Goal: Book appointment/travel/reservation

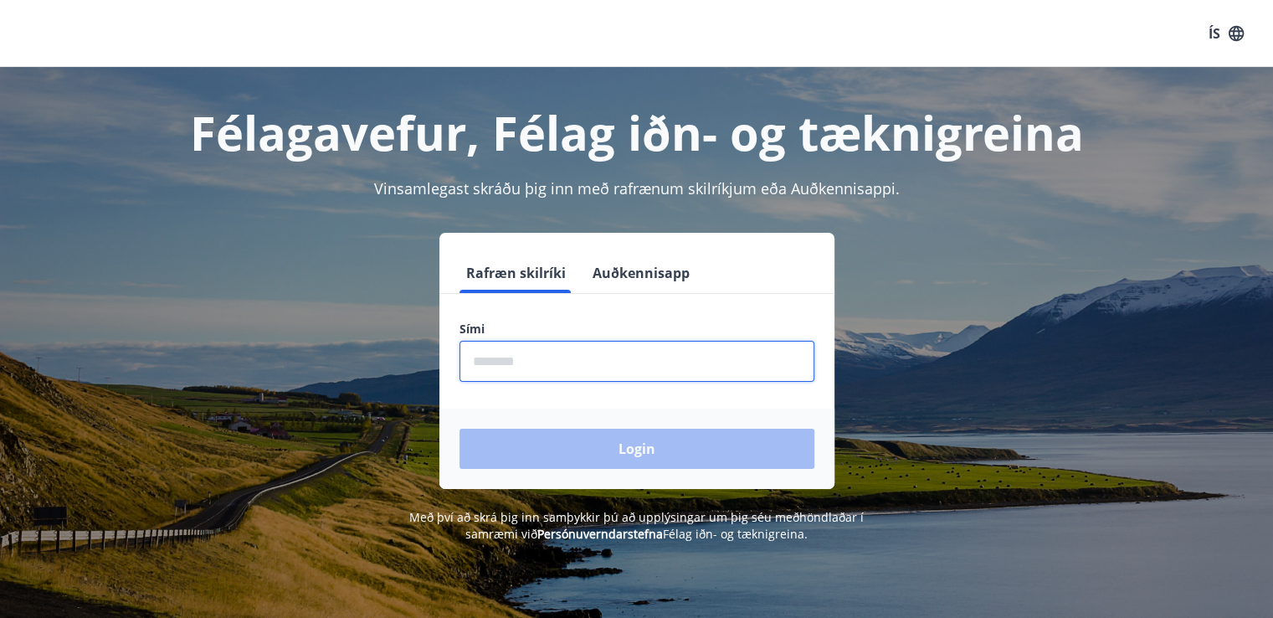
click at [533, 365] on input "phone" at bounding box center [636, 361] width 355 height 41
type input "********"
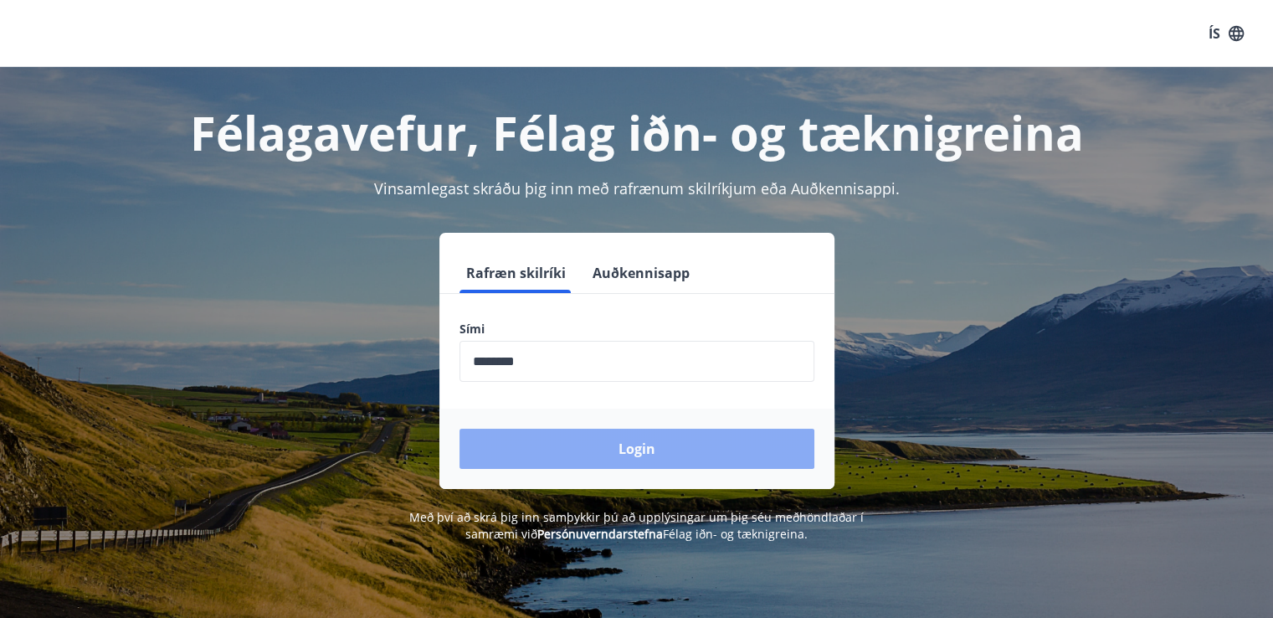
click at [588, 454] on button "Login" at bounding box center [636, 448] width 355 height 40
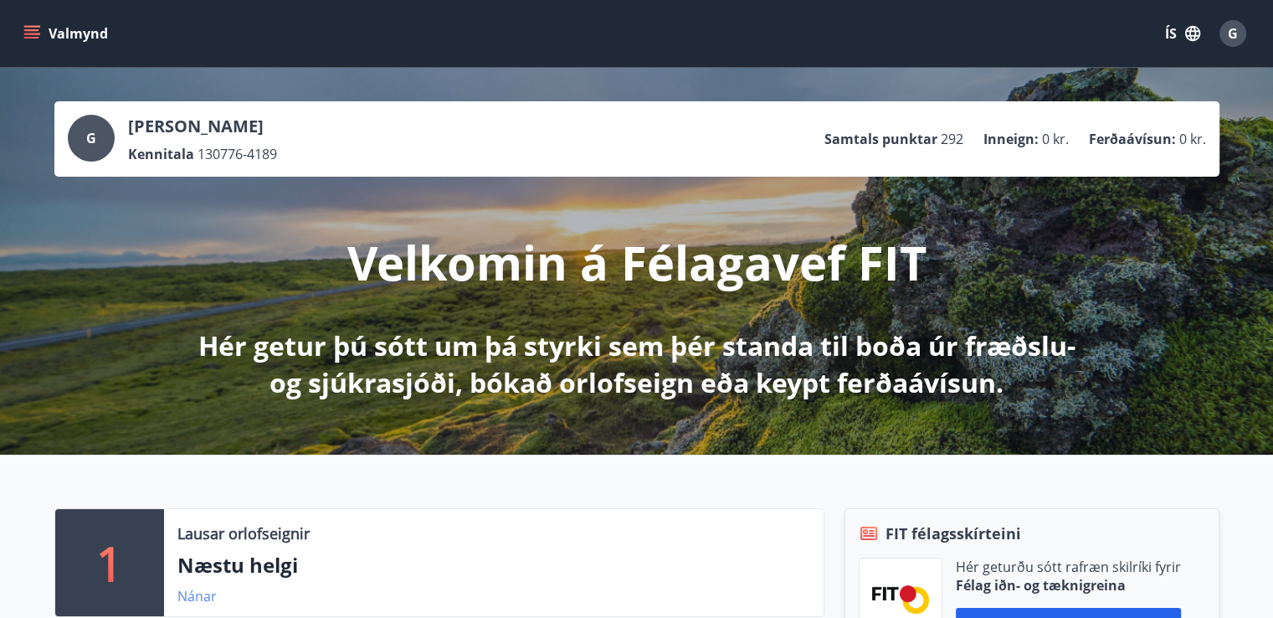
click at [202, 595] on link "Nánar" at bounding box center [196, 596] width 39 height 18
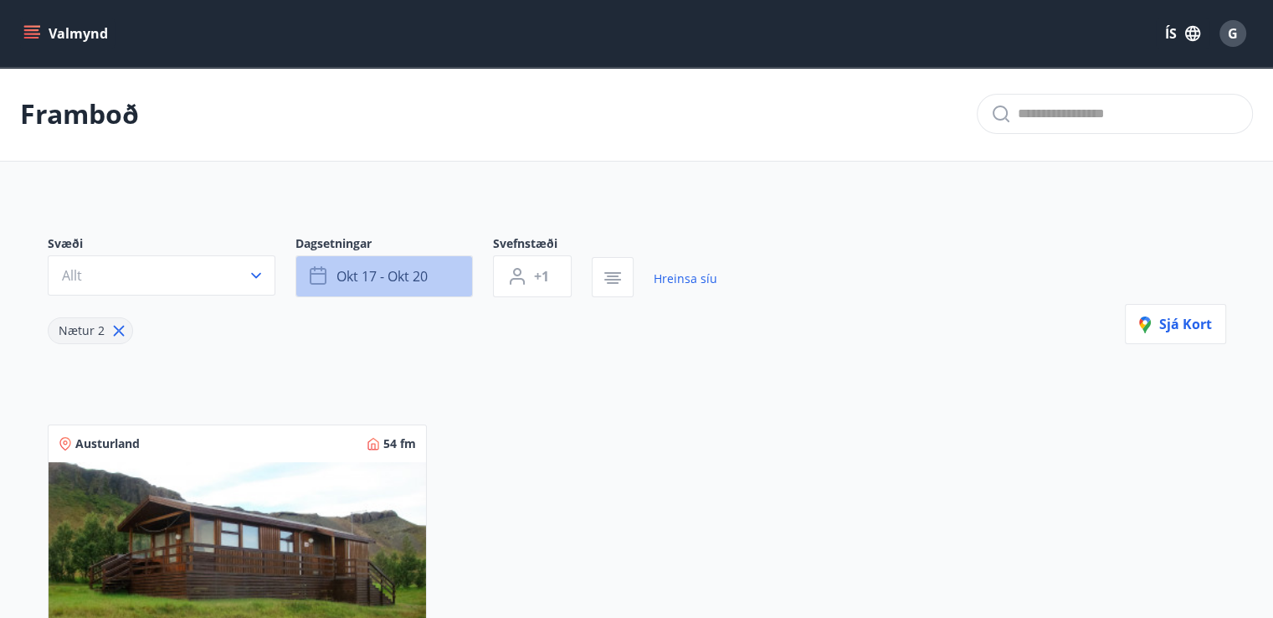
click at [443, 282] on button "okt 17 - okt 20" at bounding box center [383, 276] width 177 height 42
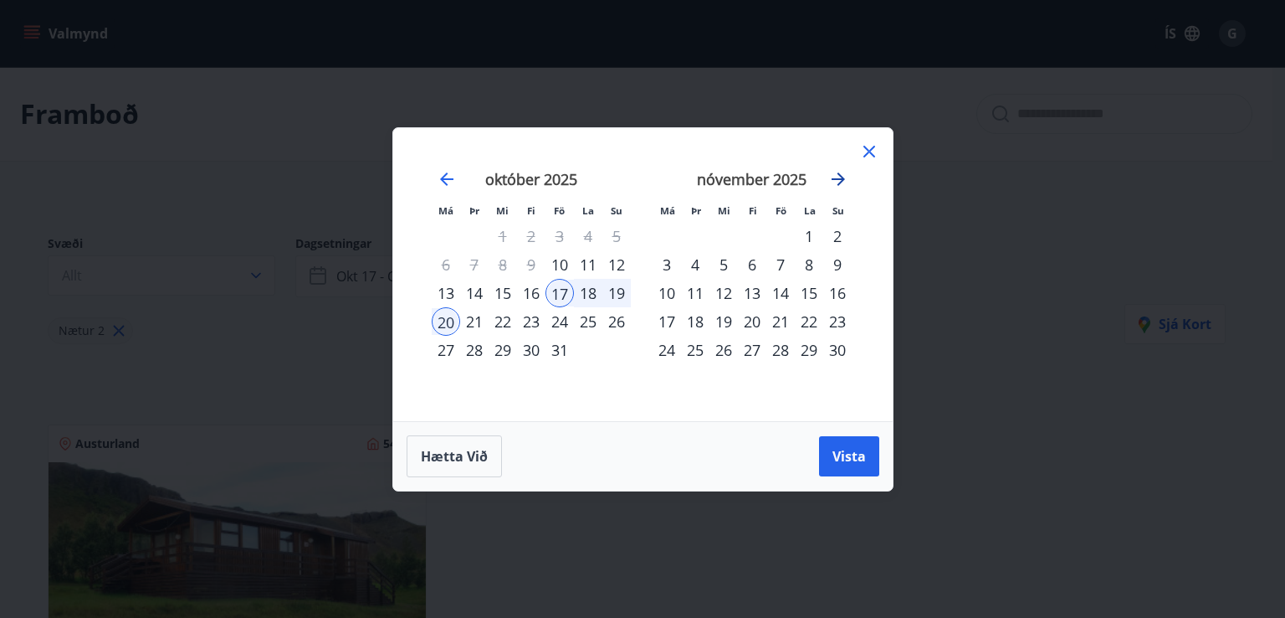
click at [843, 182] on icon "Move forward to switch to the next month." at bounding box center [838, 179] width 20 height 20
click at [654, 318] on div "22" at bounding box center [667, 321] width 28 height 28
click at [672, 356] on div "29" at bounding box center [667, 350] width 28 height 28
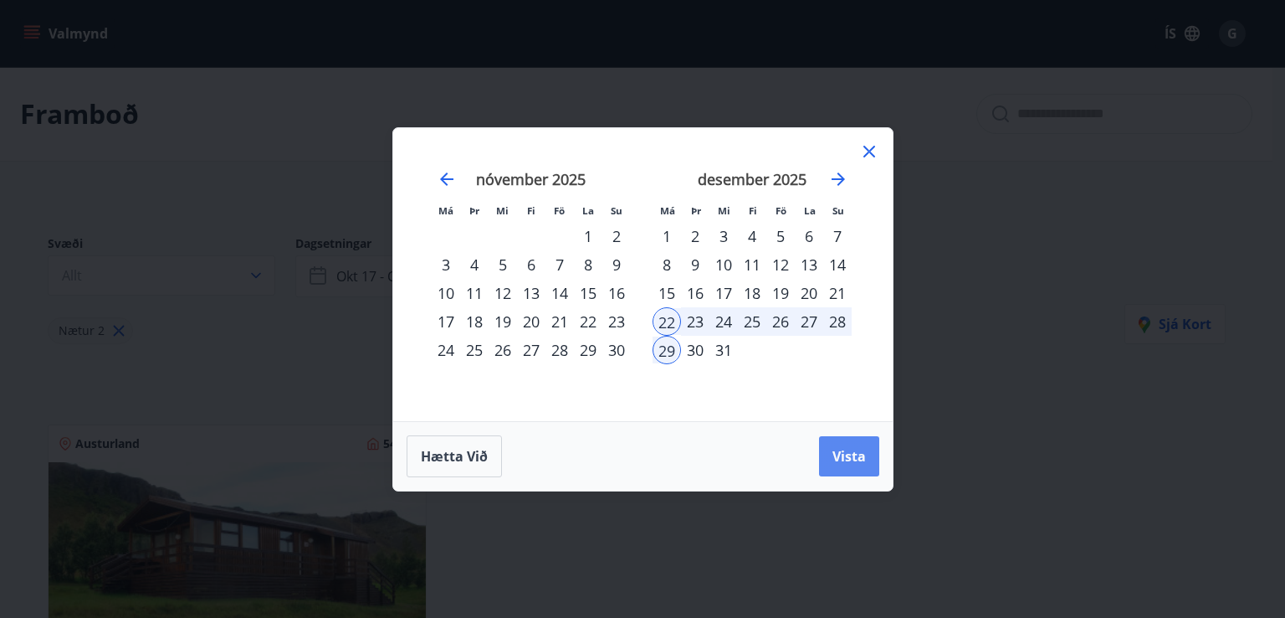
click at [834, 459] on span "Vista" at bounding box center [849, 456] width 33 height 18
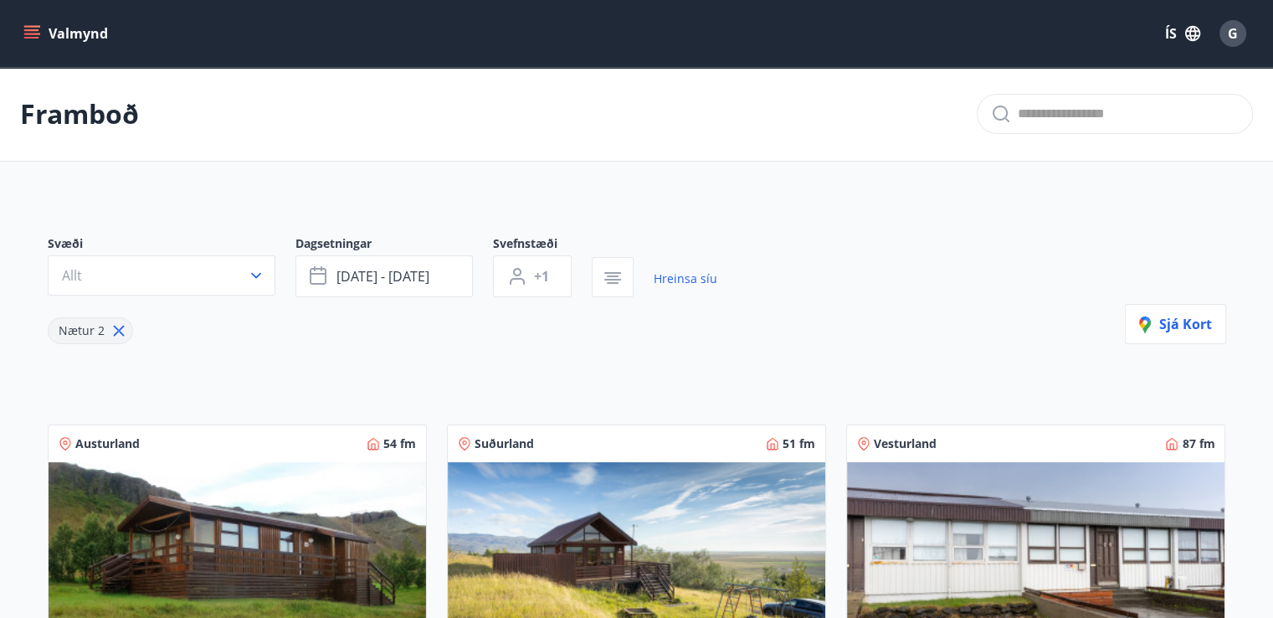
click at [117, 329] on icon at bounding box center [118, 331] width 11 height 11
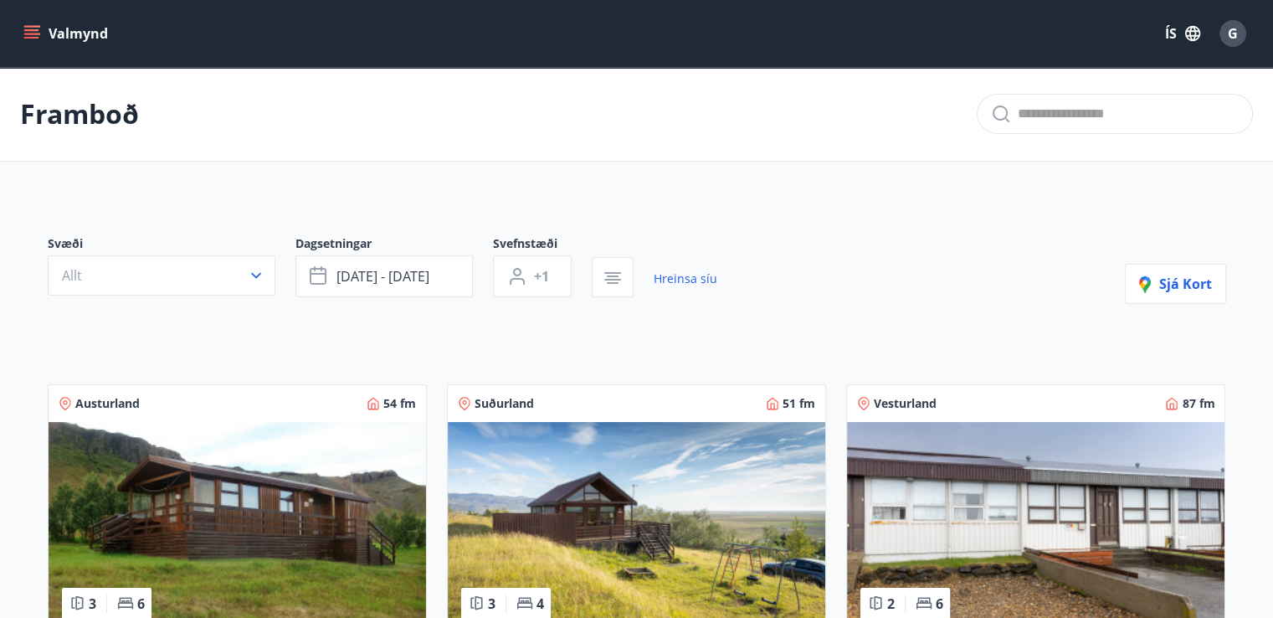
type input "*"
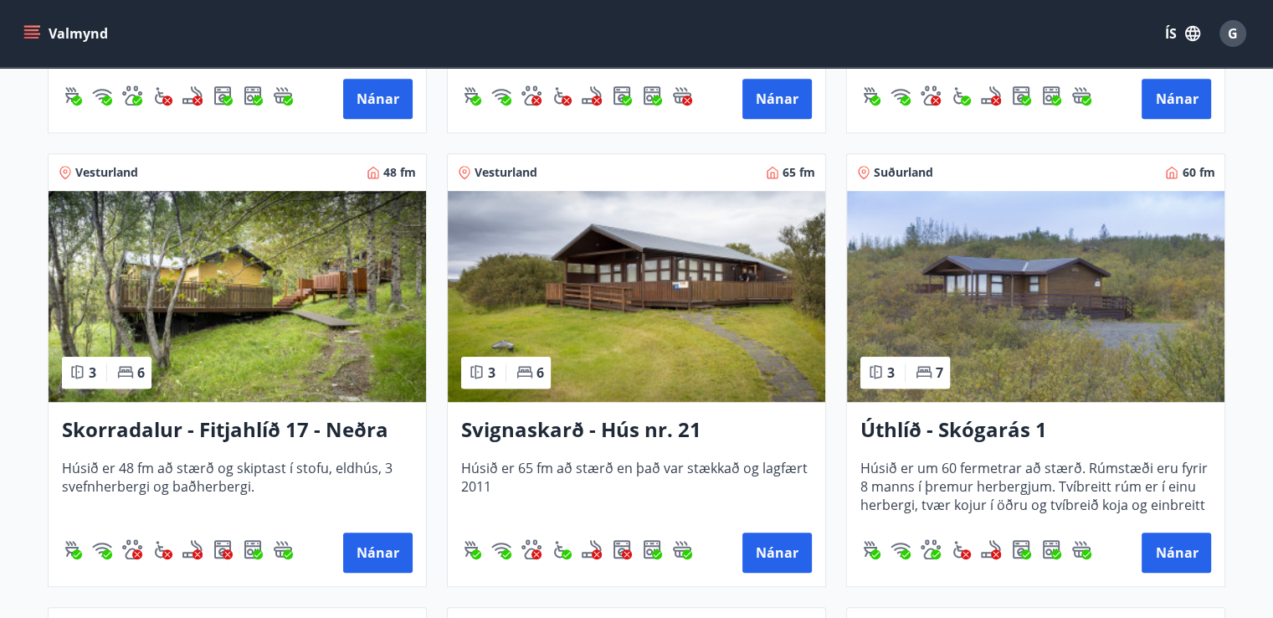
scroll to position [1296, 0]
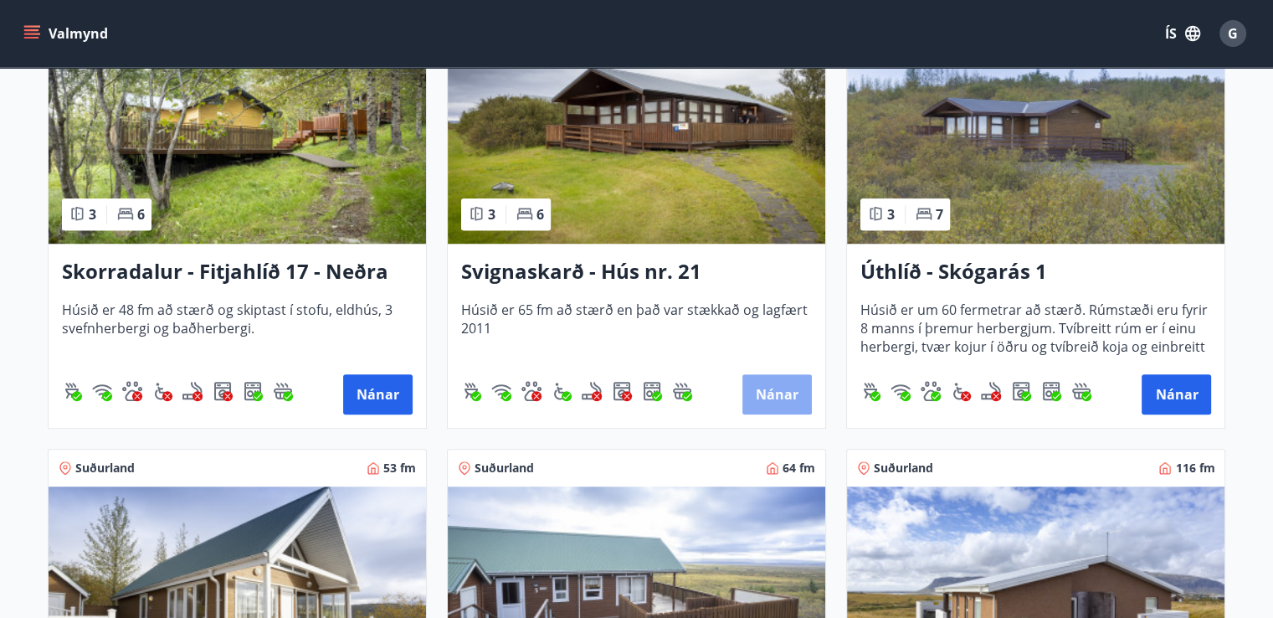
click at [772, 390] on button "Nánar" at bounding box center [776, 394] width 69 height 40
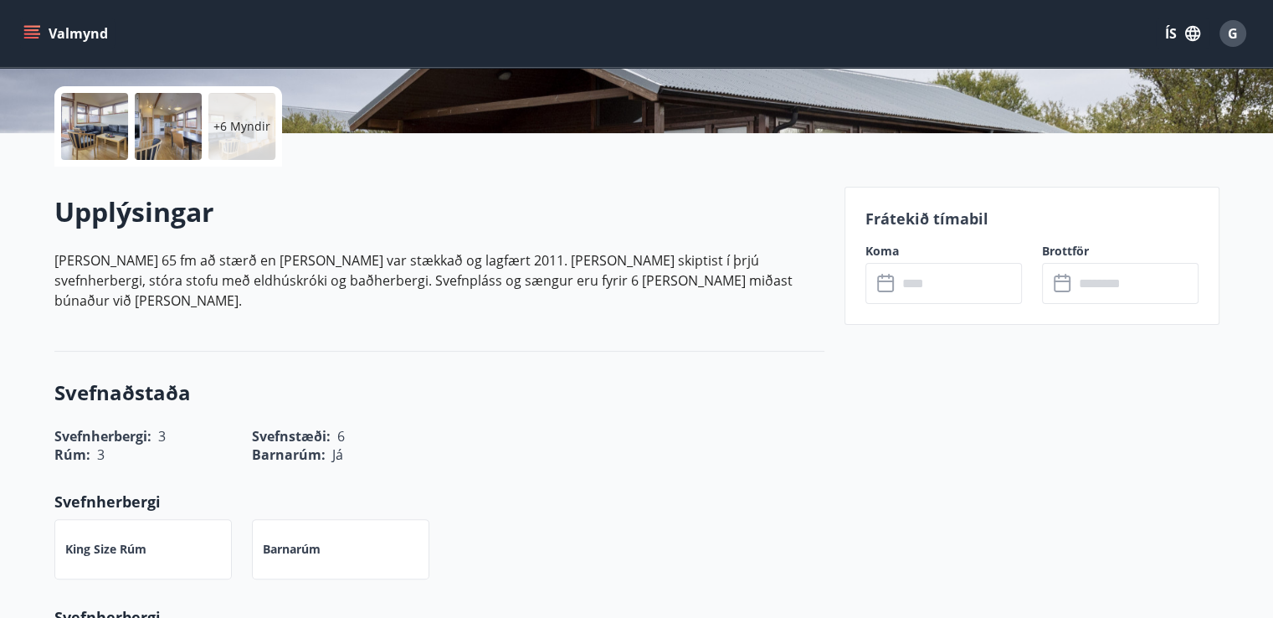
scroll to position [372, 0]
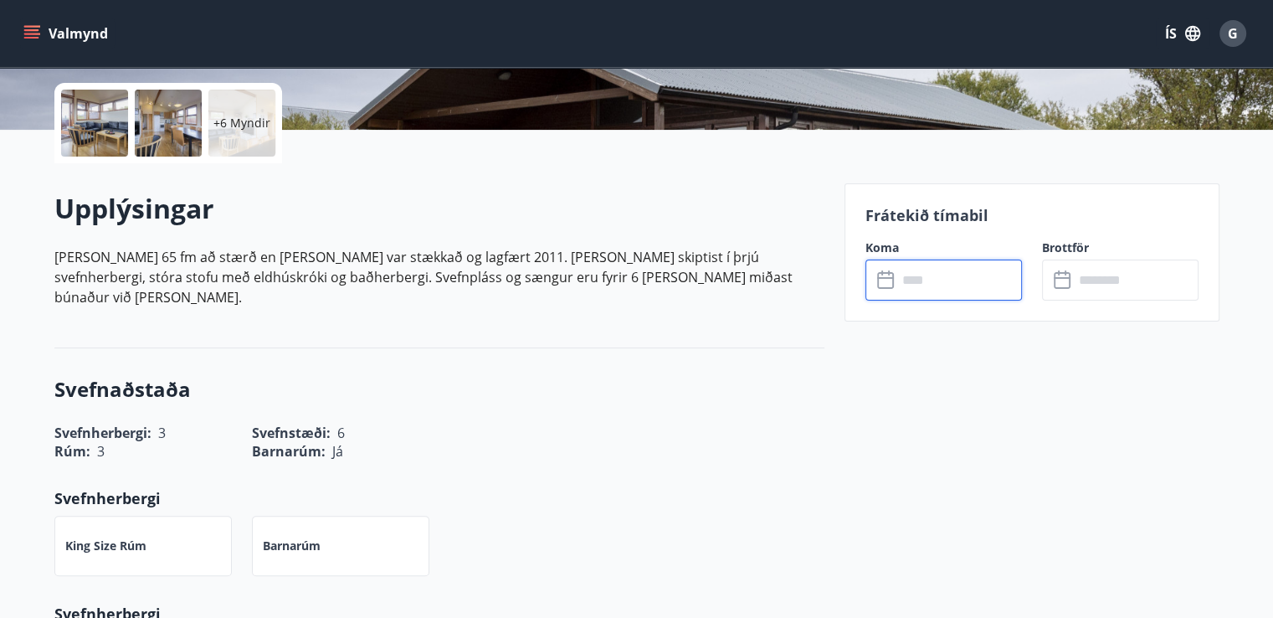
click at [904, 272] on input "text" at bounding box center [959, 279] width 125 height 41
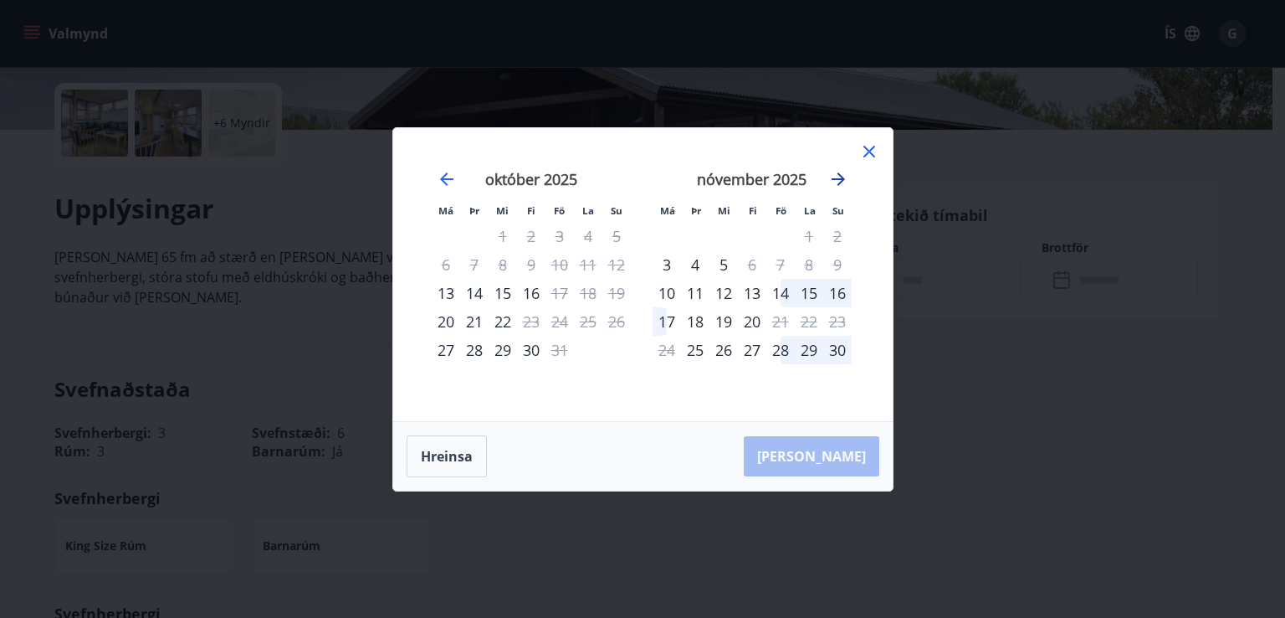
click at [840, 182] on icon "Move forward to switch to the next month." at bounding box center [838, 178] width 13 height 13
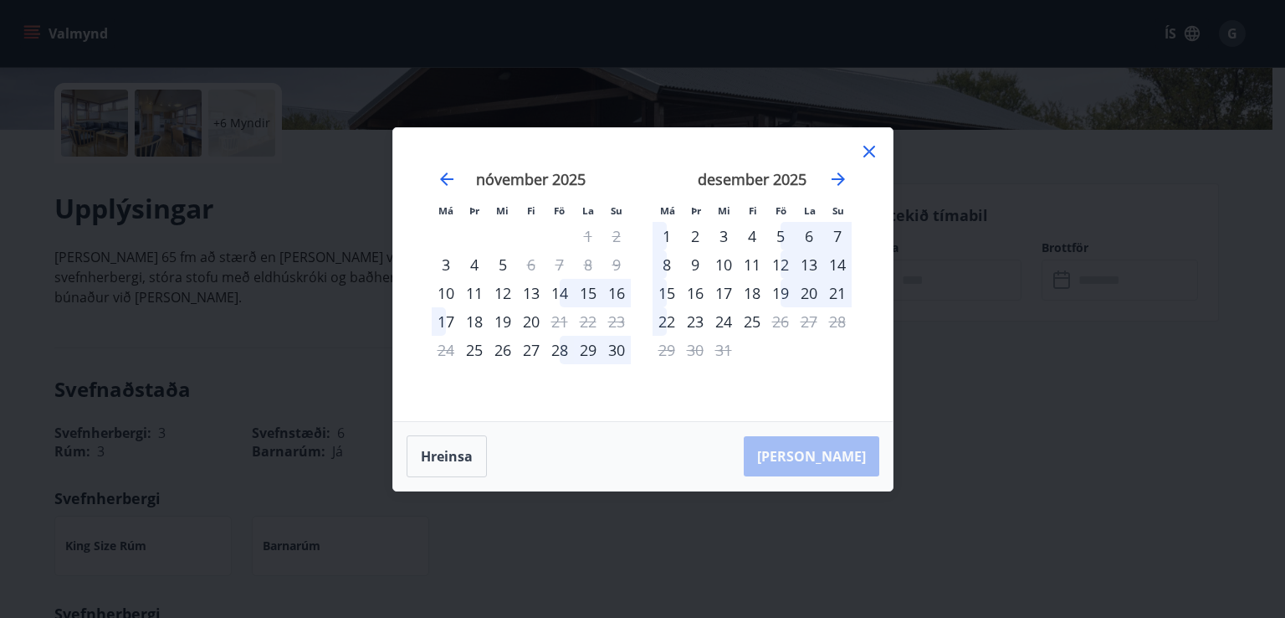
click at [1061, 253] on div "Má Þr Mi Fi Fö La Su Má Þr Mi Fi Fö La Su [DATE] 1 2 3 4 5 6 7 8 9 10 11 12 13 …" at bounding box center [642, 309] width 1285 height 618
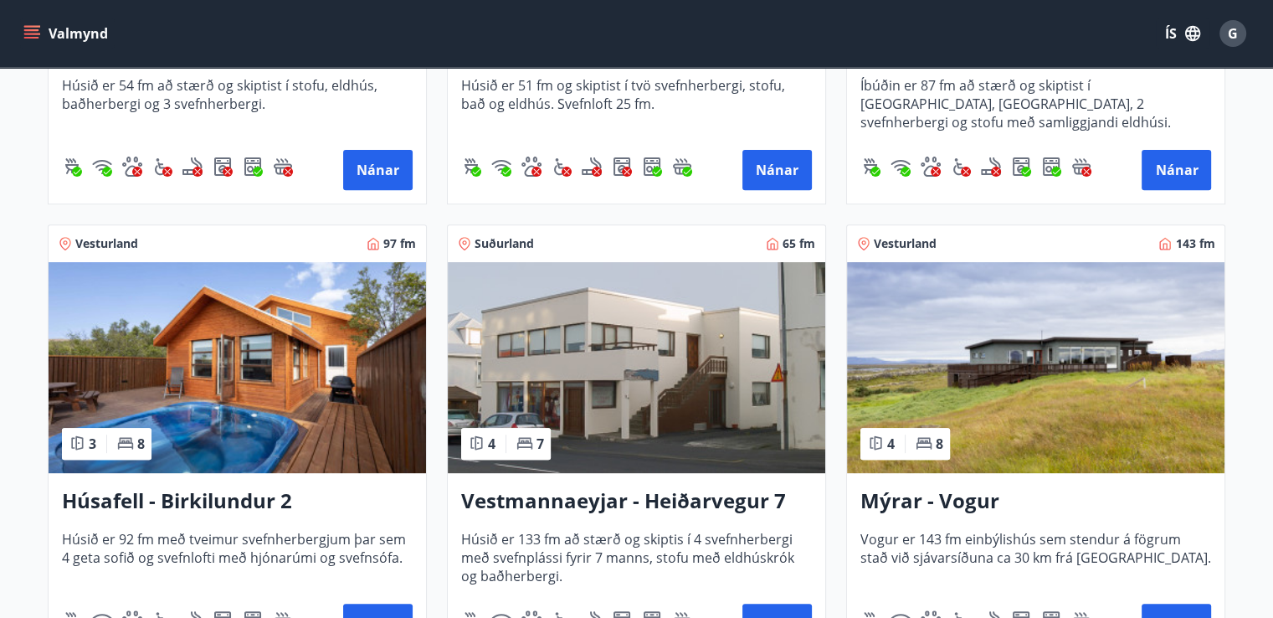
scroll to position [715, 0]
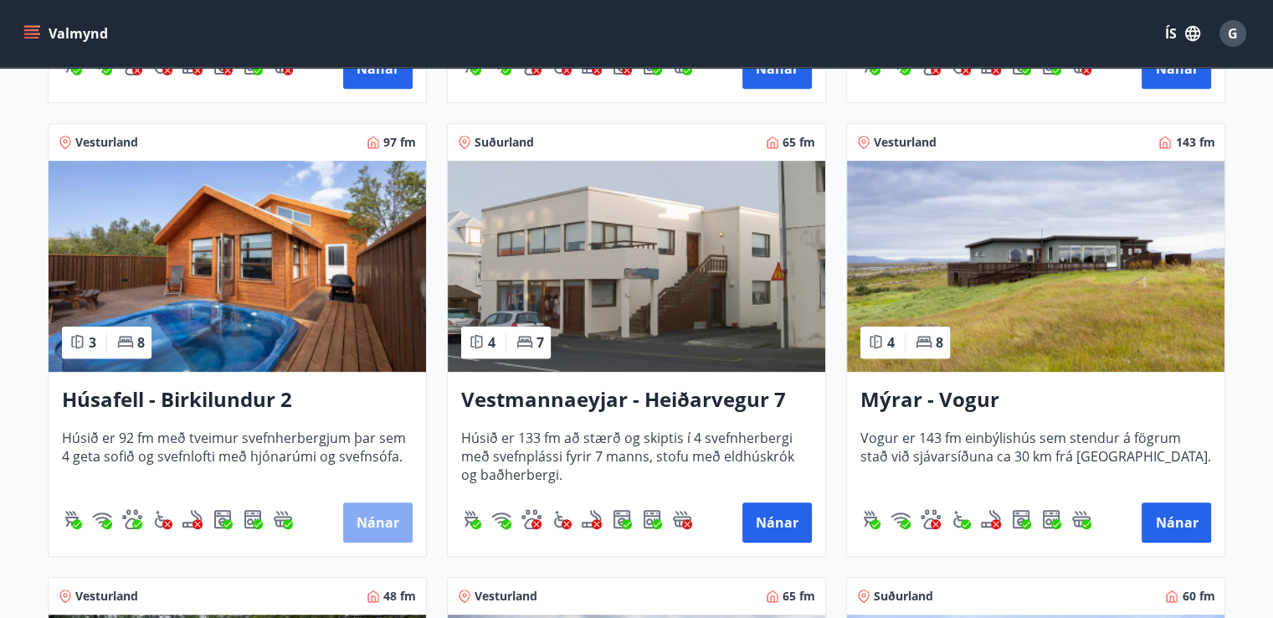
click at [391, 513] on button "Nánar" at bounding box center [377, 522] width 69 height 40
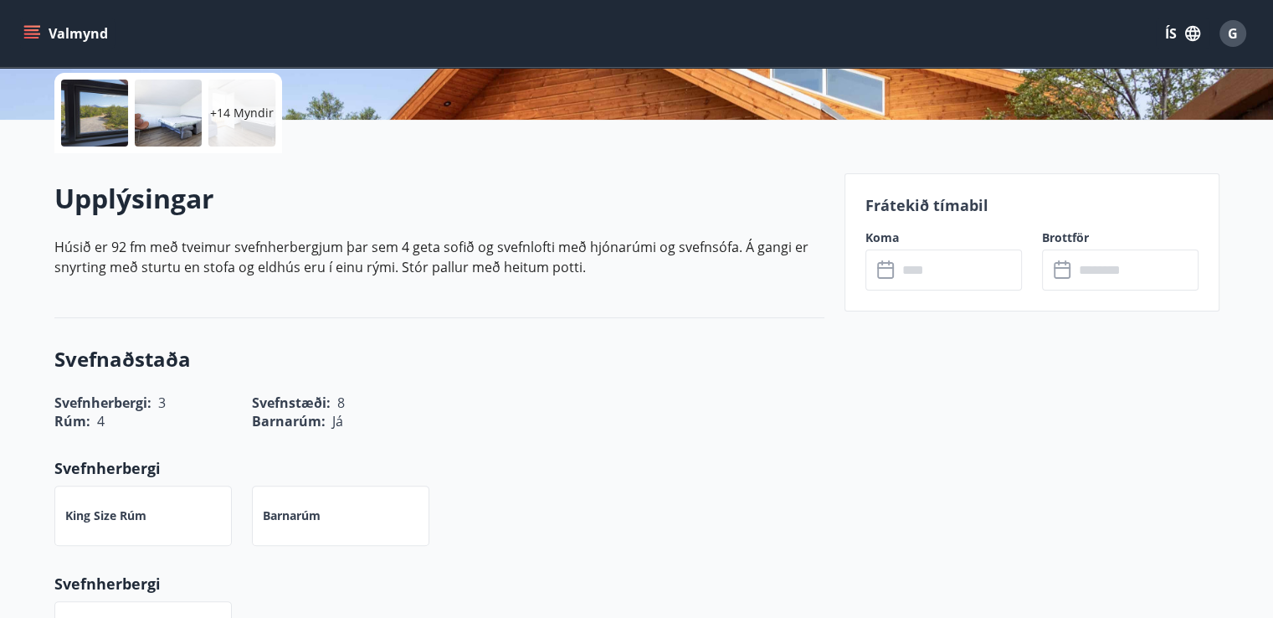
scroll to position [386, 0]
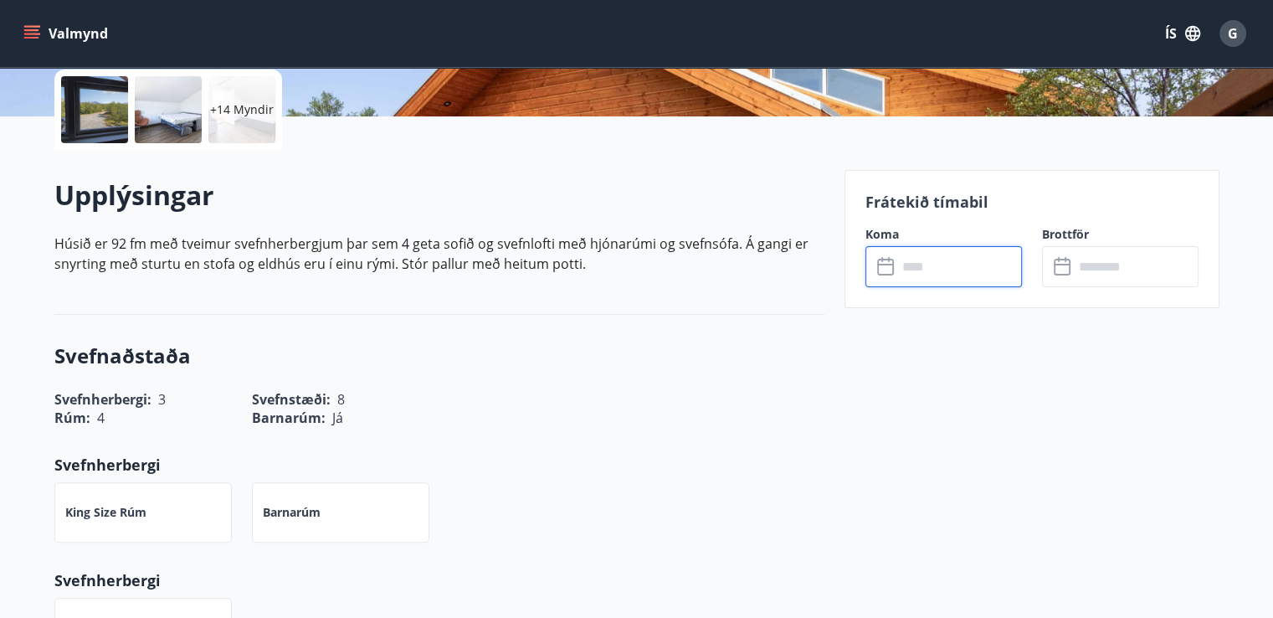
click at [970, 262] on input "text" at bounding box center [959, 266] width 125 height 41
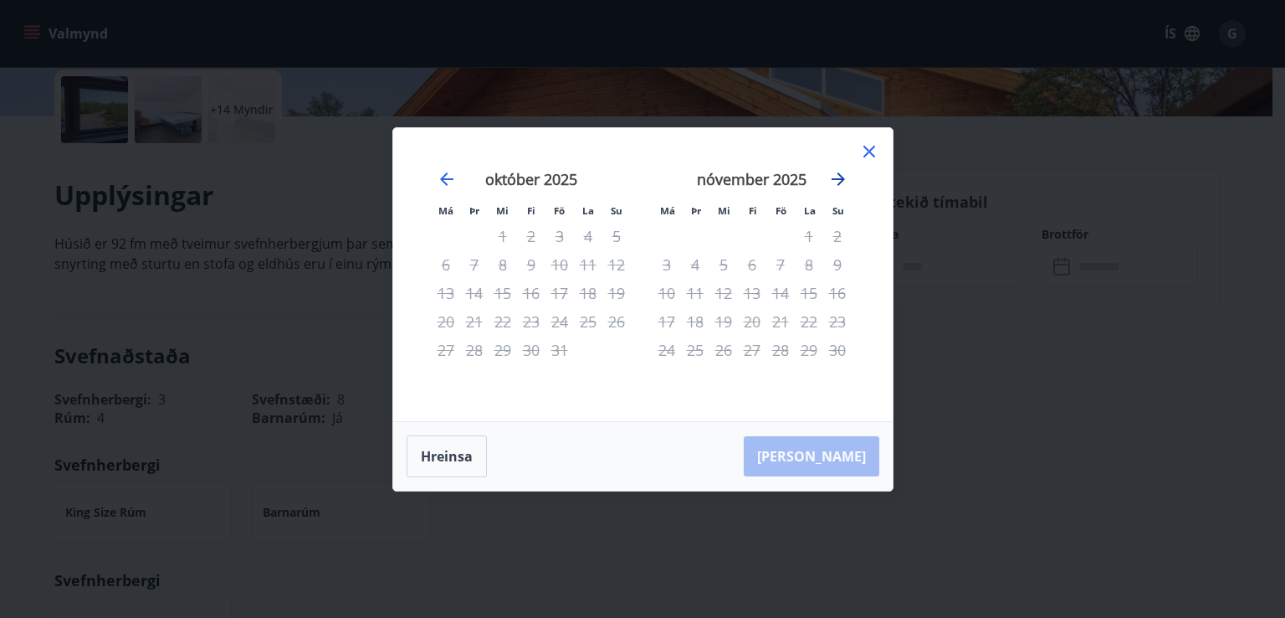
click at [834, 181] on icon "Move forward to switch to the next month." at bounding box center [838, 179] width 20 height 20
click at [873, 159] on icon at bounding box center [869, 151] width 20 height 20
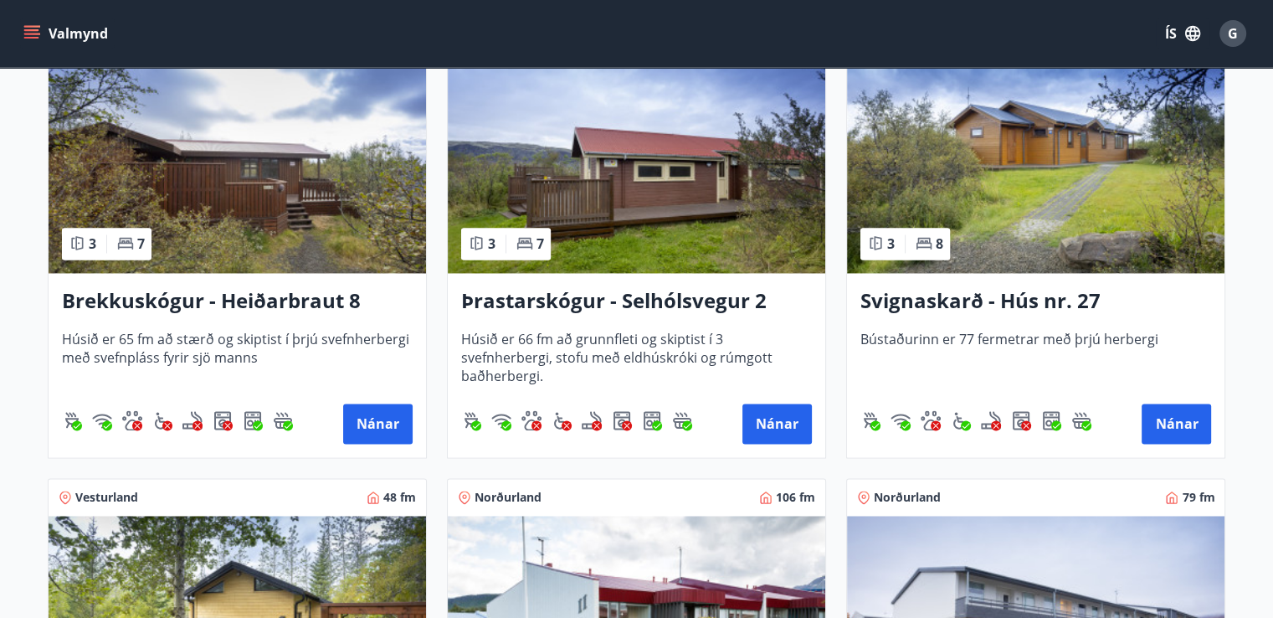
scroll to position [2638, 0]
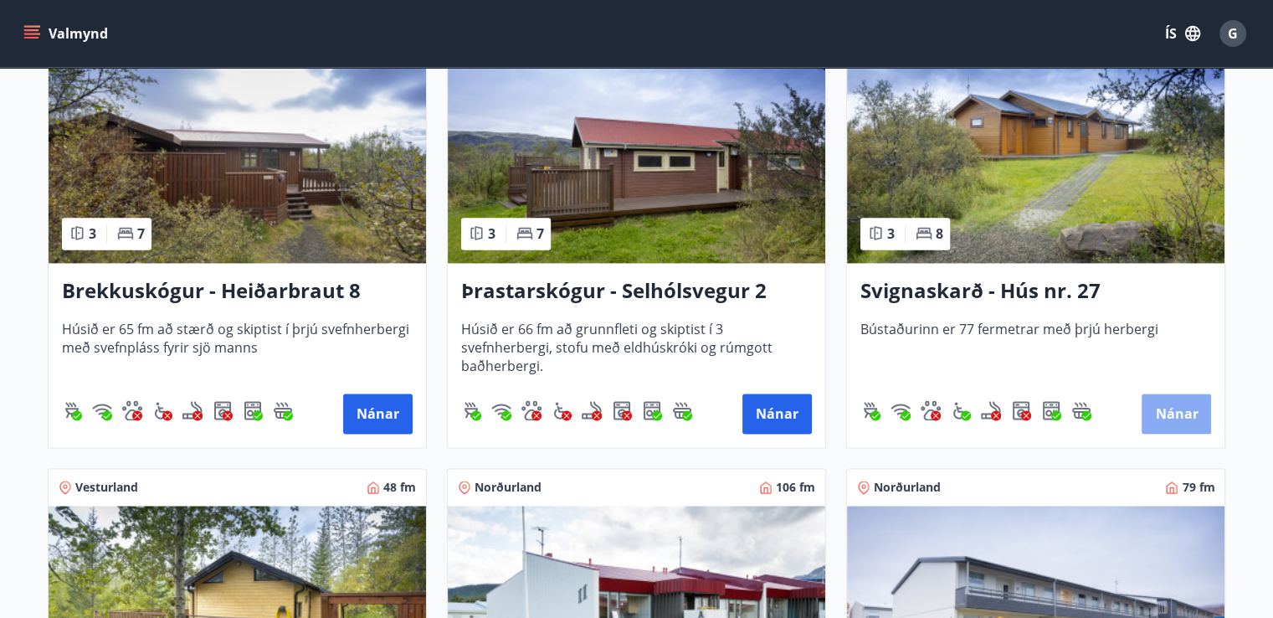
click at [1192, 408] on button "Nánar" at bounding box center [1175, 413] width 69 height 40
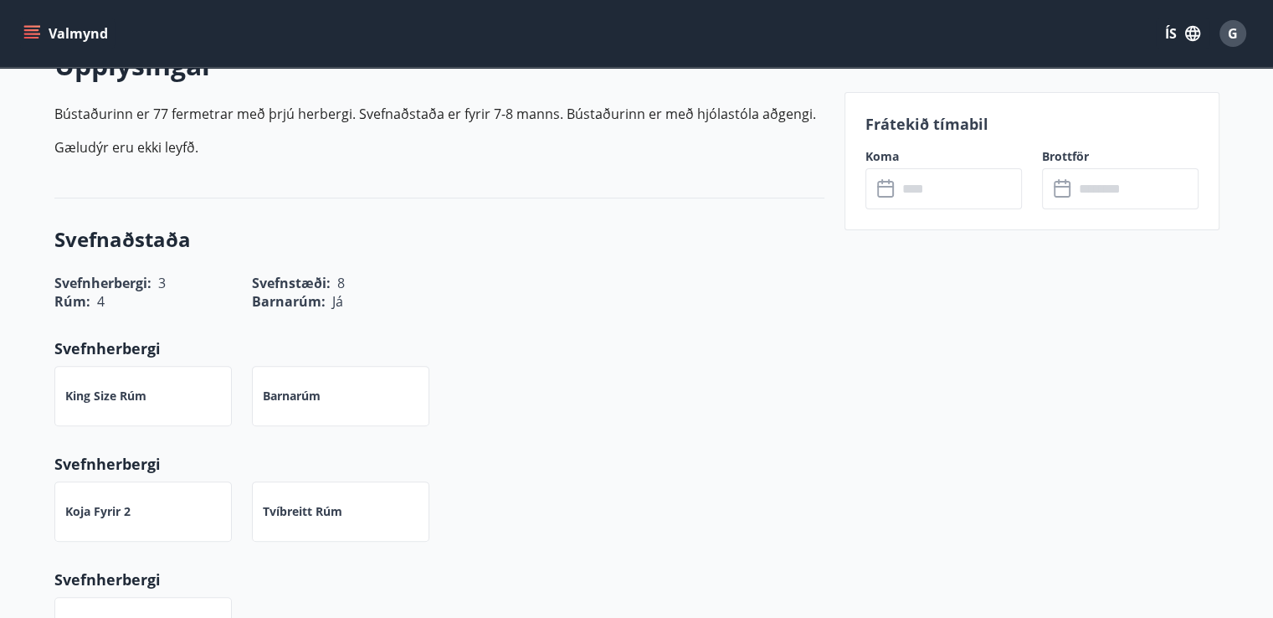
scroll to position [526, 0]
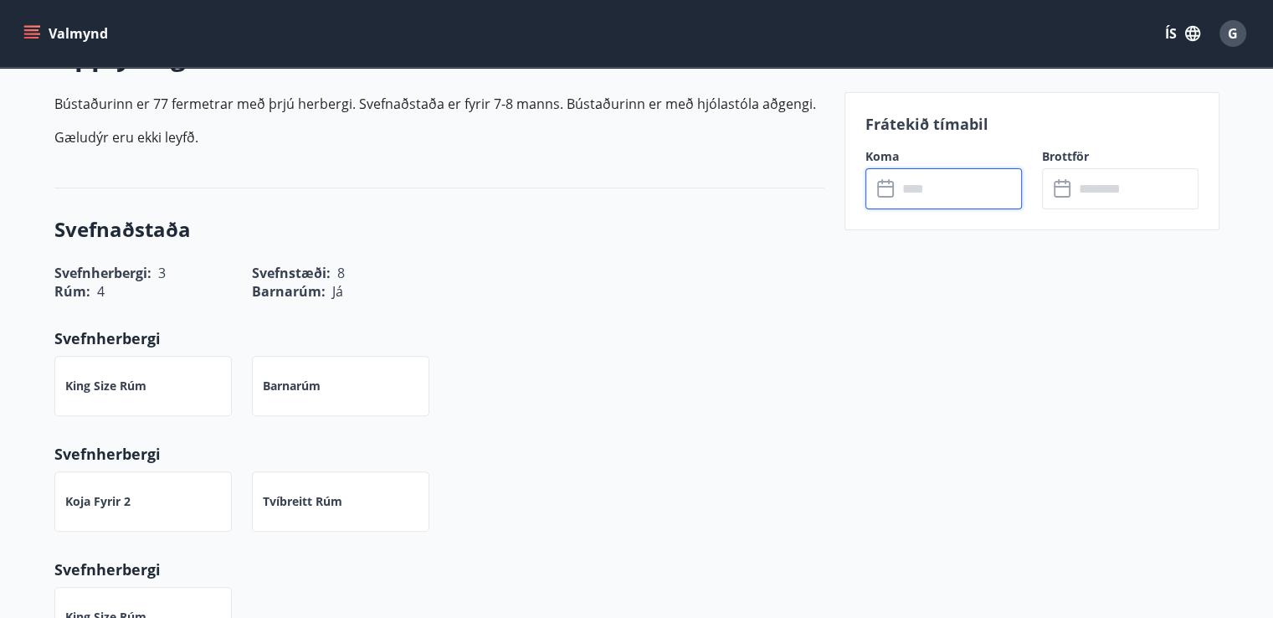
click at [983, 186] on input "text" at bounding box center [959, 188] width 125 height 41
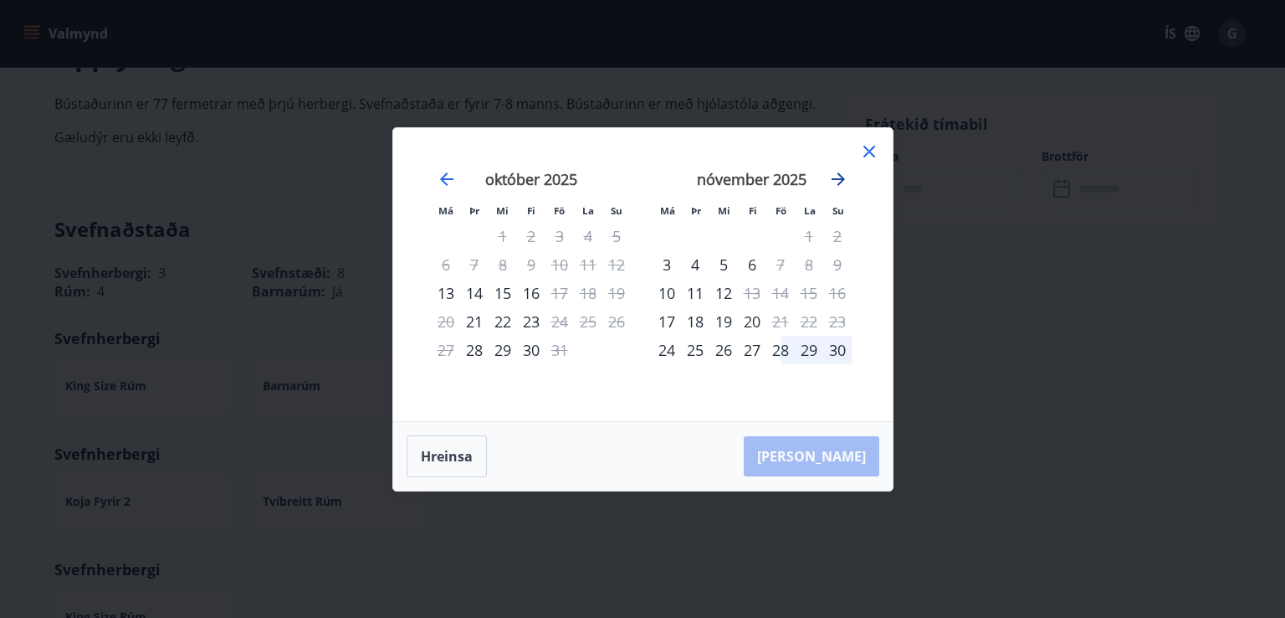
click at [837, 177] on icon "Move forward to switch to the next month." at bounding box center [838, 179] width 20 height 20
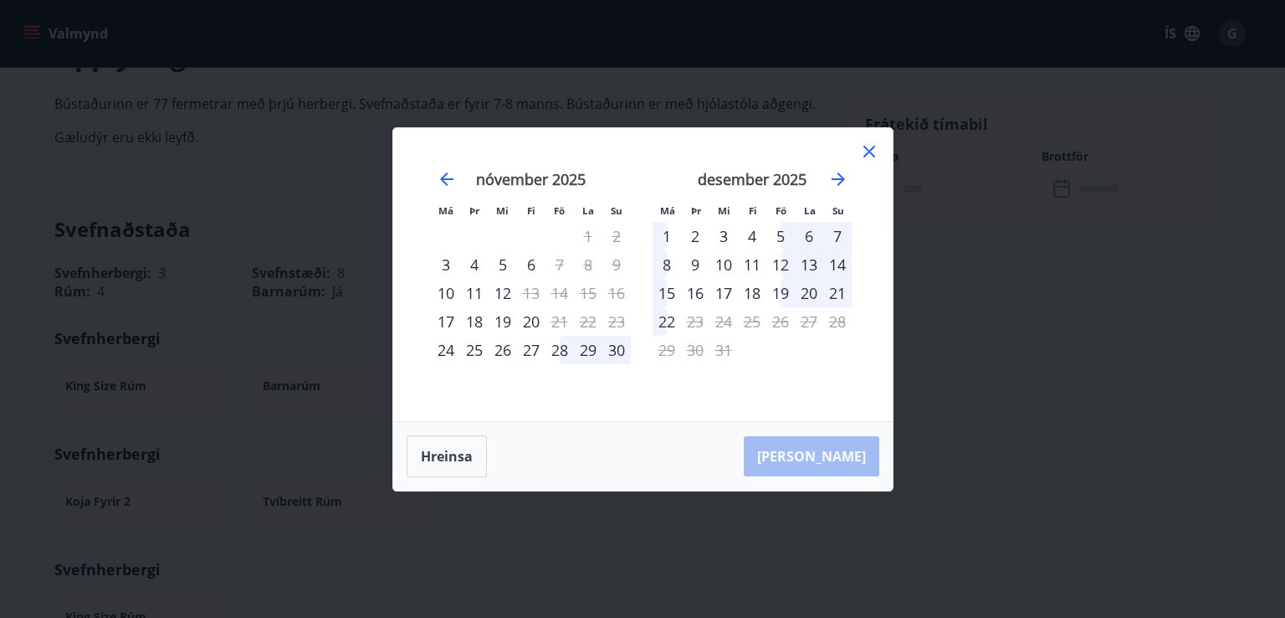
click at [629, 81] on div "Má Þr Mi Fi Fö La Su Má Þr Mi Fi Fö La Su [DATE] 1 2 3 4 5 6 7 8 9 10 11 12 13 …" at bounding box center [642, 309] width 1285 height 618
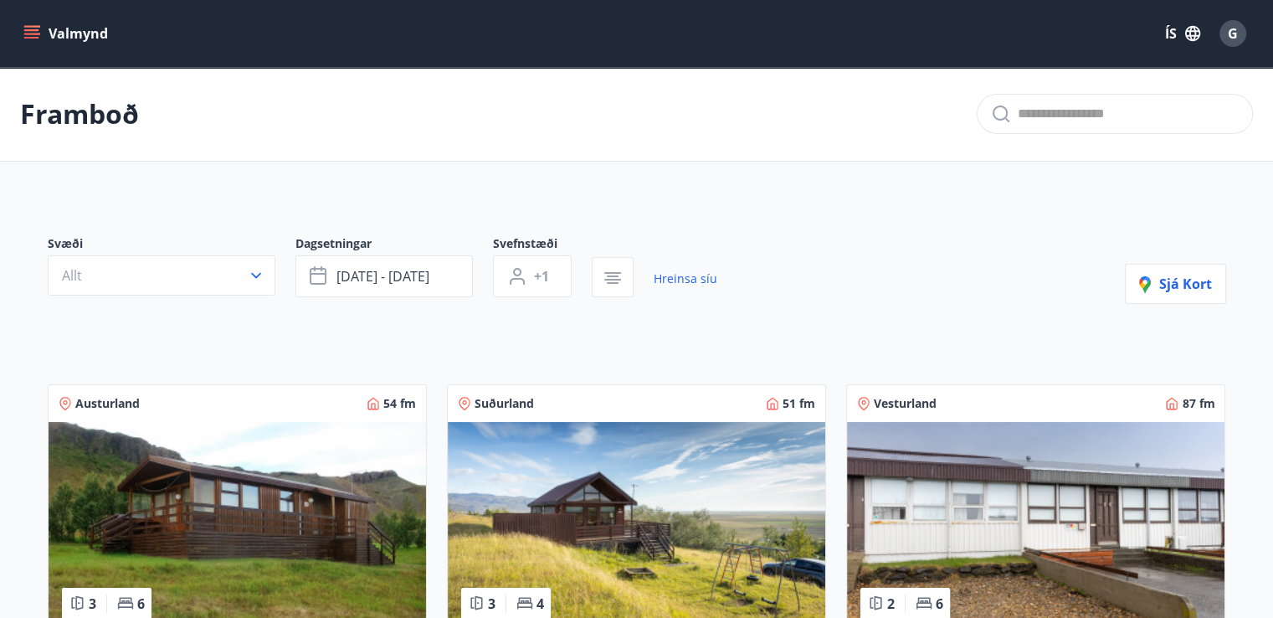
click at [37, 28] on icon "menu" at bounding box center [31, 33] width 17 height 17
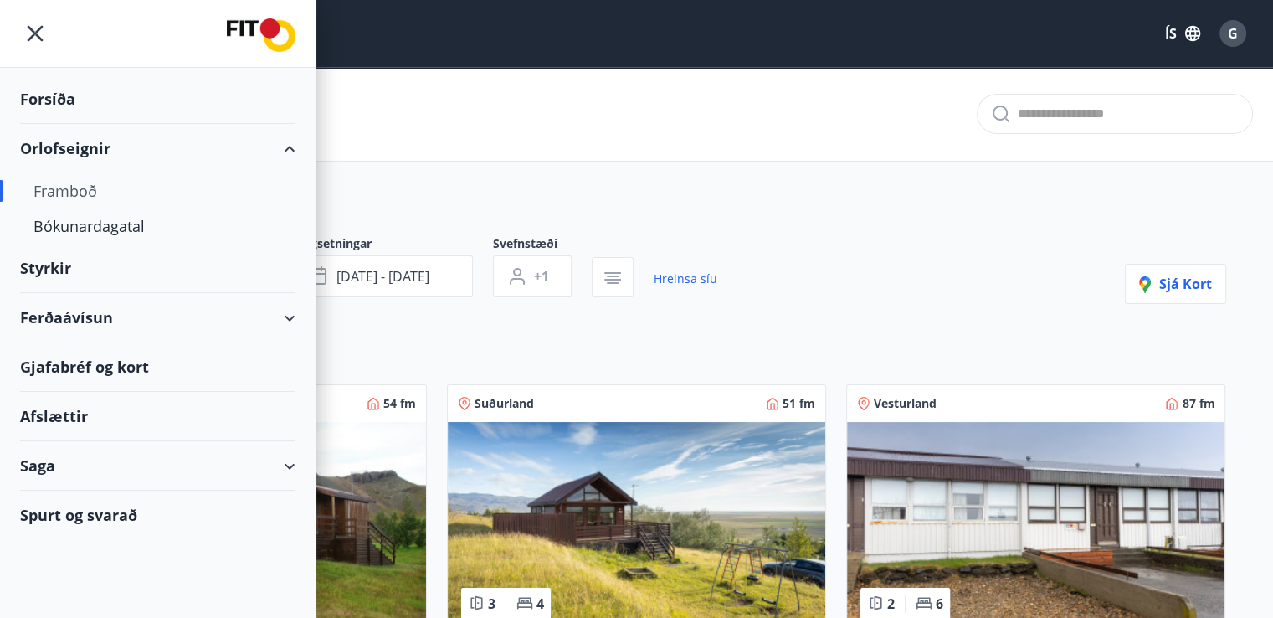
click at [50, 145] on div "Orlofseignir" at bounding box center [157, 148] width 275 height 49
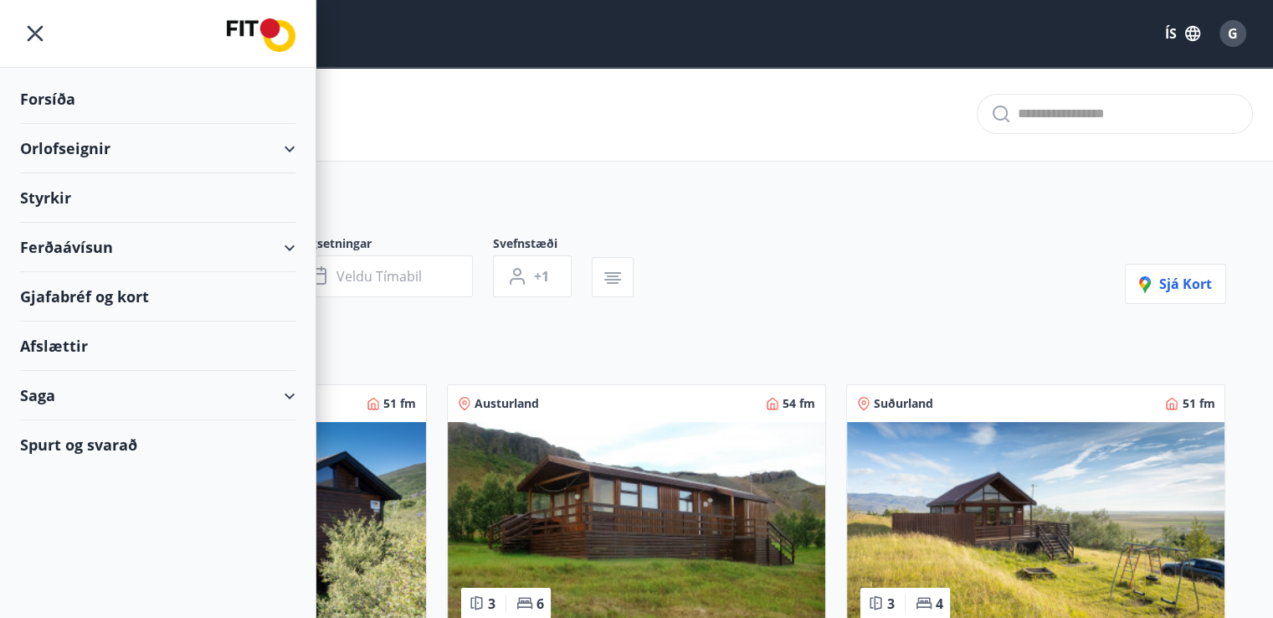
click at [50, 145] on div "Orlofseignir" at bounding box center [157, 148] width 275 height 49
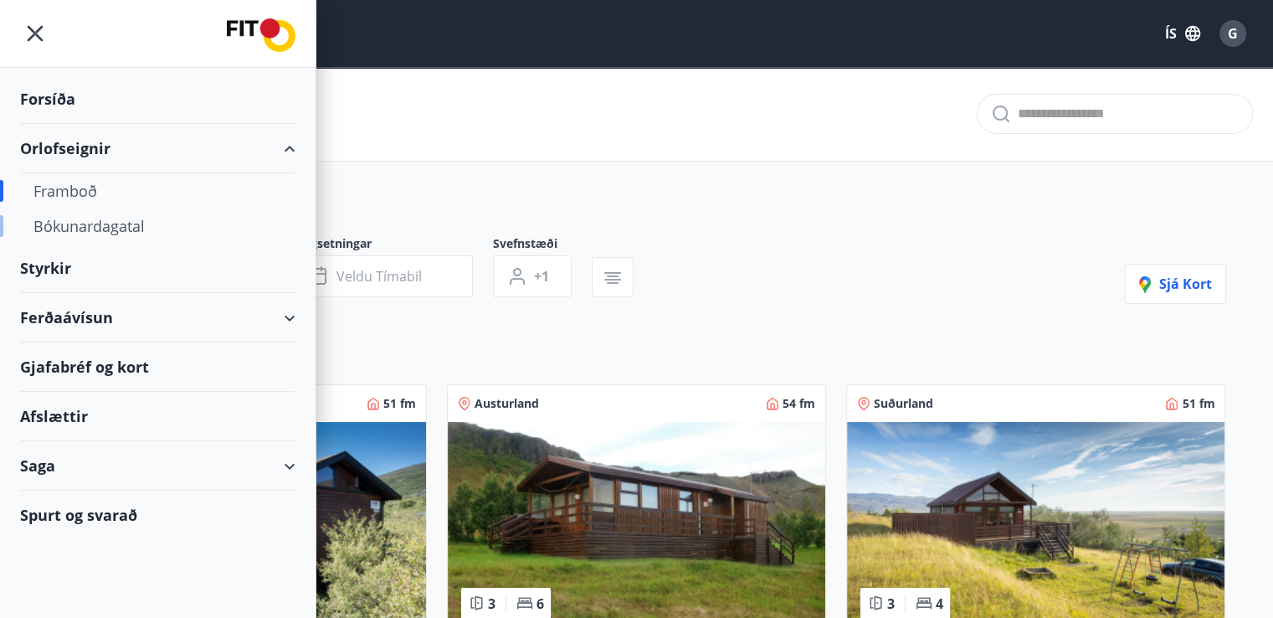
click at [56, 229] on div "Bókunardagatal" at bounding box center [157, 225] width 249 height 35
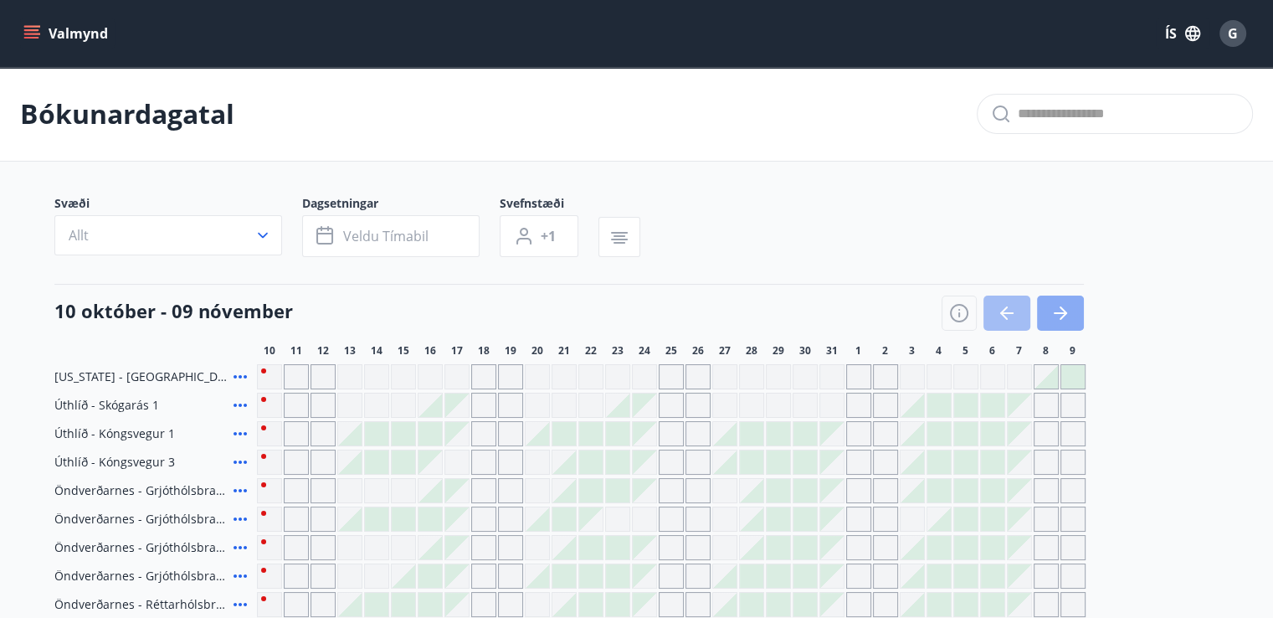
click at [1059, 312] on icon "button" at bounding box center [1060, 313] width 13 height 2
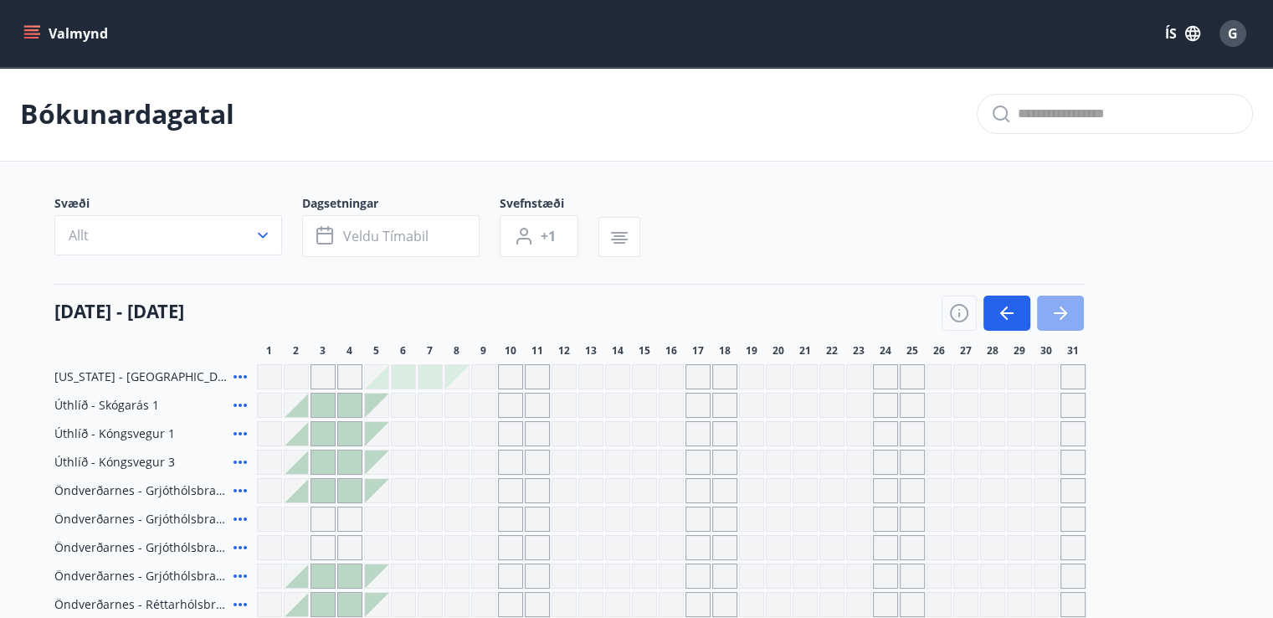
click at [1059, 312] on icon "button" at bounding box center [1060, 313] width 13 height 2
click at [393, 242] on span "Veldu tímabil" at bounding box center [385, 236] width 85 height 18
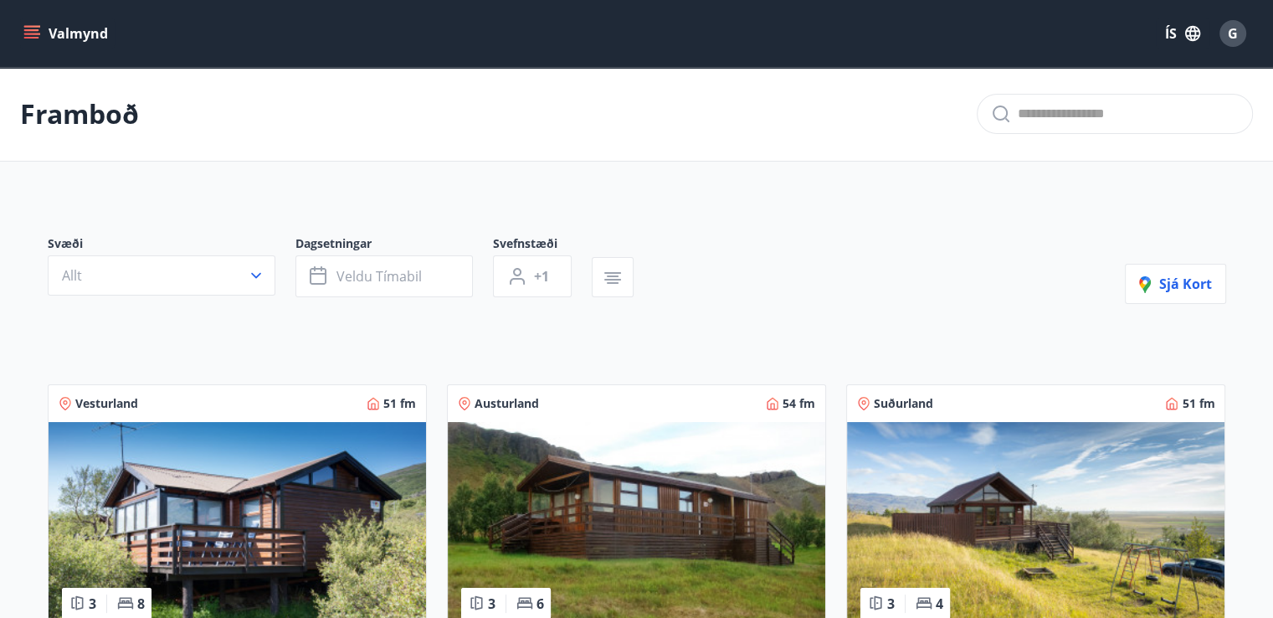
click at [38, 31] on icon "menu" at bounding box center [31, 33] width 17 height 17
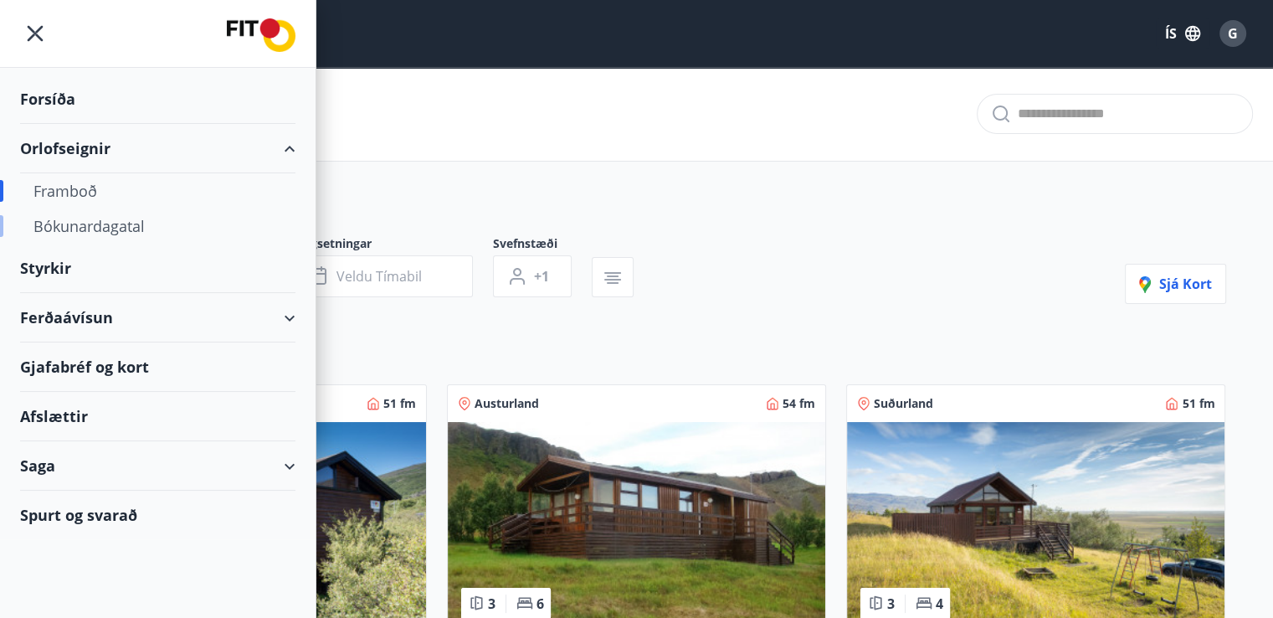
click at [79, 235] on div "Bókunardagatal" at bounding box center [157, 225] width 249 height 35
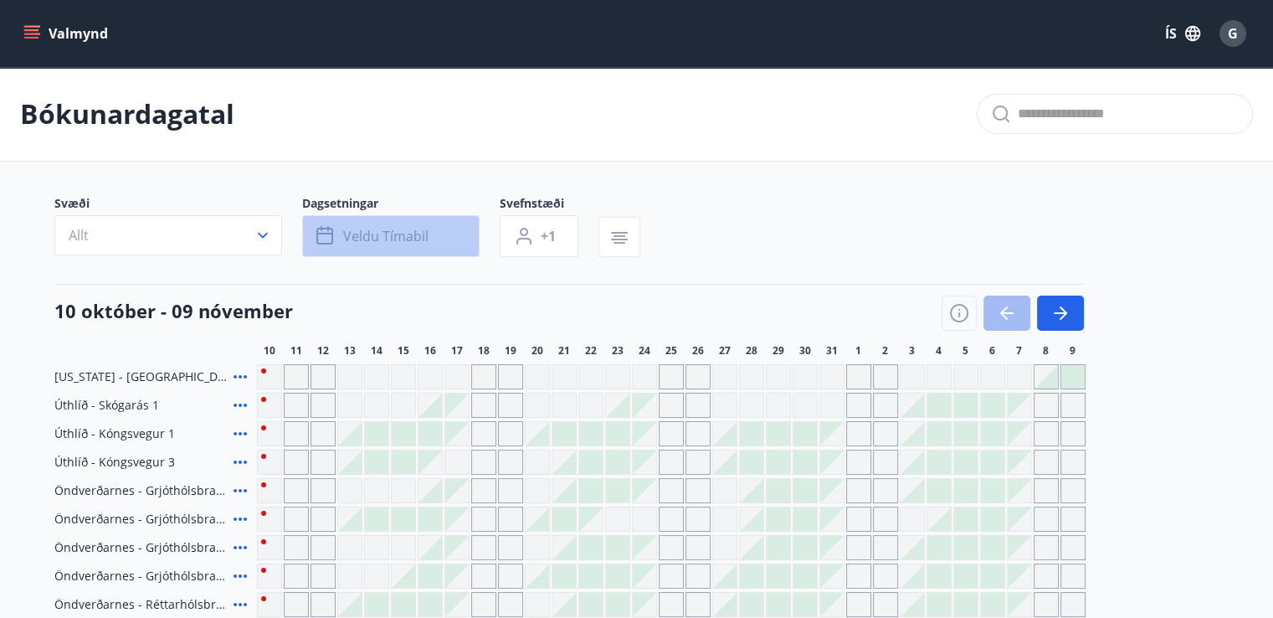
click at [365, 242] on span "Veldu tímabil" at bounding box center [385, 236] width 85 height 18
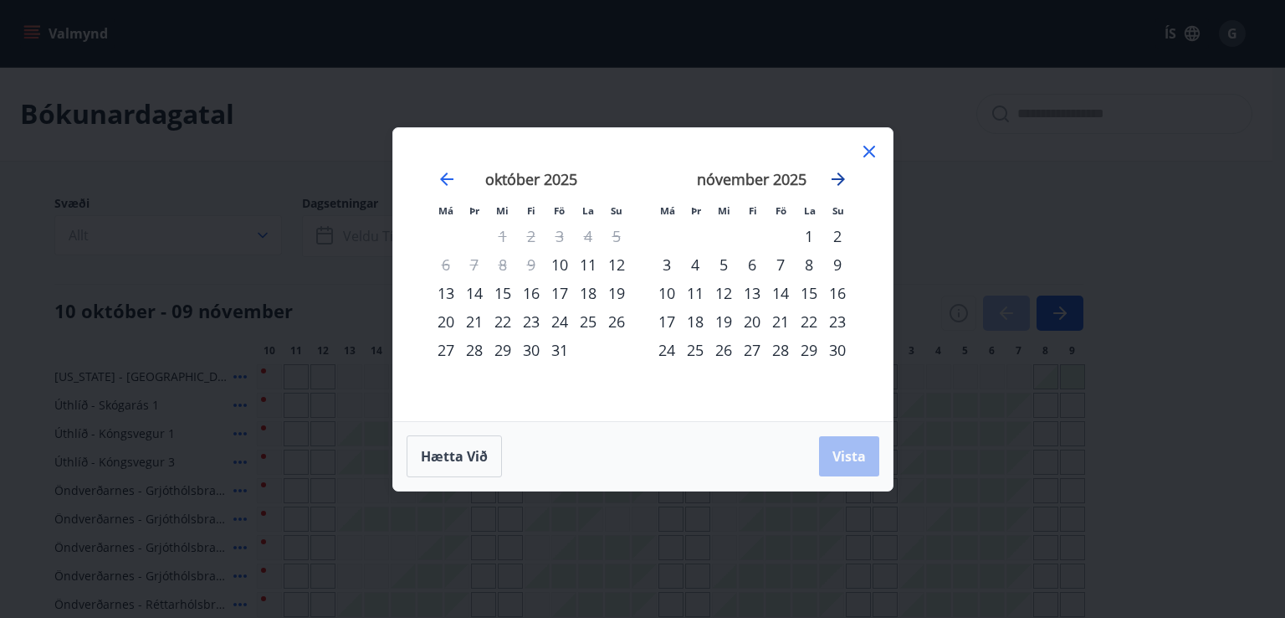
click at [832, 176] on icon "Move forward to switch to the next month." at bounding box center [838, 179] width 20 height 20
click at [662, 232] on div "1" at bounding box center [667, 236] width 28 height 28
click at [726, 350] on div "31" at bounding box center [724, 350] width 28 height 28
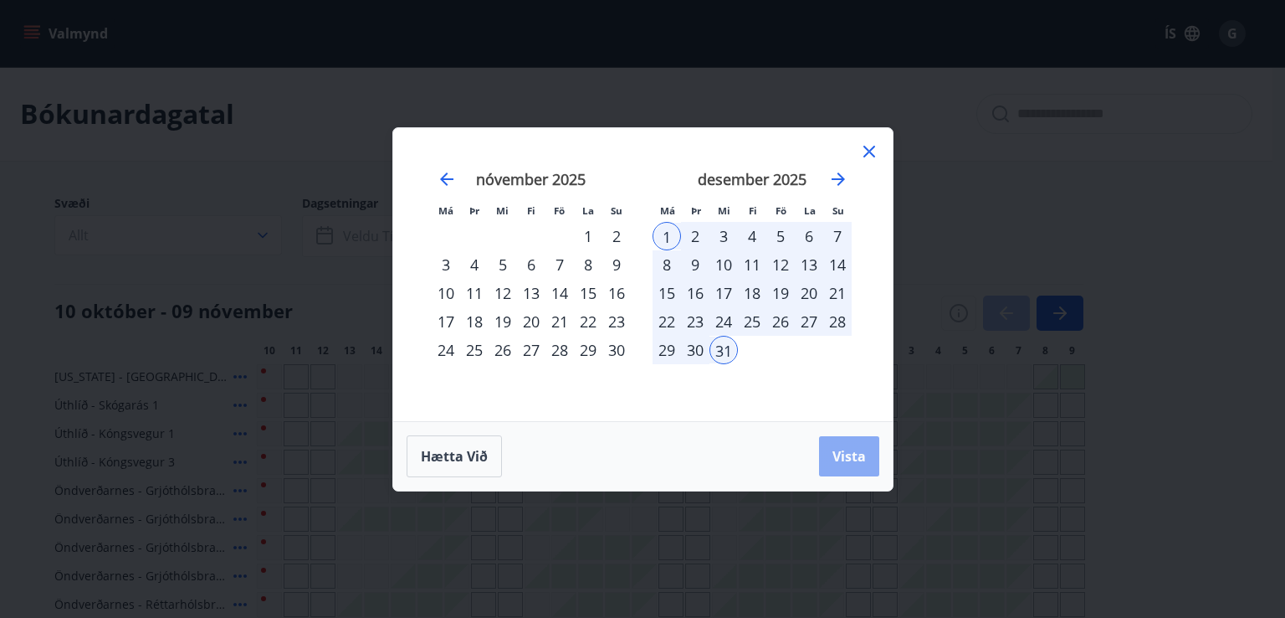
click at [849, 459] on span "Vista" at bounding box center [849, 456] width 33 height 18
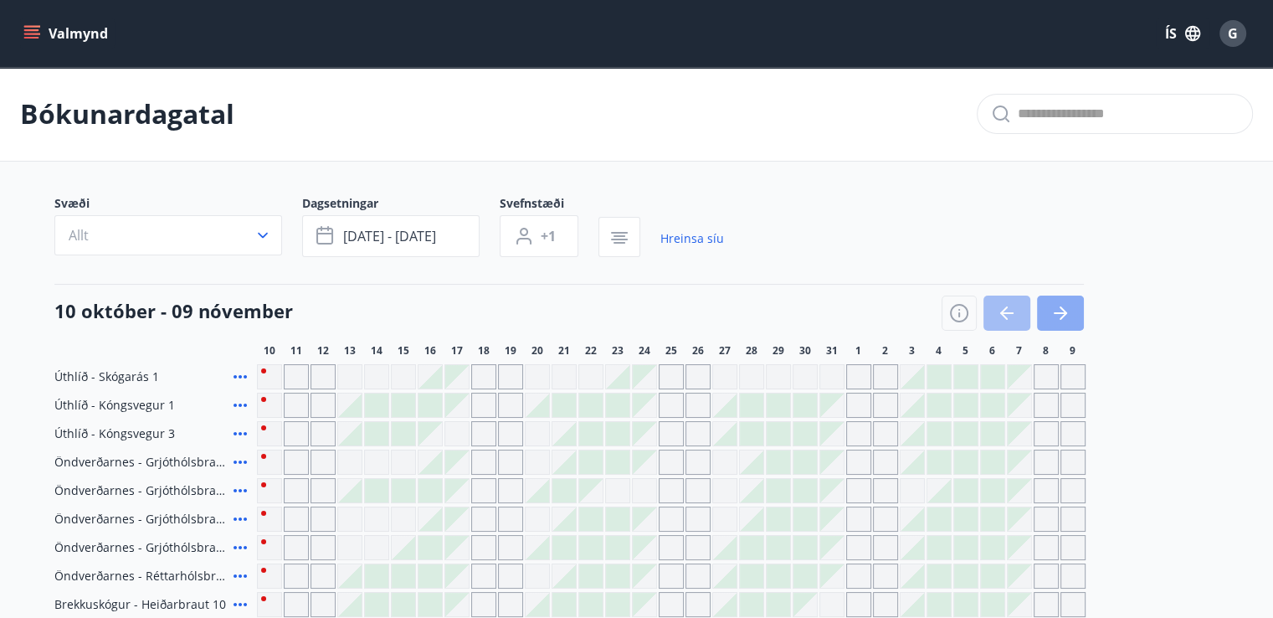
click at [1064, 313] on icon "button" at bounding box center [1063, 312] width 8 height 13
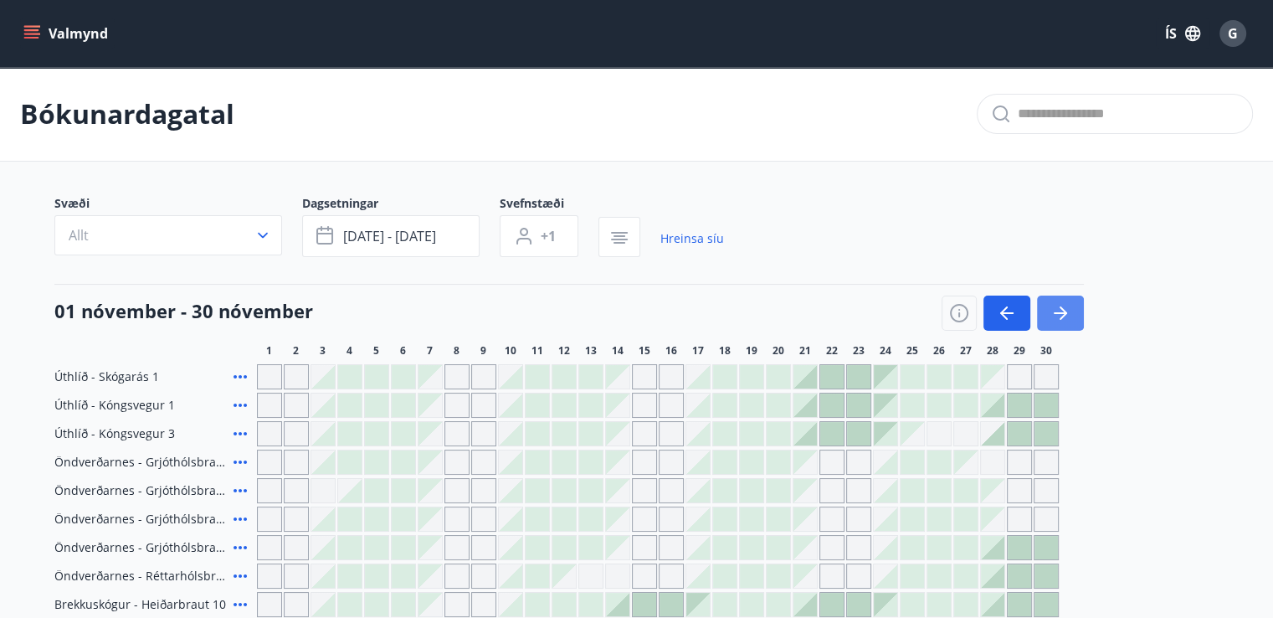
click at [1064, 313] on icon "button" at bounding box center [1063, 312] width 8 height 13
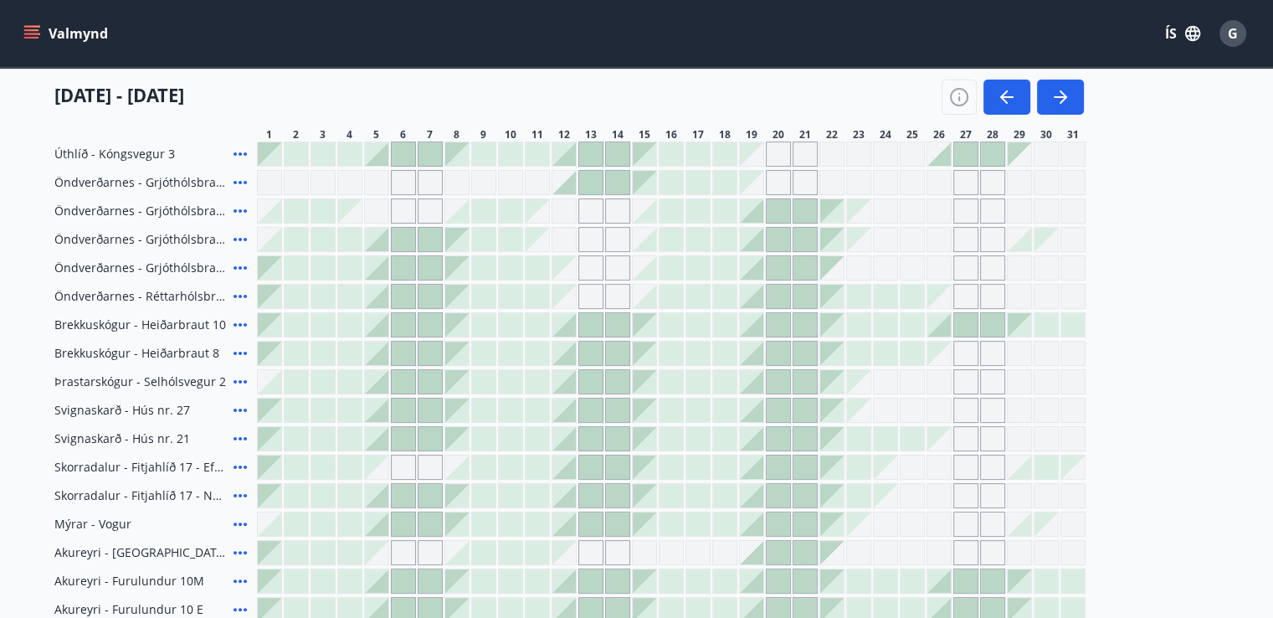
scroll to position [283, 0]
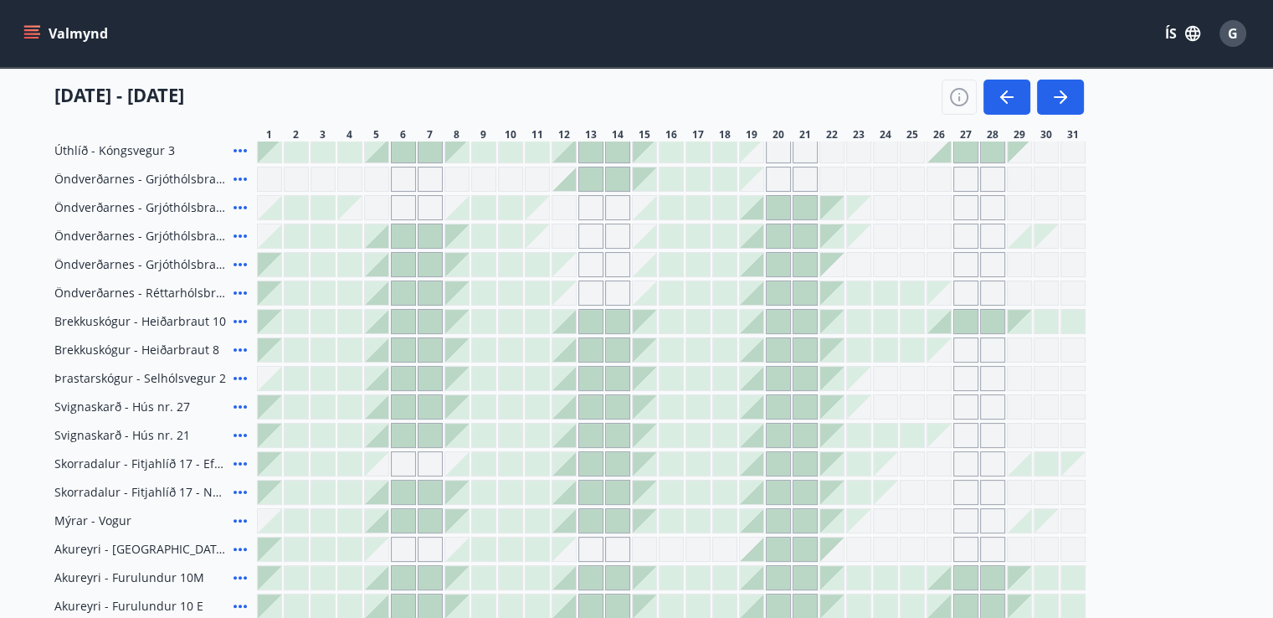
click at [864, 409] on div "Gráir dagar eru ekki bókanlegir" at bounding box center [858, 406] width 23 height 23
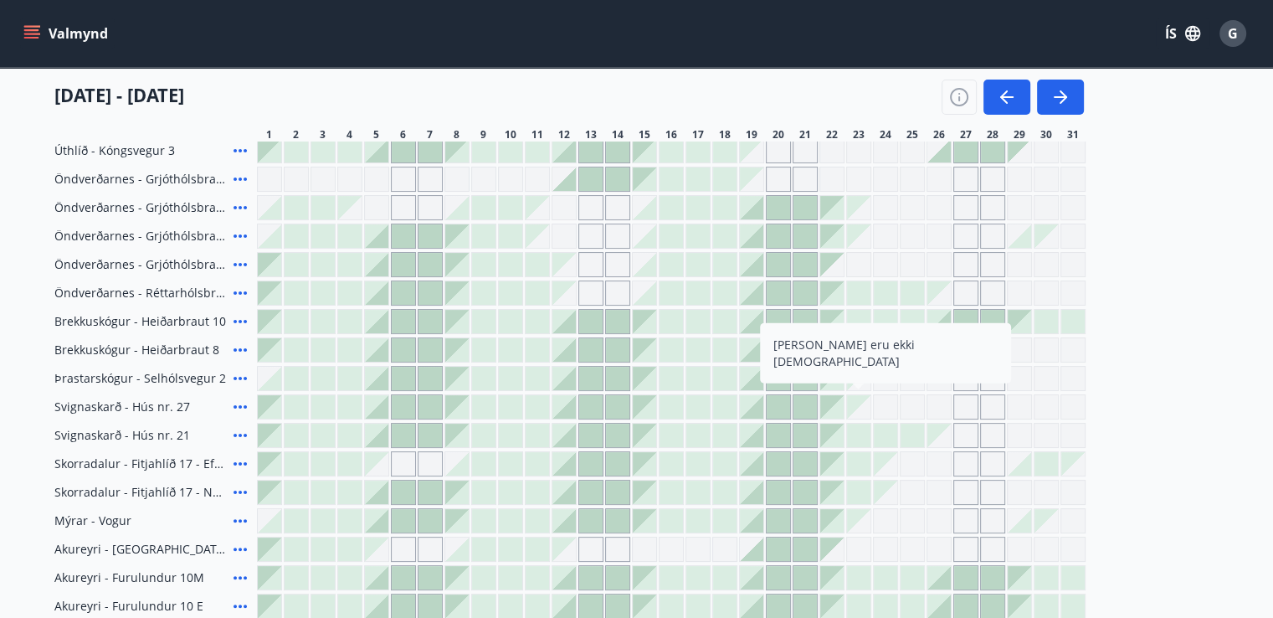
click at [973, 327] on div at bounding box center [965, 321] width 23 height 23
click at [961, 310] on div at bounding box center [965, 321] width 23 height 23
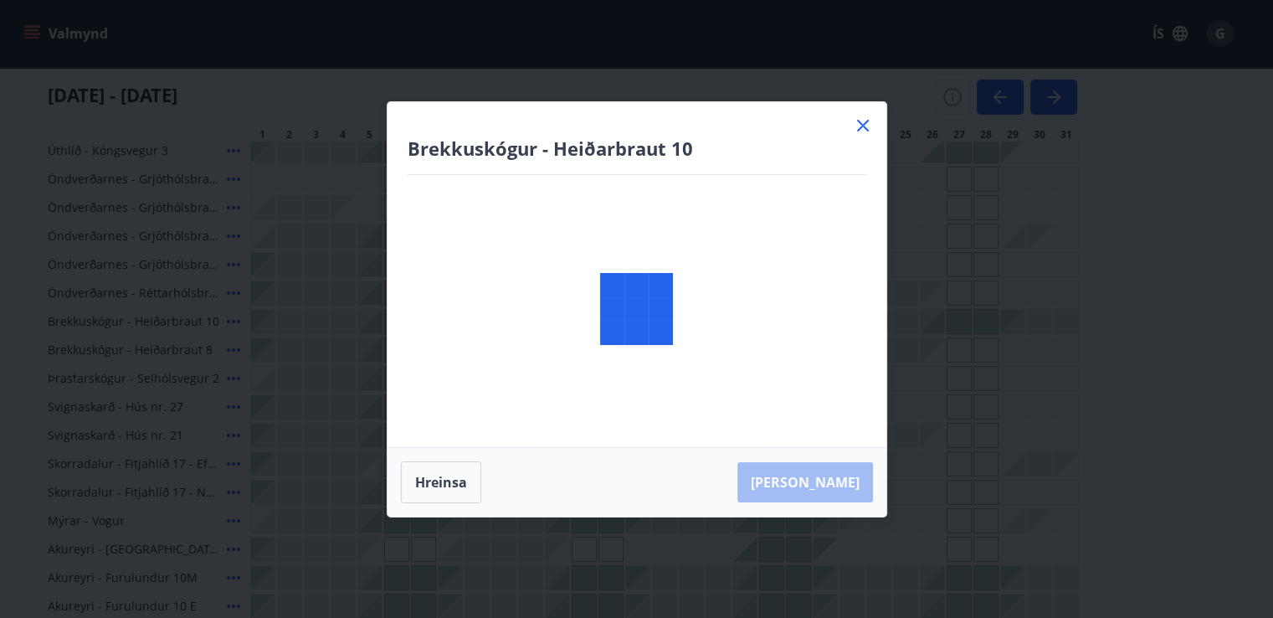
scroll to position [487, 0]
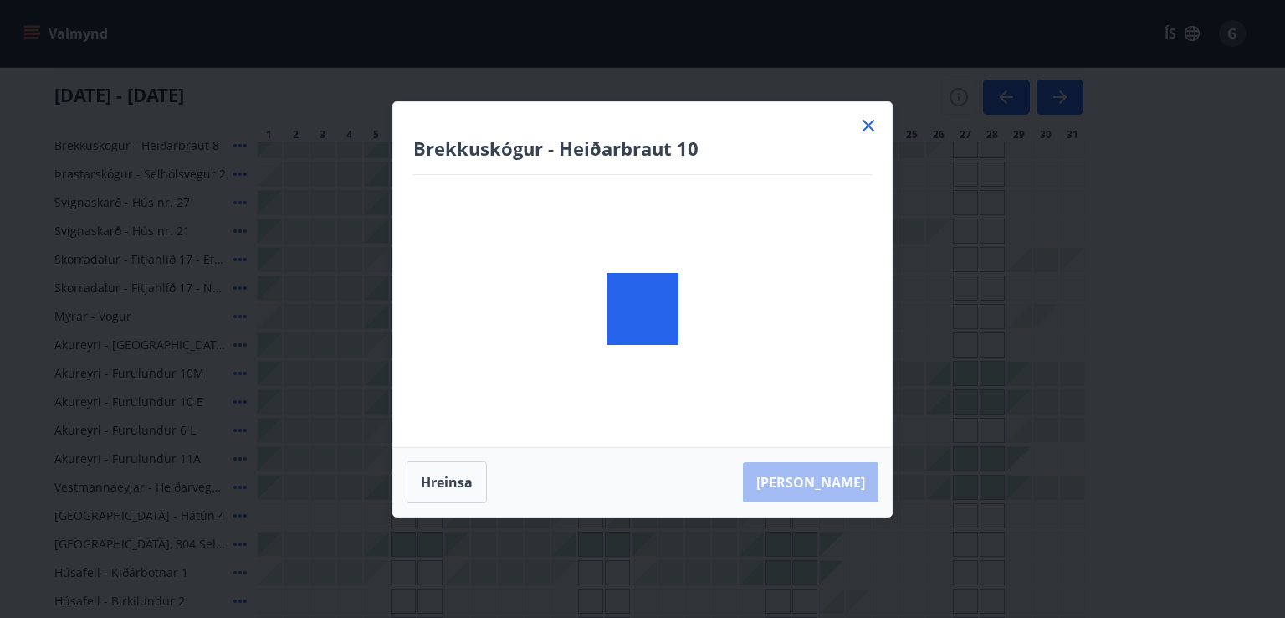
click at [973, 375] on div "Brekkuskógur - Heiðarbraut 10 Hreinsa Taka Frá" at bounding box center [642, 309] width 1285 height 618
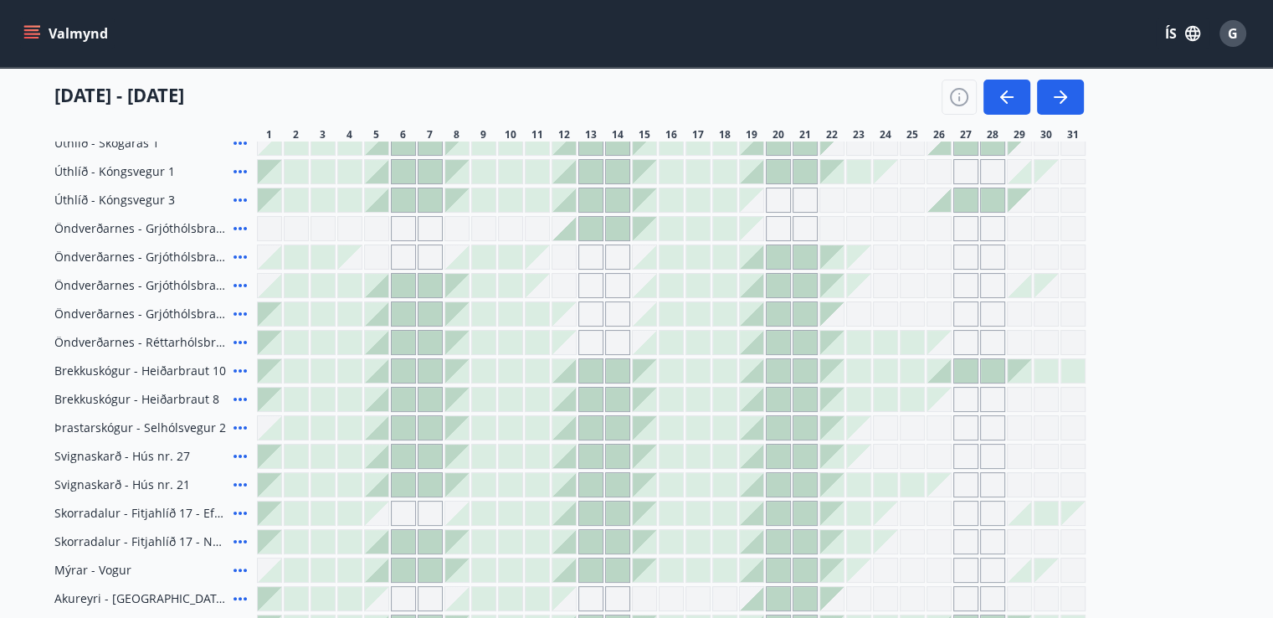
scroll to position [238, 0]
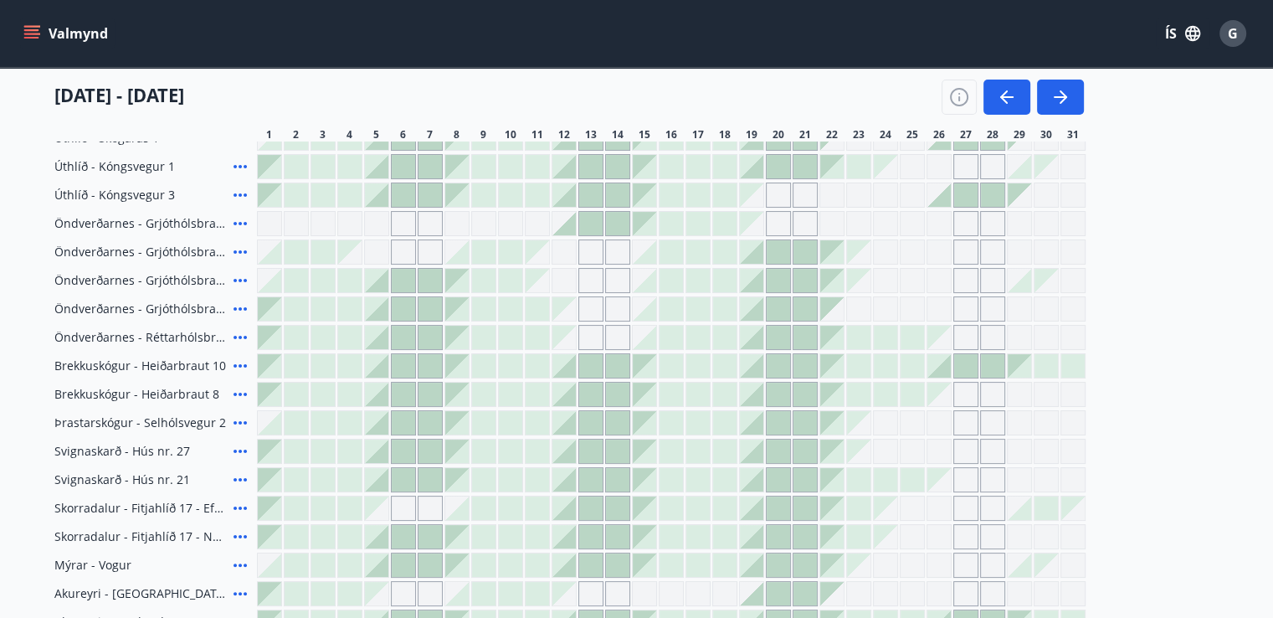
click at [759, 223] on div "Gráir dagar eru ekki bókanlegir" at bounding box center [751, 223] width 23 height 23
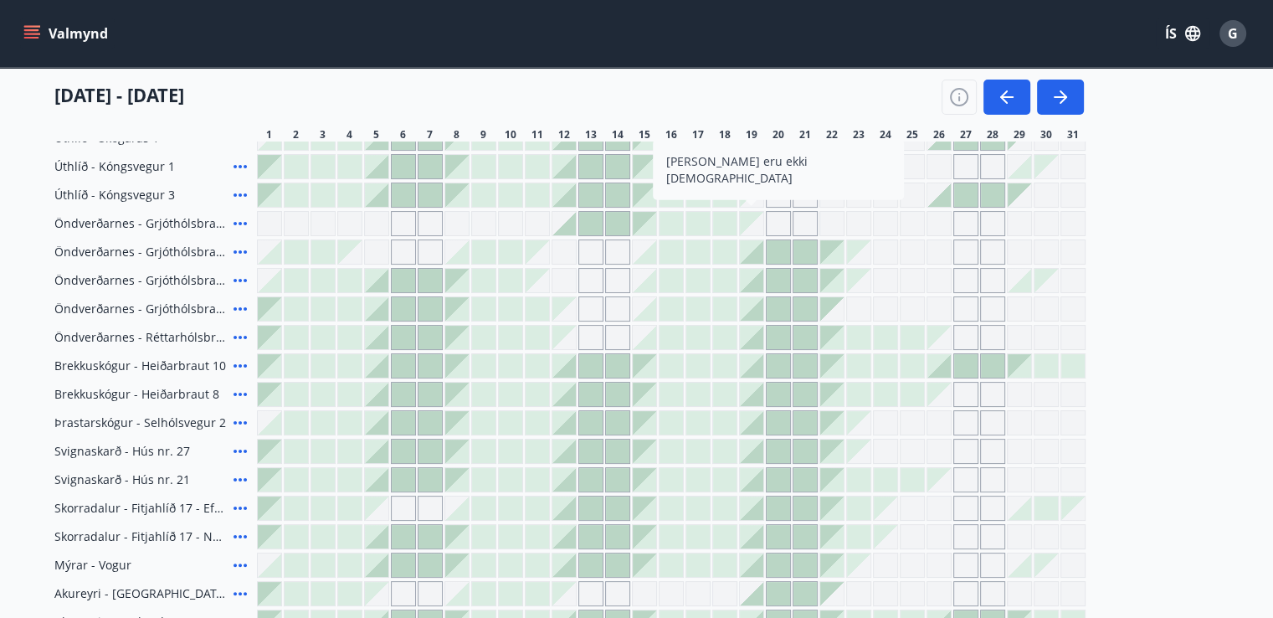
click at [28, 35] on icon "menu" at bounding box center [31, 33] width 17 height 17
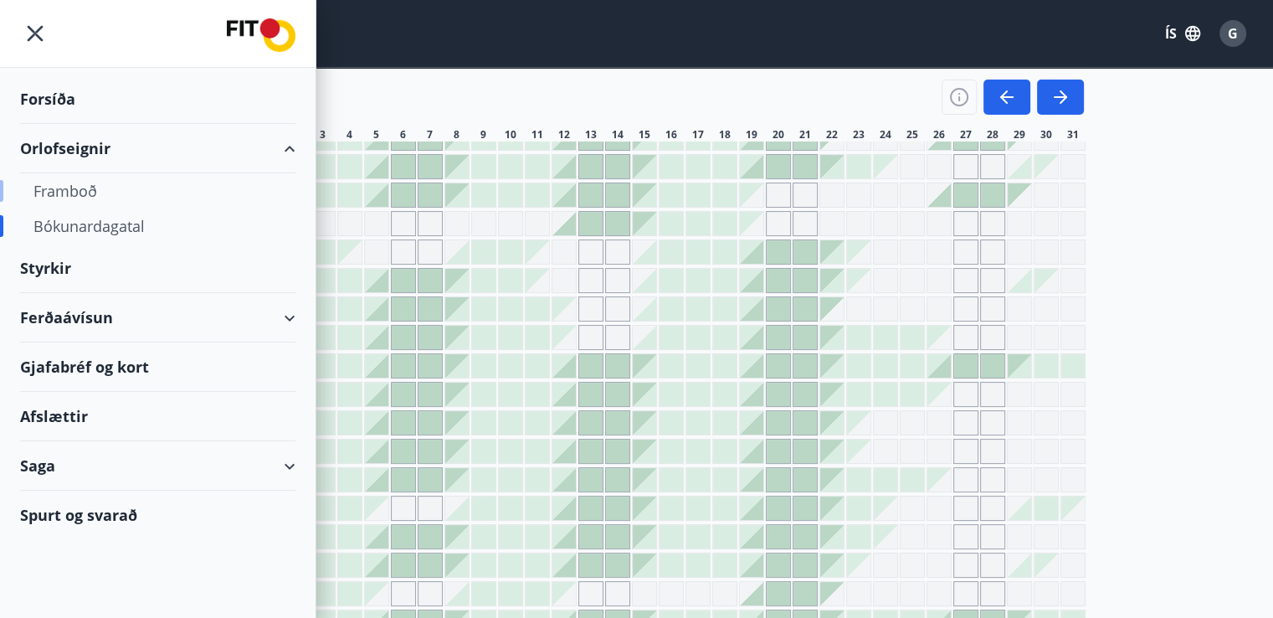
click at [79, 183] on div "Framboð" at bounding box center [157, 190] width 249 height 35
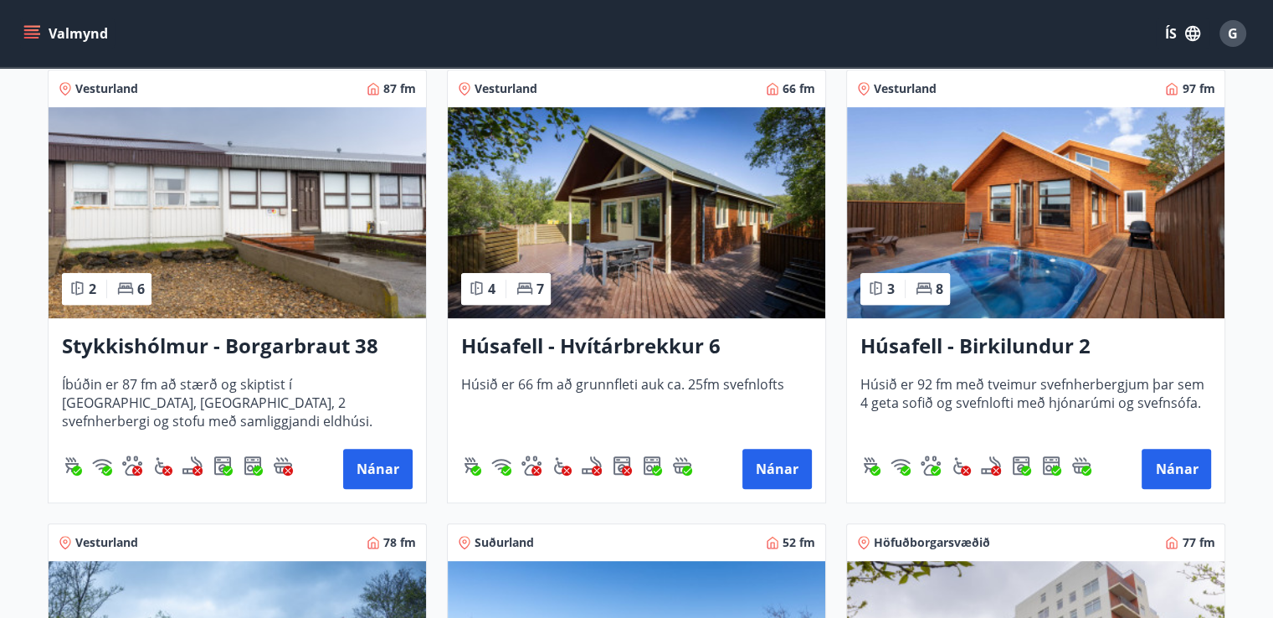
scroll to position [787, 0]
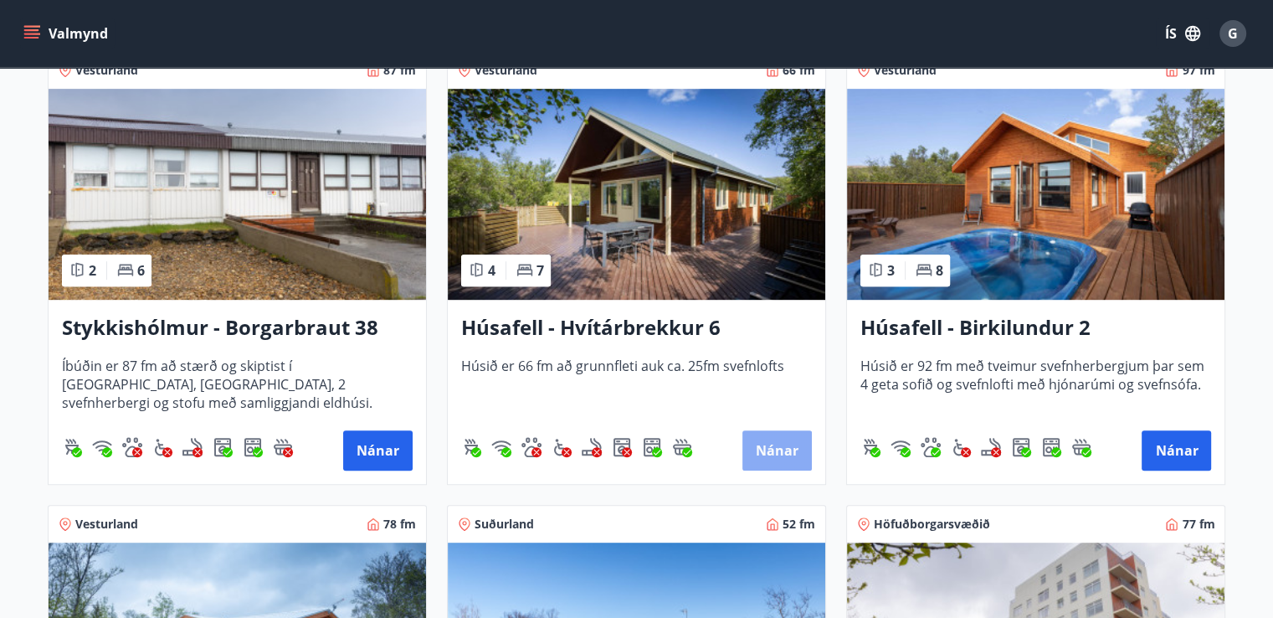
click at [770, 453] on button "Nánar" at bounding box center [776, 450] width 69 height 40
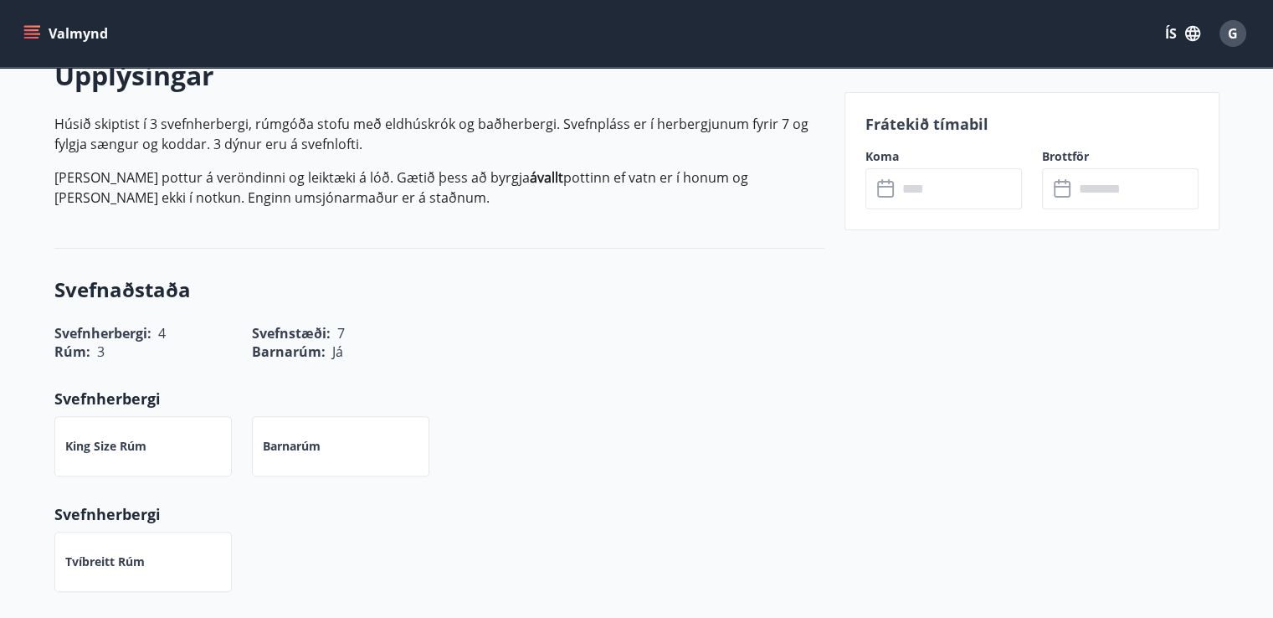
scroll to position [522, 0]
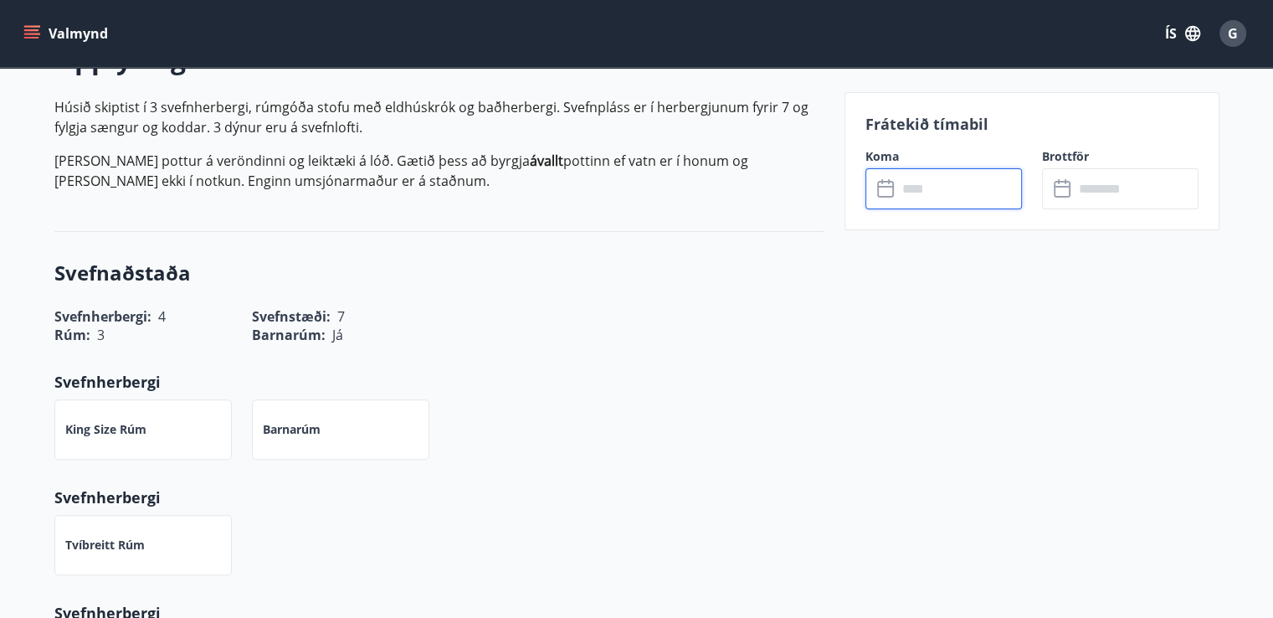
click at [951, 191] on input "text" at bounding box center [959, 188] width 125 height 41
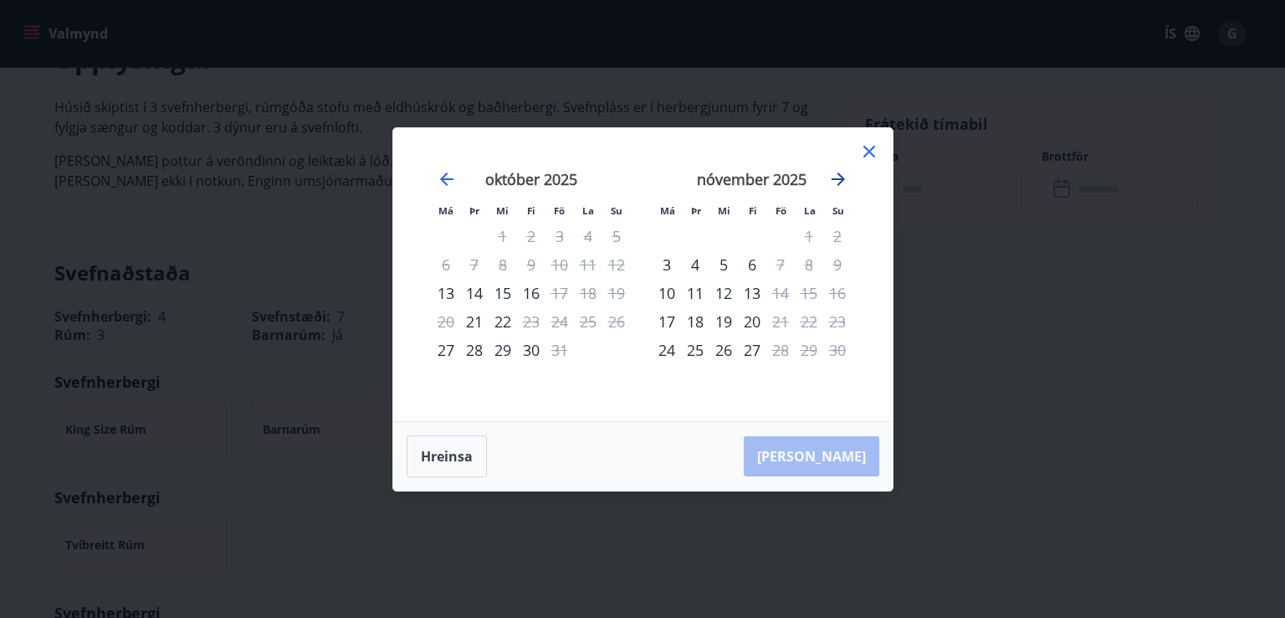
click at [842, 176] on icon "Move forward to switch to the next month." at bounding box center [838, 179] width 20 height 20
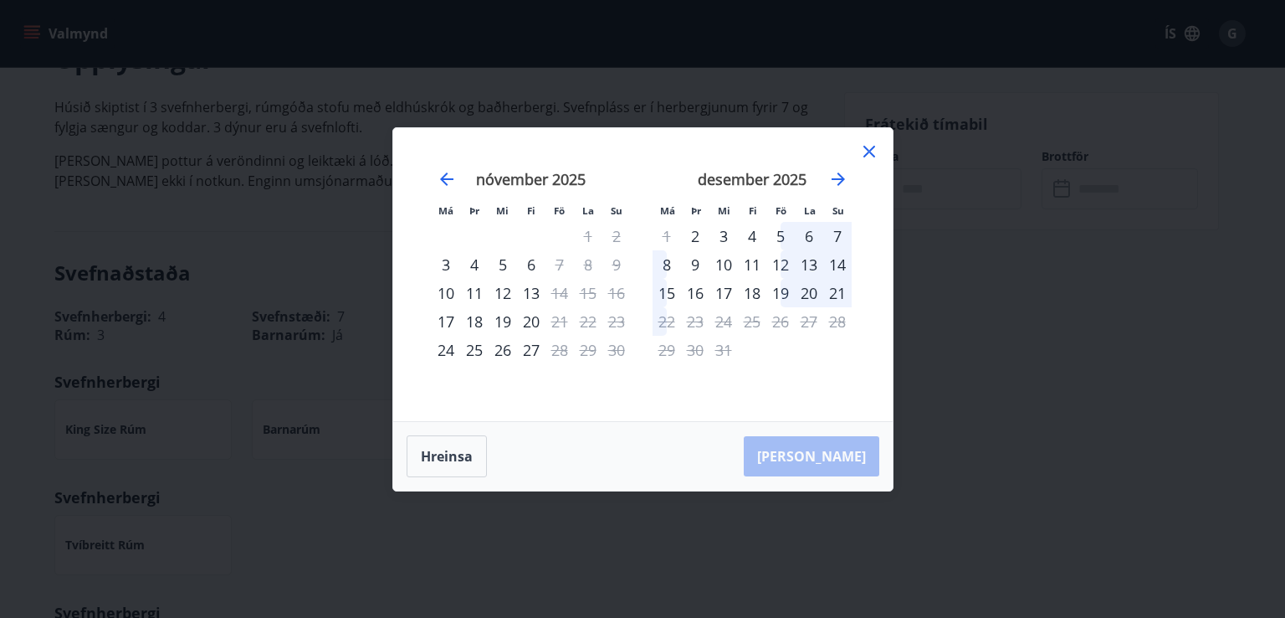
click at [875, 148] on icon at bounding box center [869, 151] width 20 height 20
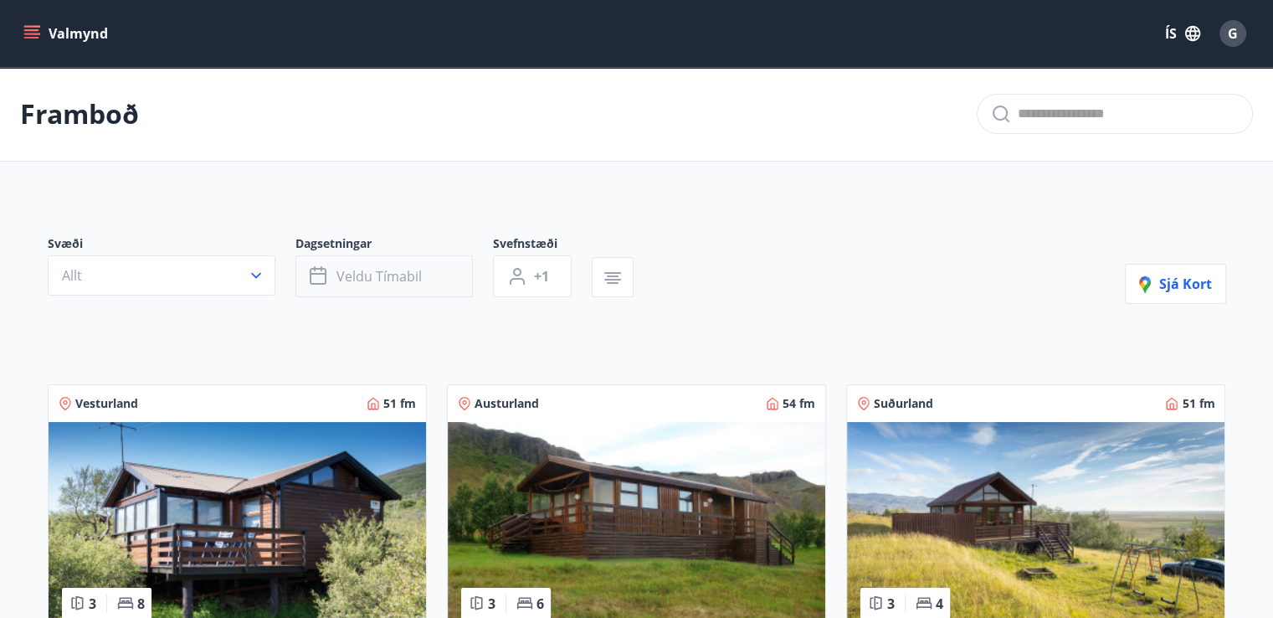
click at [428, 282] on button "Veldu tímabil" at bounding box center [383, 276] width 177 height 42
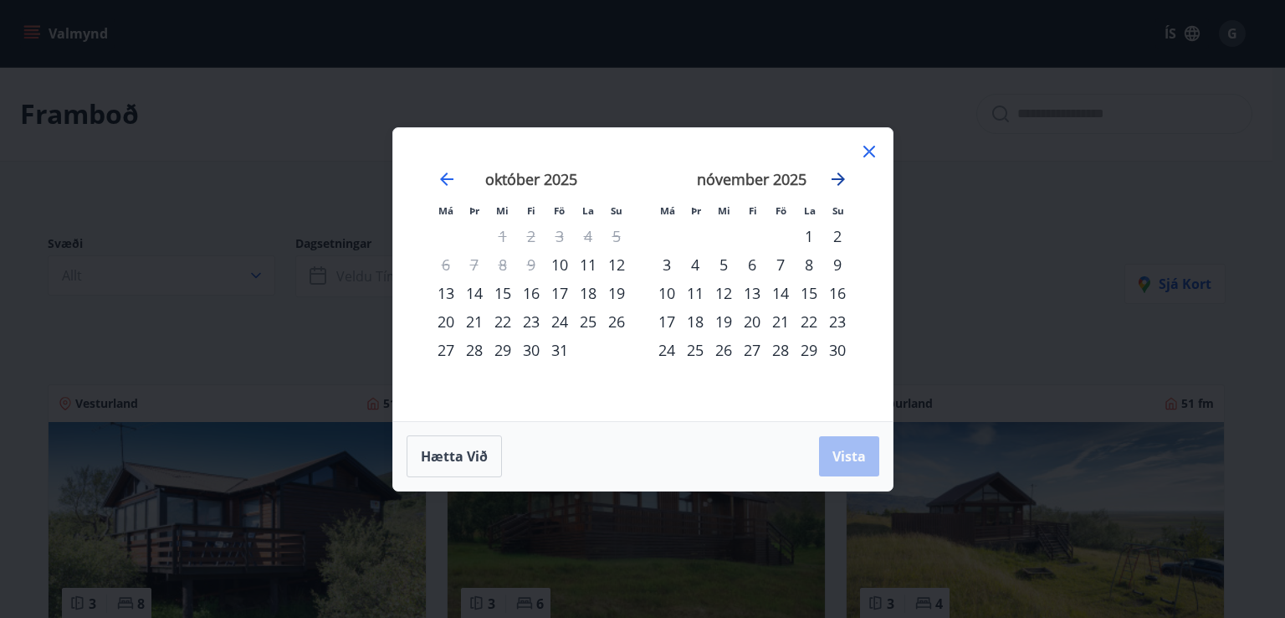
click at [847, 180] on icon "Move forward to switch to the next month." at bounding box center [838, 179] width 20 height 20
click at [668, 320] on div "22" at bounding box center [667, 321] width 28 height 28
click at [659, 348] on div "29" at bounding box center [667, 350] width 28 height 28
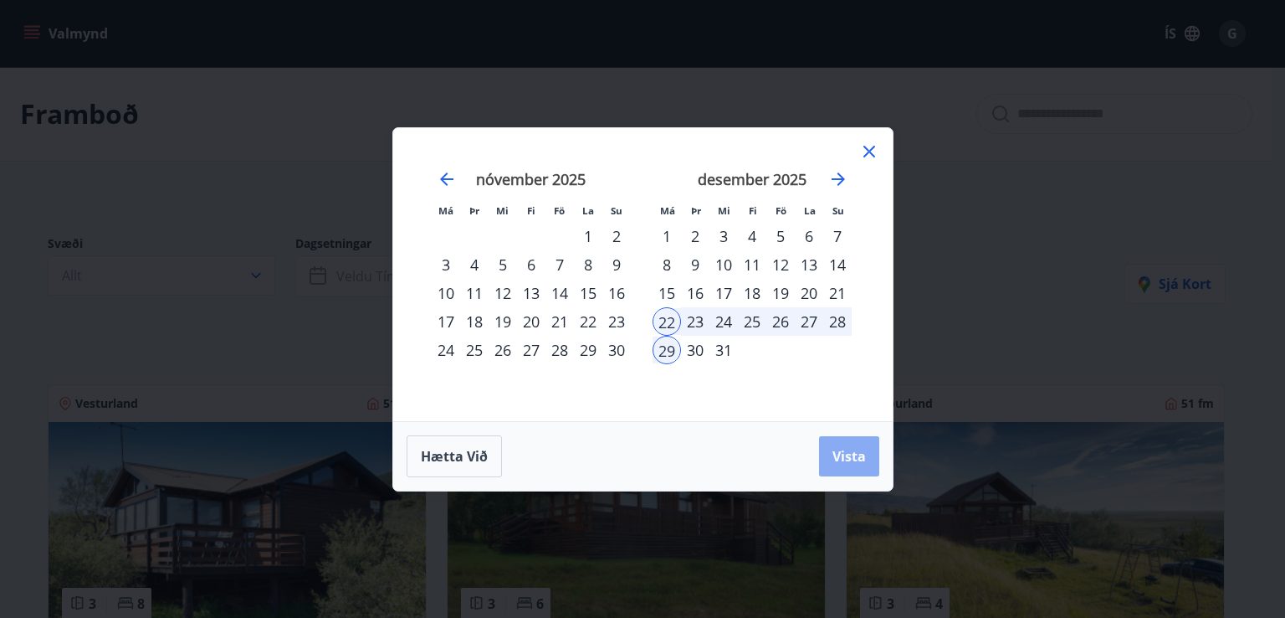
click at [833, 449] on span "Vista" at bounding box center [849, 456] width 33 height 18
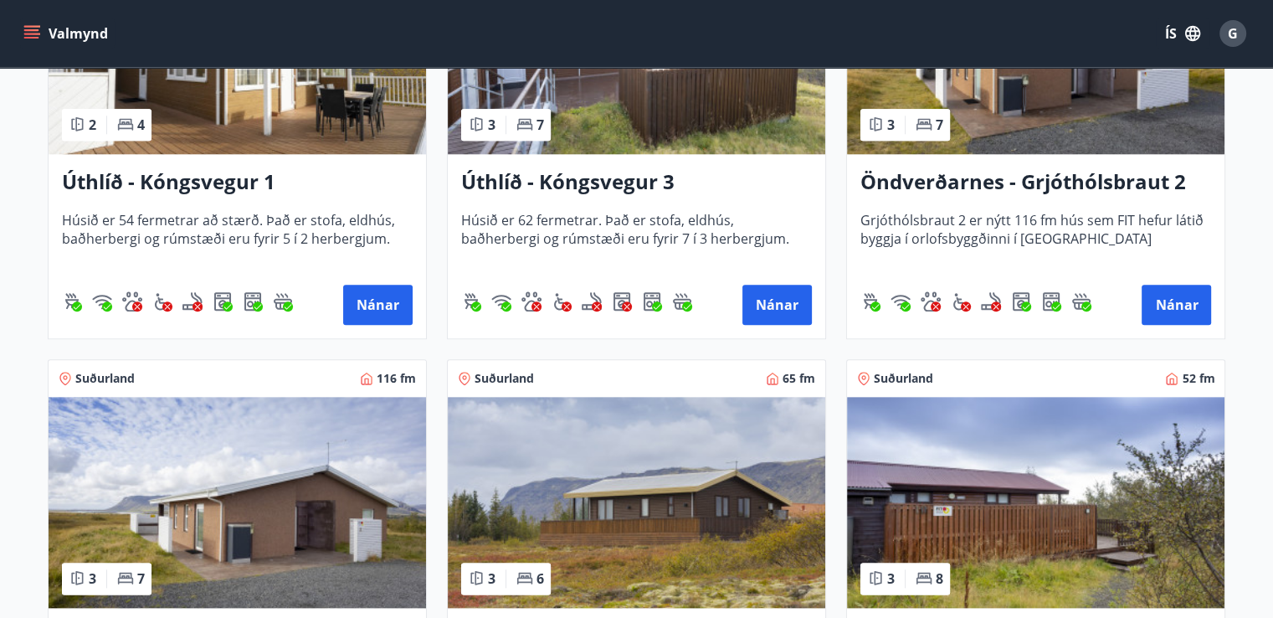
scroll to position [1844, 0]
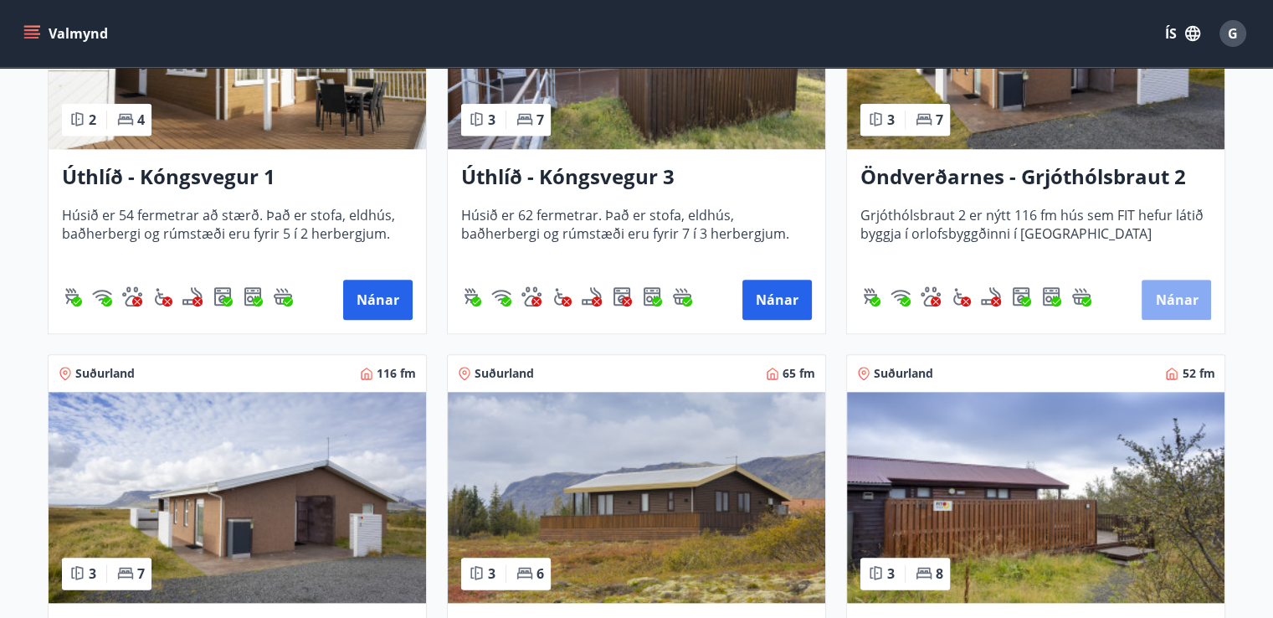
click at [1195, 302] on button "Nánar" at bounding box center [1175, 299] width 69 height 40
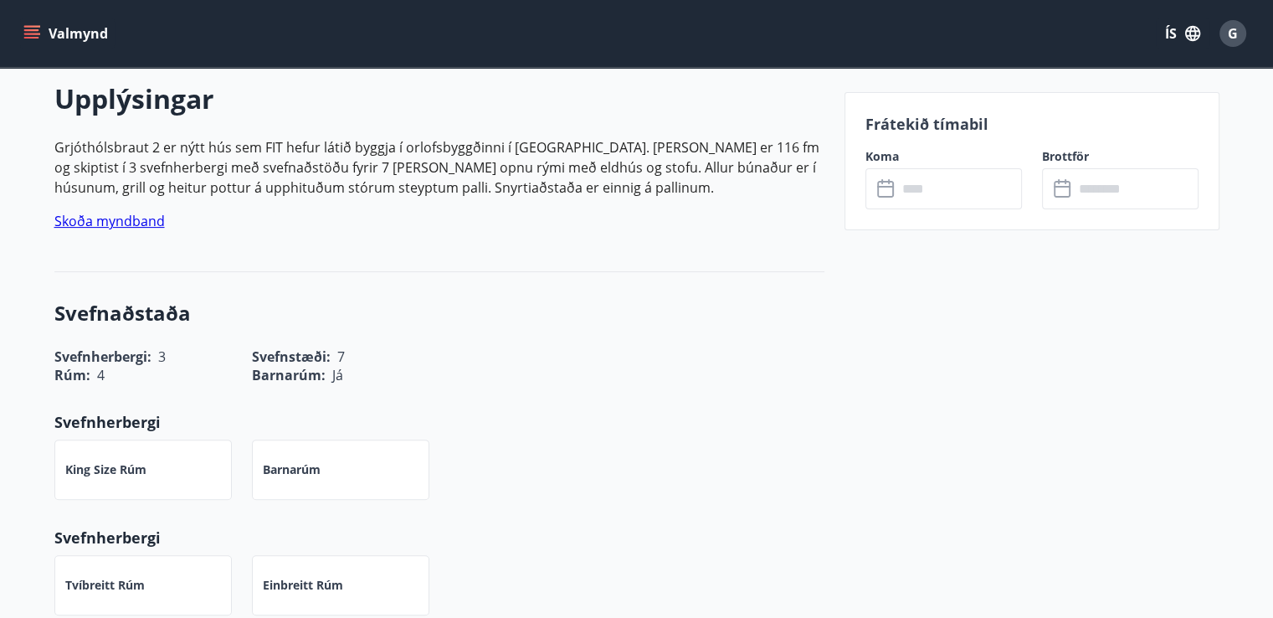
scroll to position [492, 0]
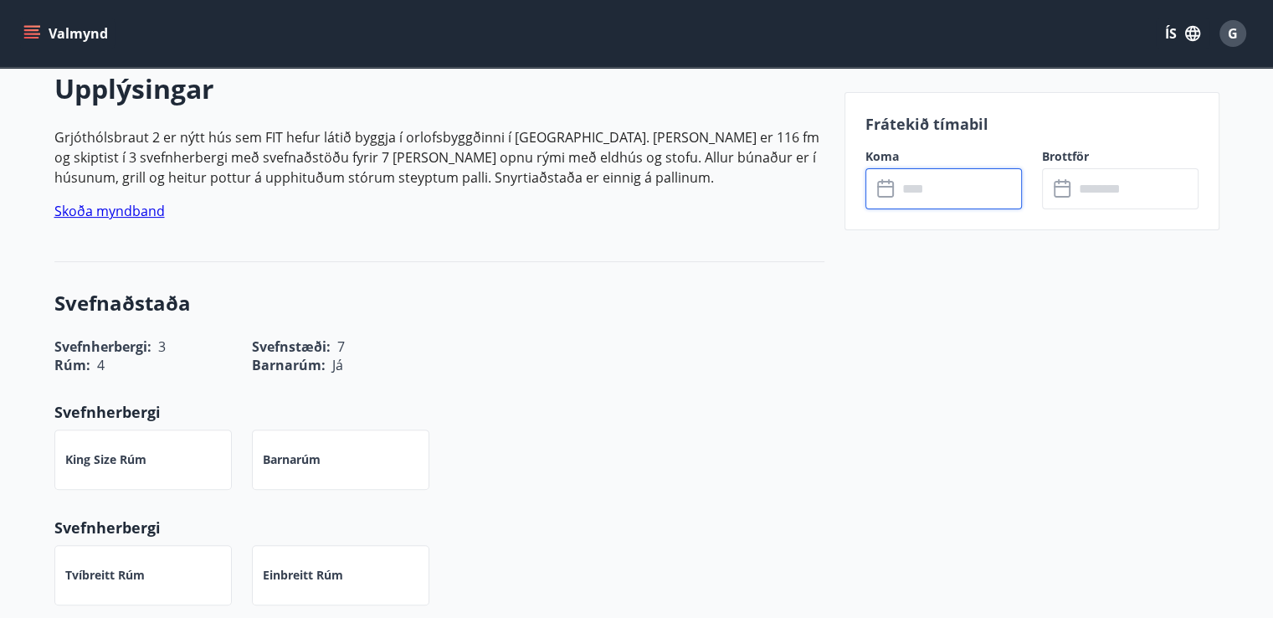
click at [992, 188] on input "text" at bounding box center [959, 188] width 125 height 41
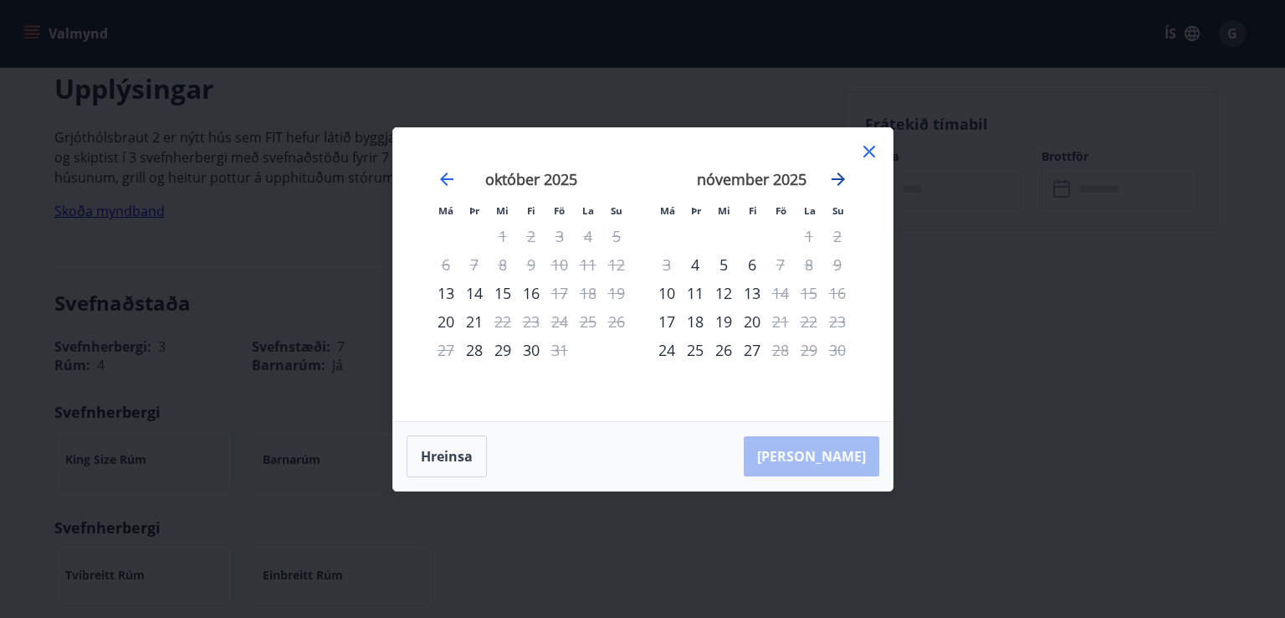
click at [842, 176] on icon "Move forward to switch to the next month." at bounding box center [838, 179] width 20 height 20
click at [874, 155] on icon at bounding box center [869, 151] width 20 height 20
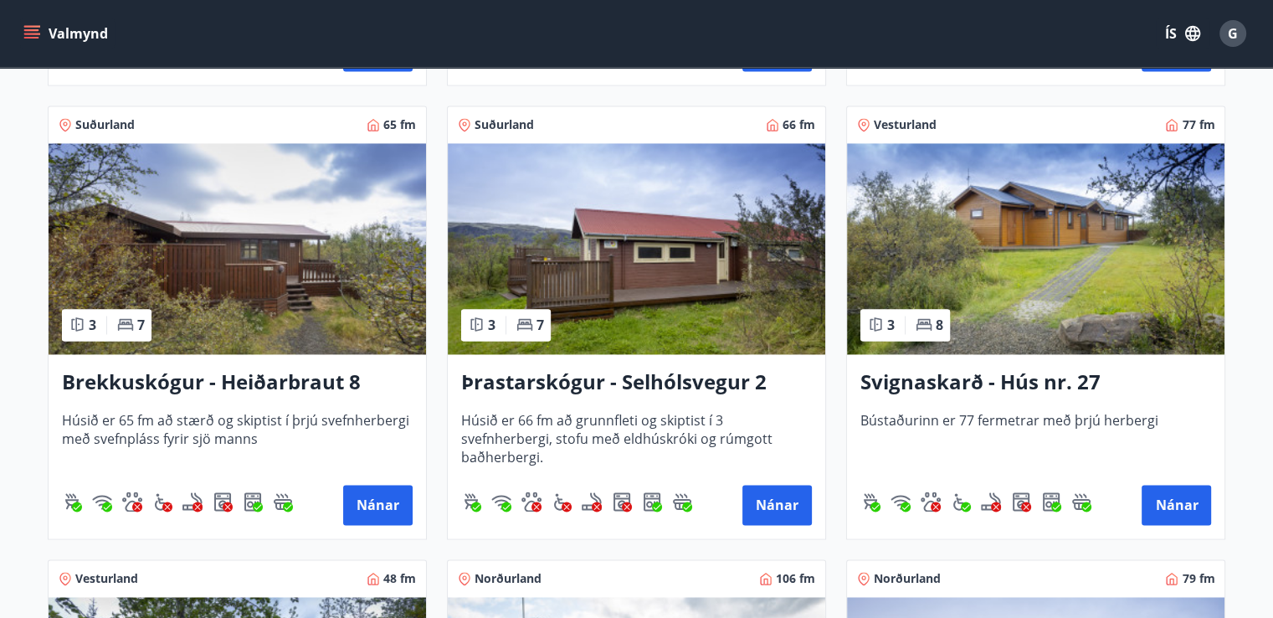
scroll to position [2531, 0]
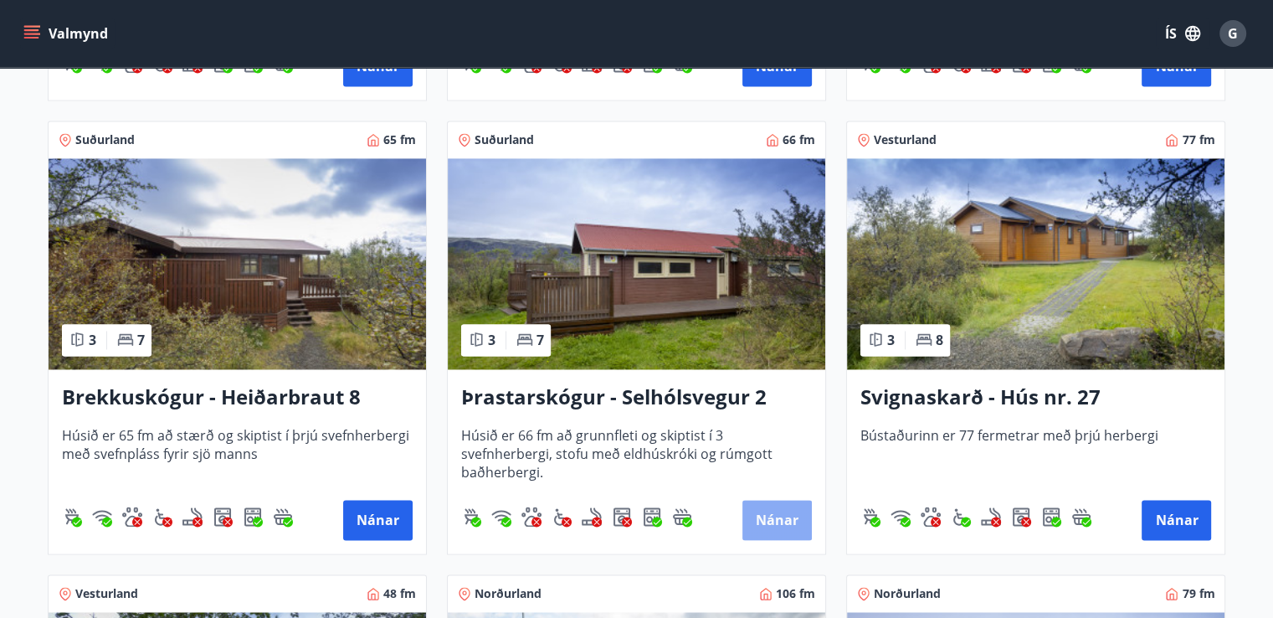
click at [776, 522] on button "Nánar" at bounding box center [776, 520] width 69 height 40
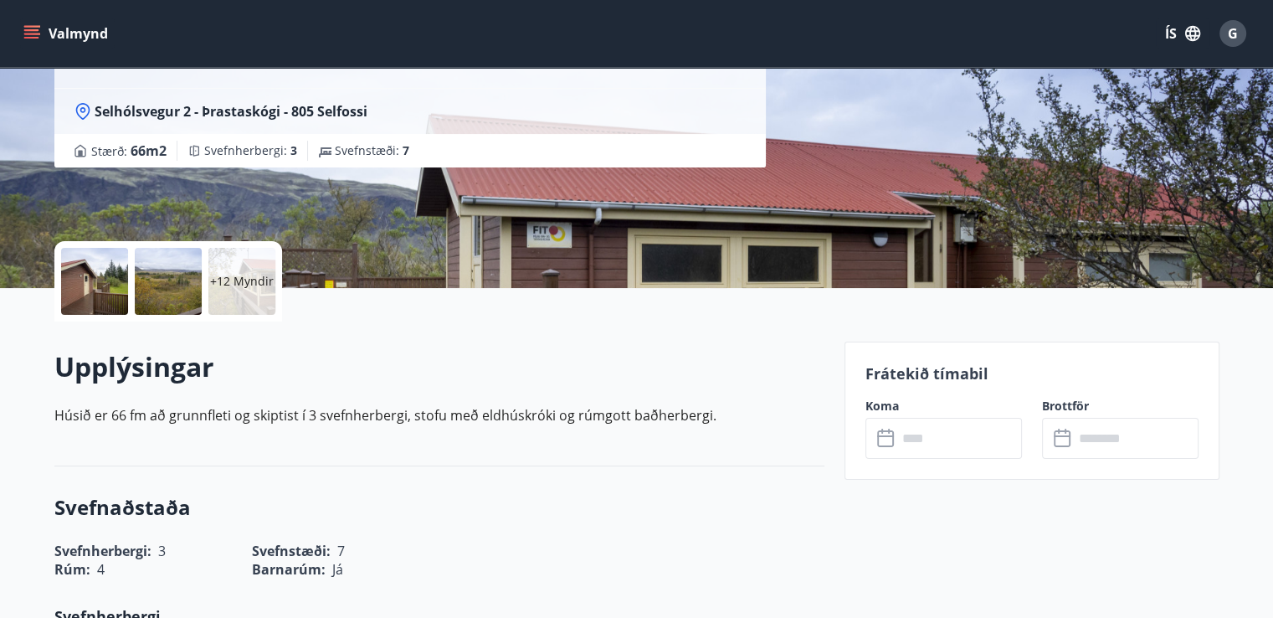
scroll to position [277, 0]
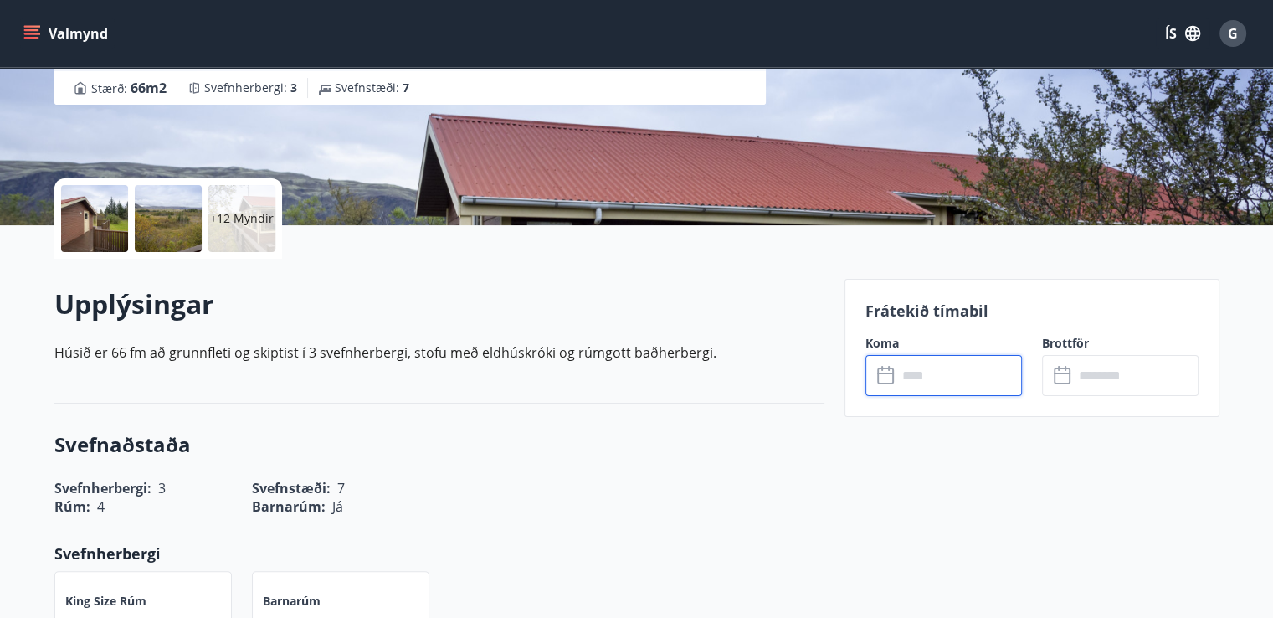
click at [946, 375] on input "text" at bounding box center [959, 375] width 125 height 41
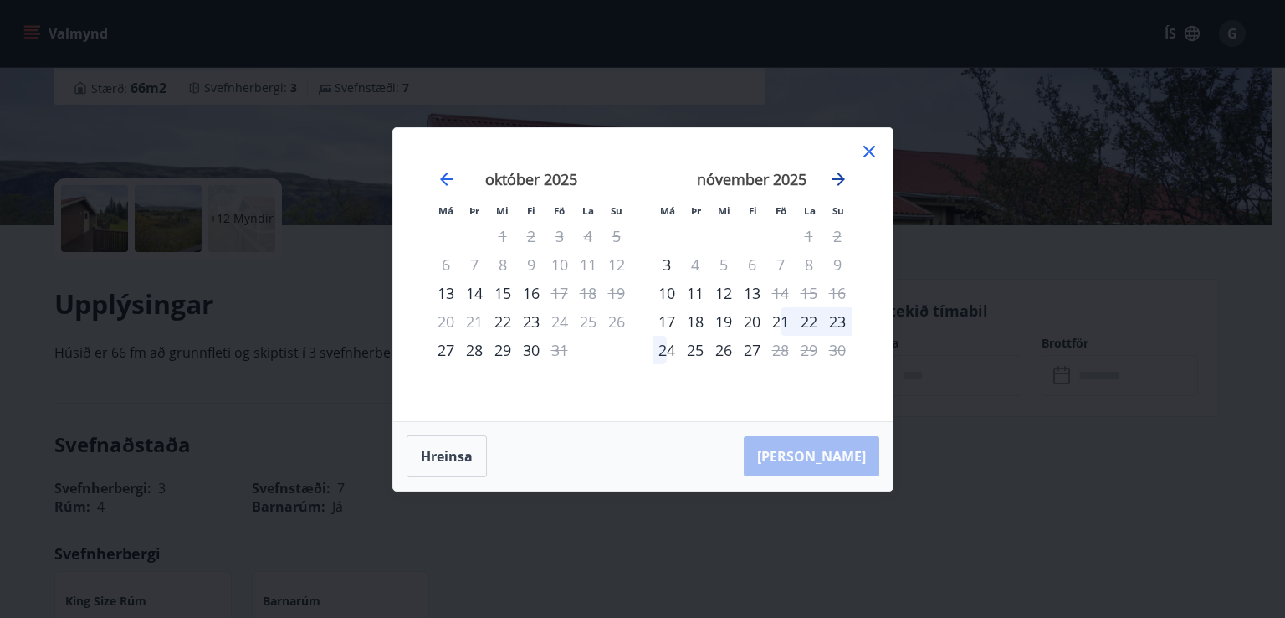
click at [842, 176] on icon "Move forward to switch to the next month." at bounding box center [838, 179] width 20 height 20
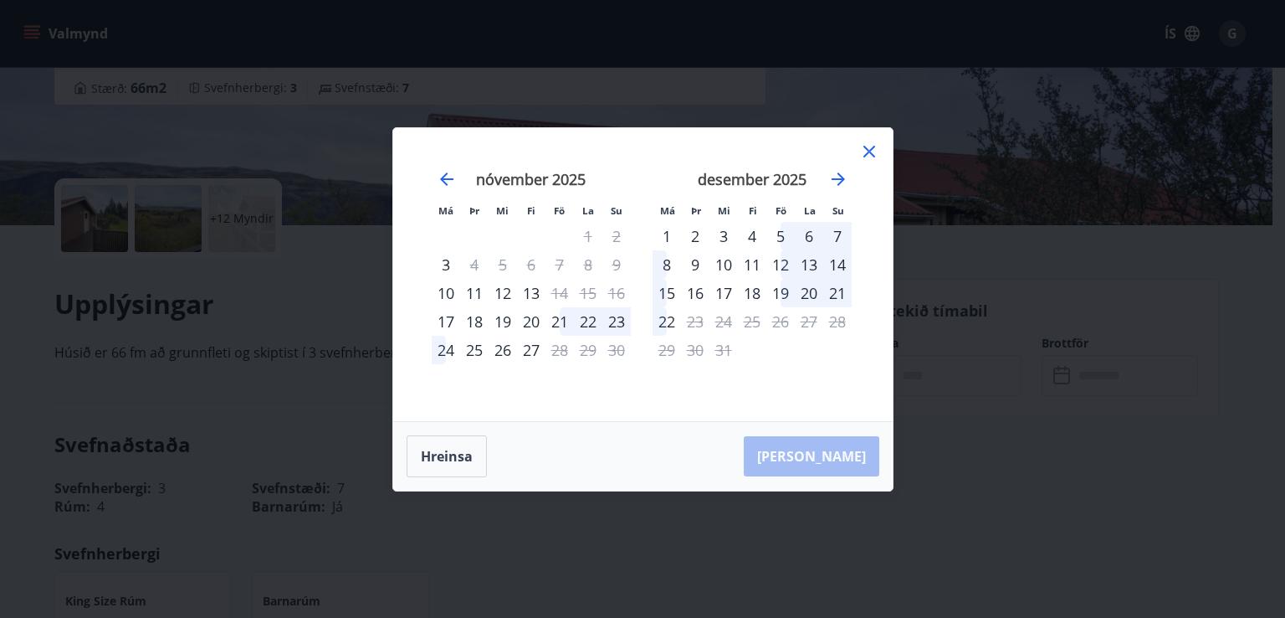
click at [877, 148] on icon at bounding box center [869, 151] width 20 height 20
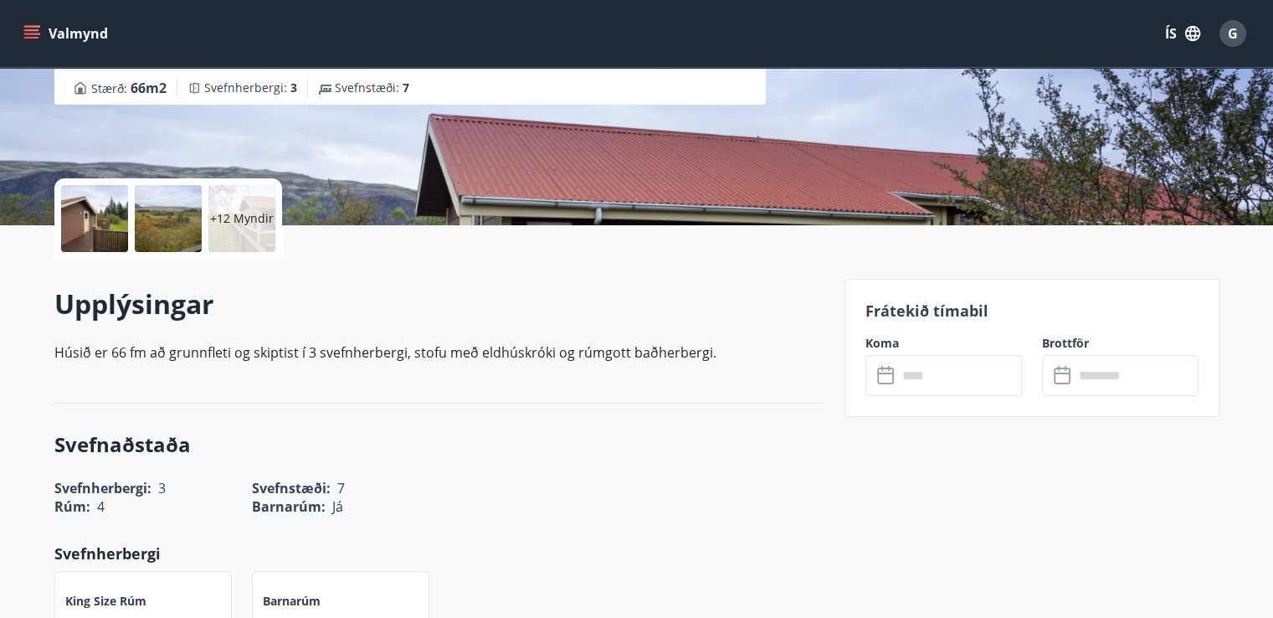
click at [37, 28] on icon "menu" at bounding box center [31, 33] width 17 height 17
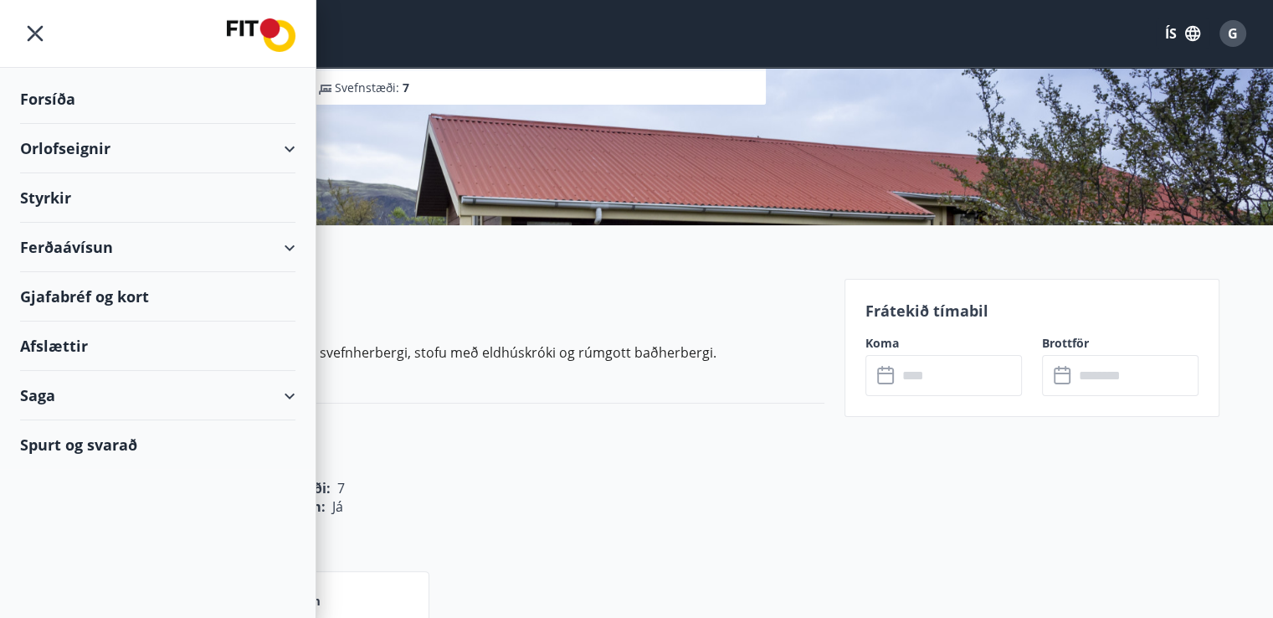
click at [84, 154] on div "Orlofseignir" at bounding box center [157, 148] width 275 height 49
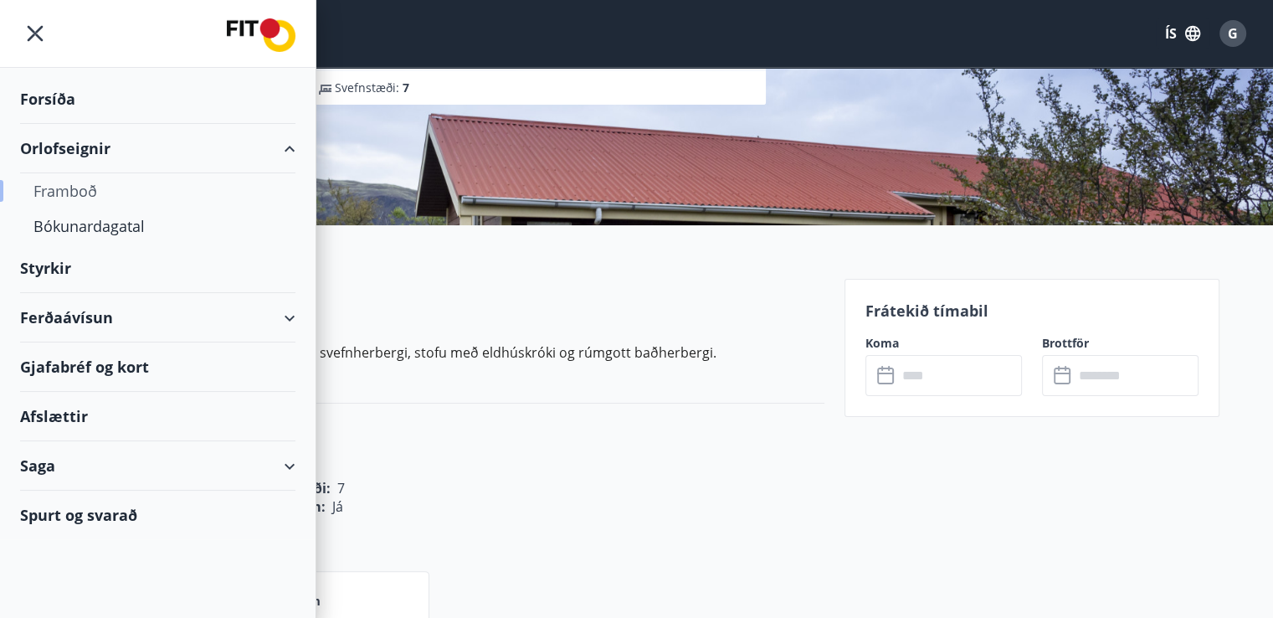
click at [75, 199] on div "Framboð" at bounding box center [157, 190] width 249 height 35
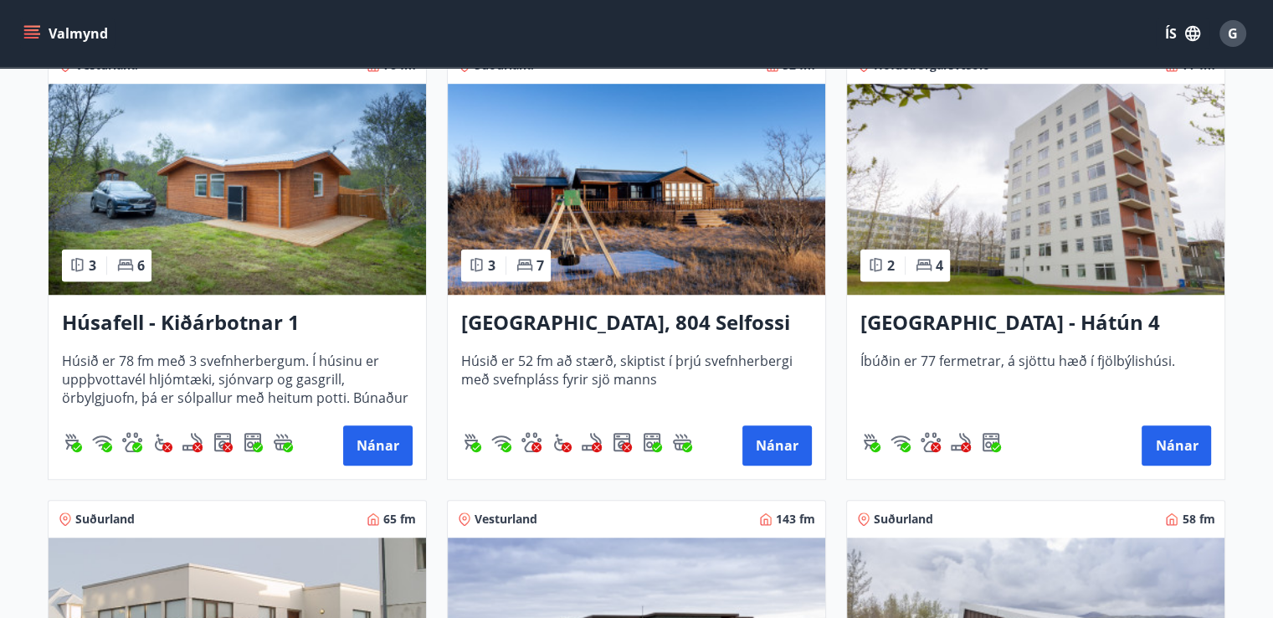
scroll to position [1264, 0]
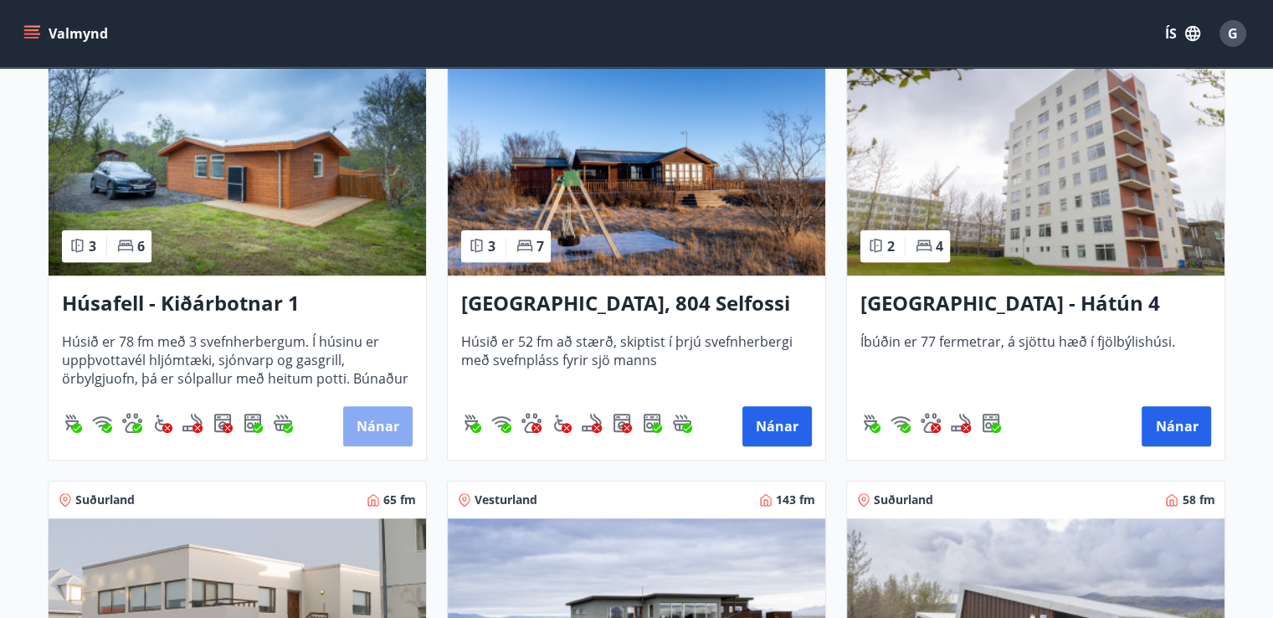
click at [402, 411] on button "Nánar" at bounding box center [377, 426] width 69 height 40
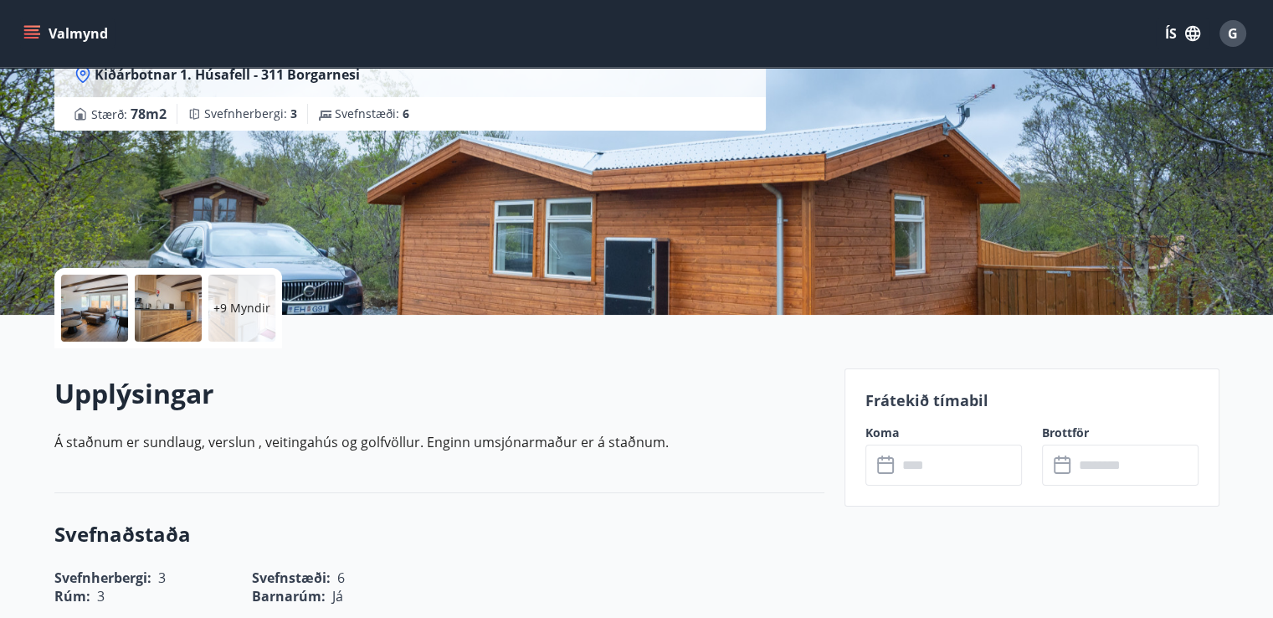
scroll to position [268, 0]
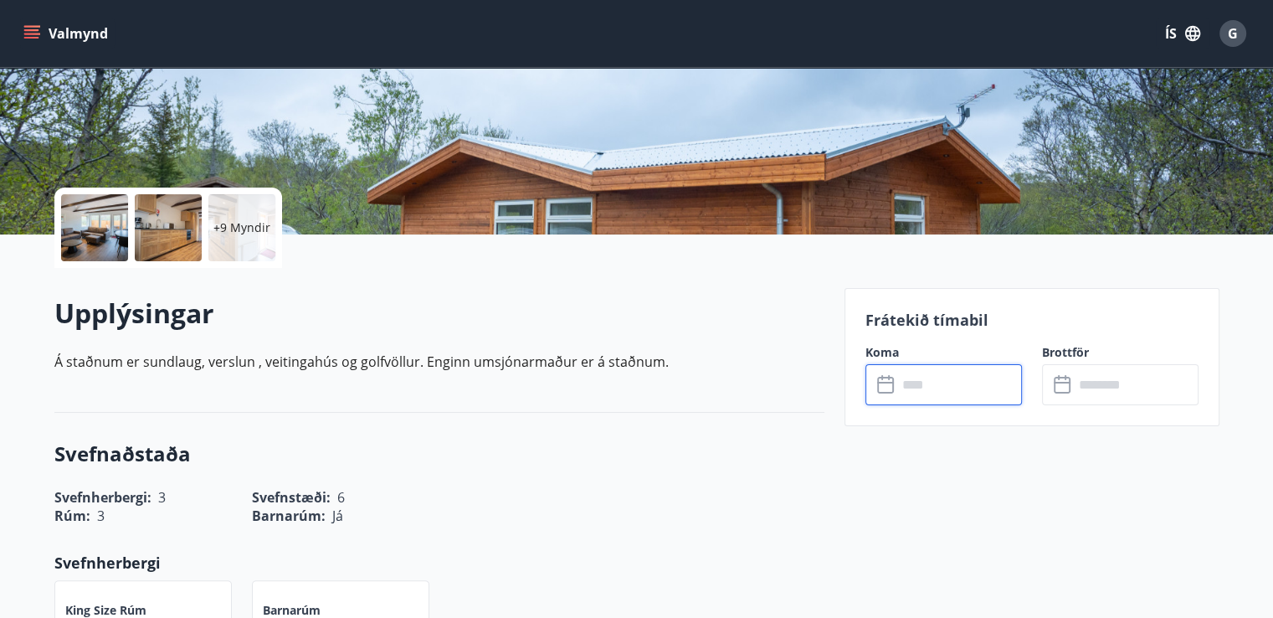
click at [930, 382] on input "text" at bounding box center [959, 384] width 125 height 41
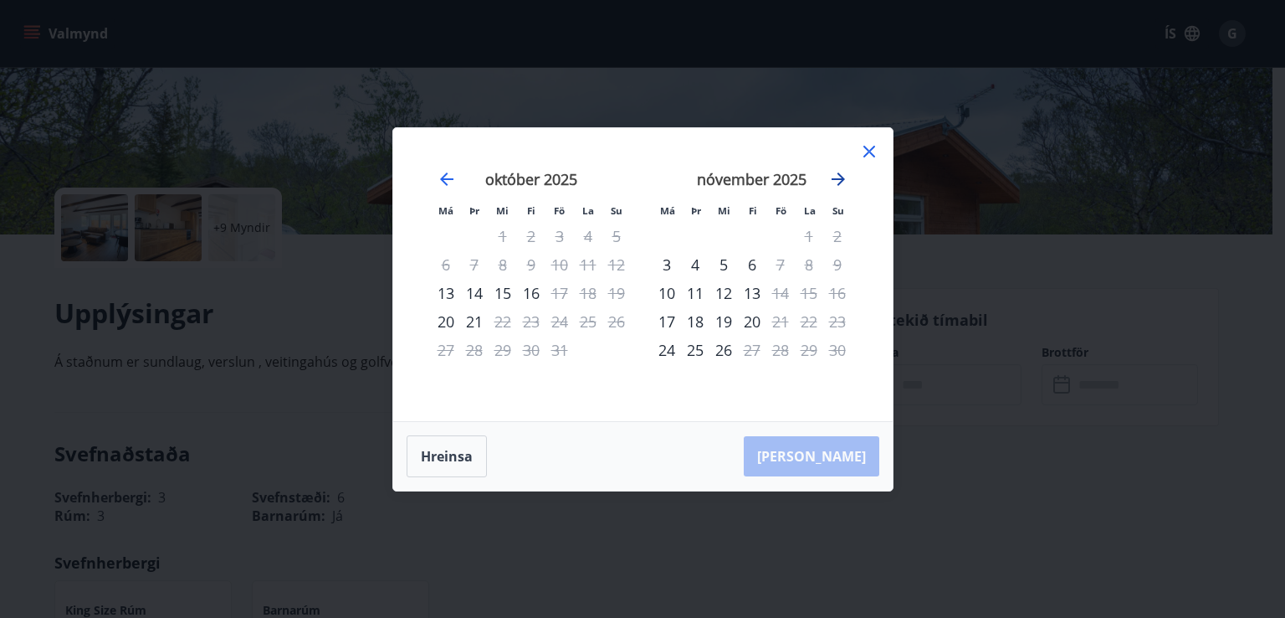
click at [839, 181] on icon "Move forward to switch to the next month." at bounding box center [838, 179] width 20 height 20
click at [880, 155] on div "Má Þr Mi Fi Fö La Su Má Þr Mi Fi Fö La Su [DATE] 1 2 3 4 5 6 7 8 9 10 11 12 13 …" at bounding box center [643, 274] width 500 height 293
click at [867, 152] on icon at bounding box center [870, 152] width 12 height 12
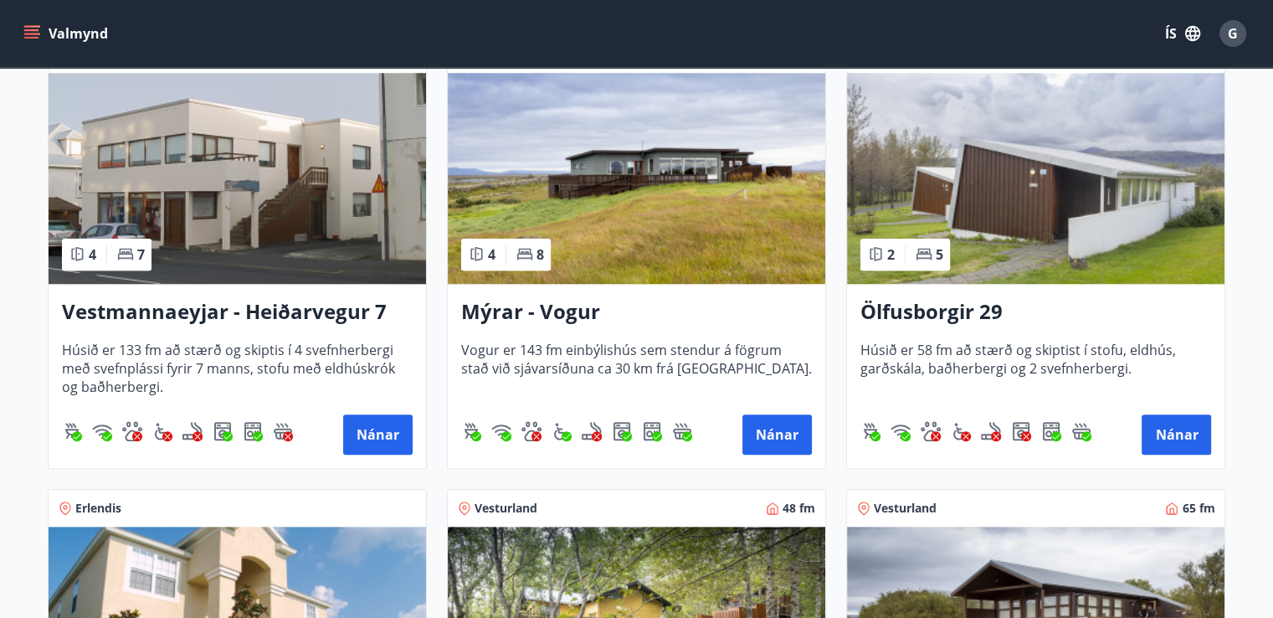
scroll to position [1715, 0]
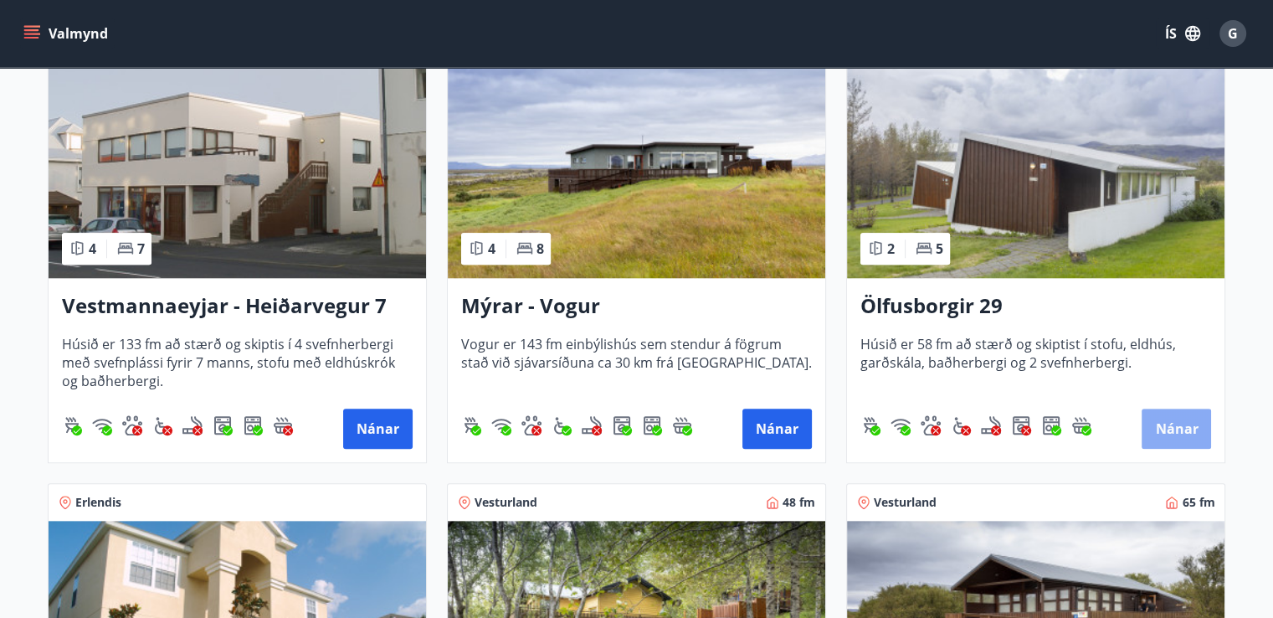
click at [1168, 419] on button "Nánar" at bounding box center [1175, 428] width 69 height 40
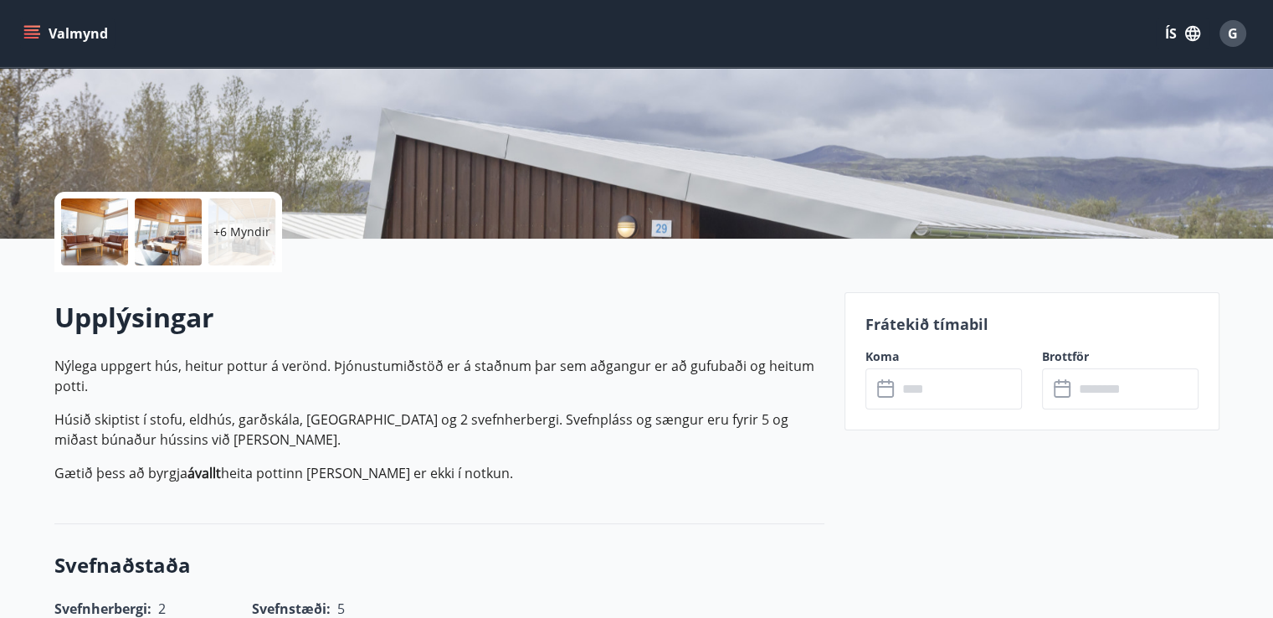
scroll to position [273, 0]
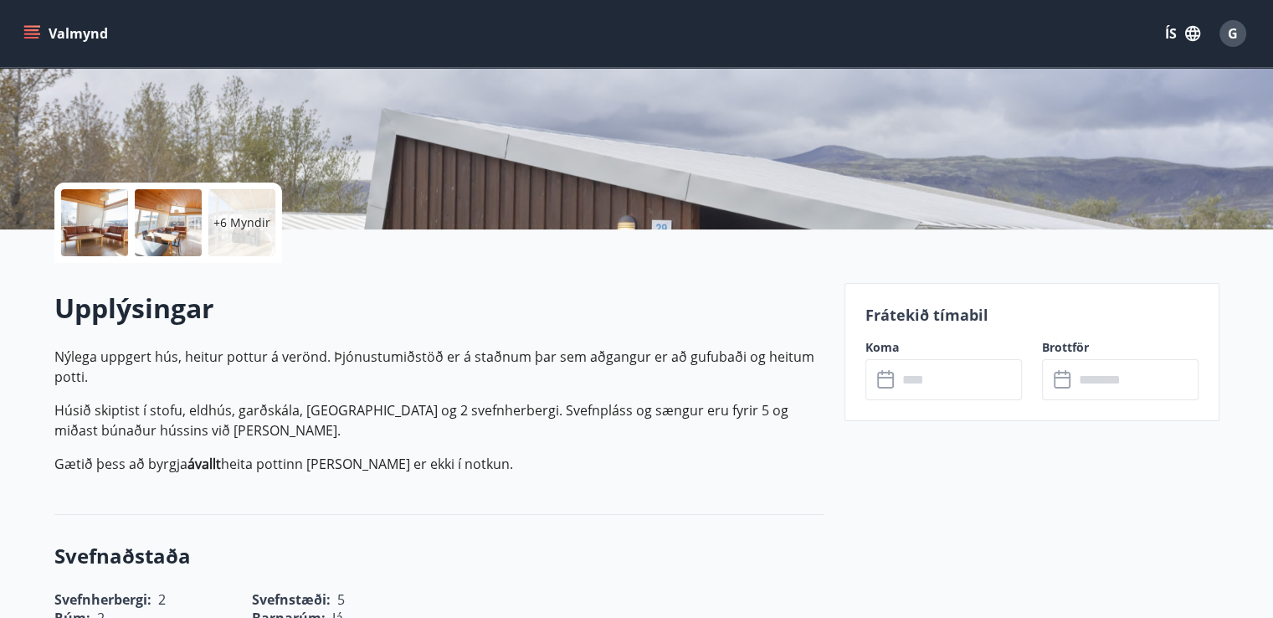
click at [951, 366] on input "text" at bounding box center [959, 379] width 125 height 41
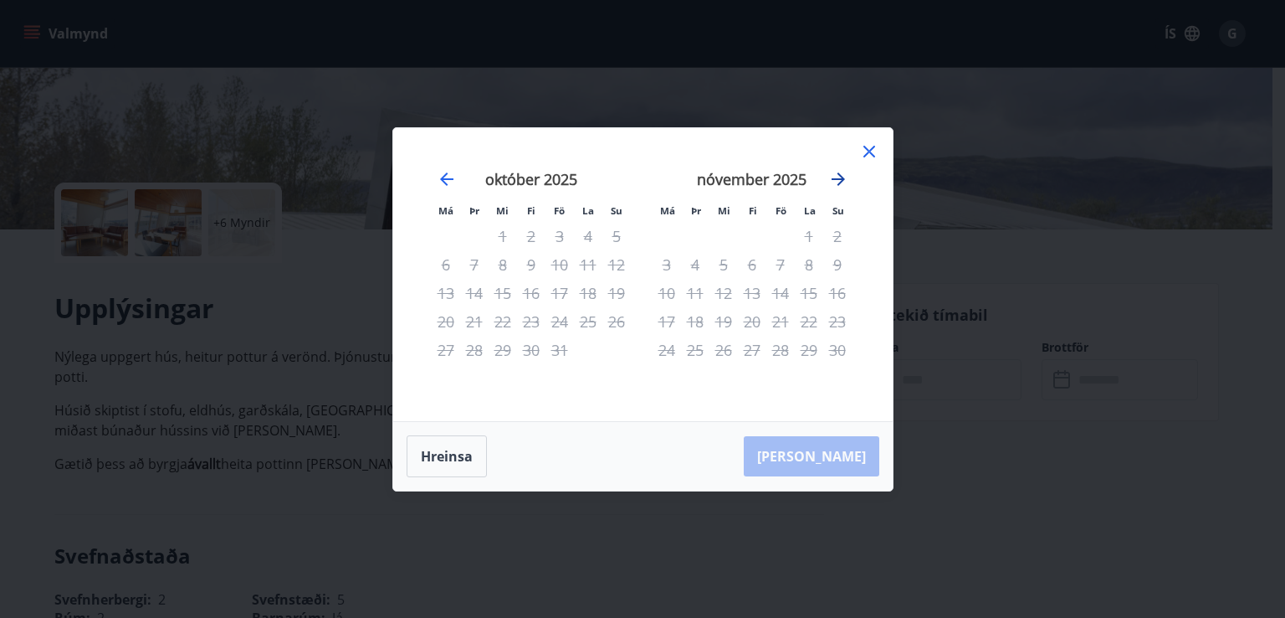
click at [835, 181] on icon "Move forward to switch to the next month." at bounding box center [838, 179] width 20 height 20
click at [869, 141] on icon at bounding box center [869, 151] width 20 height 20
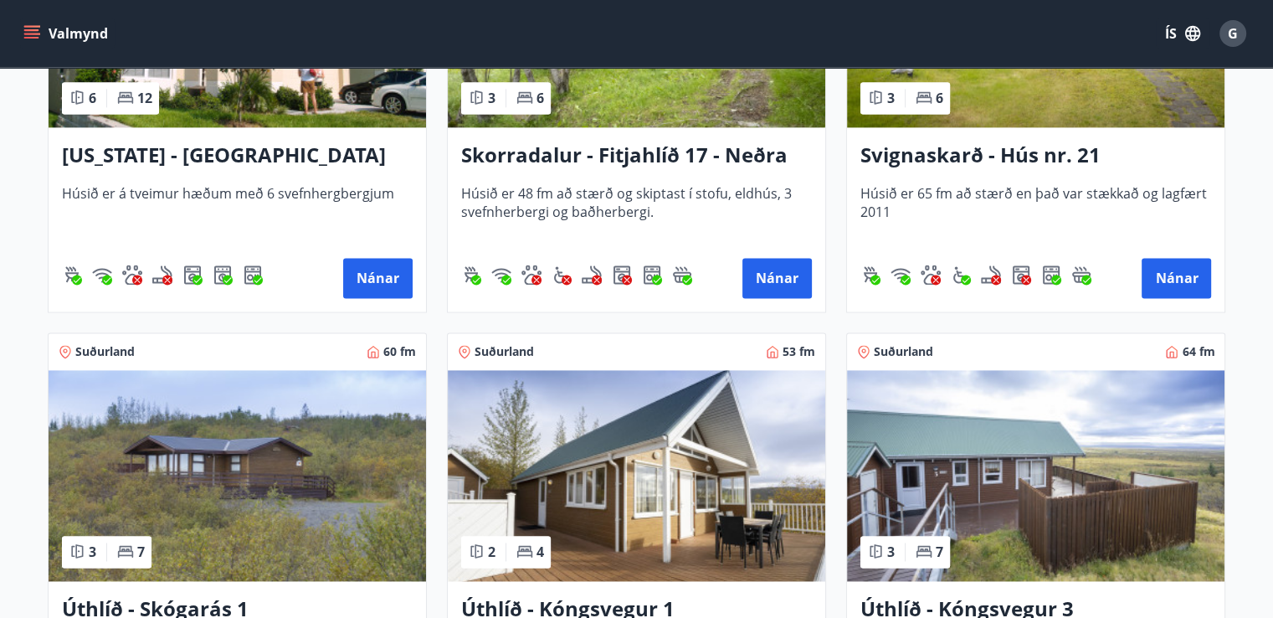
scroll to position [2333, 0]
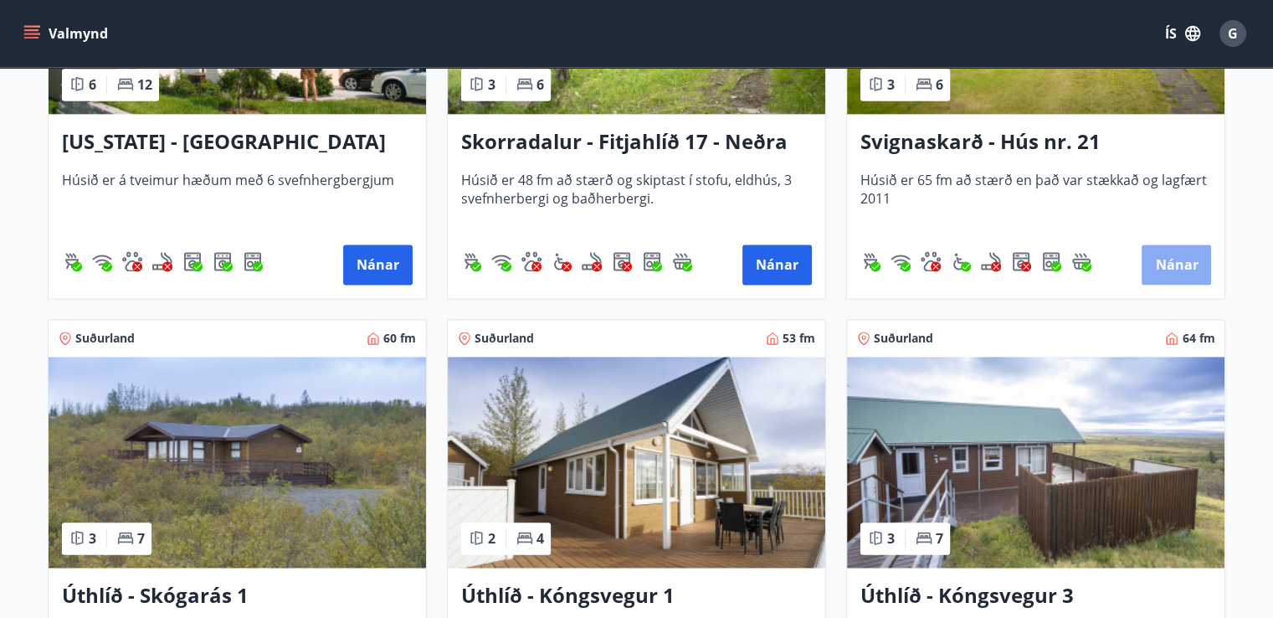
click at [1178, 265] on button "Nánar" at bounding box center [1175, 264] width 69 height 40
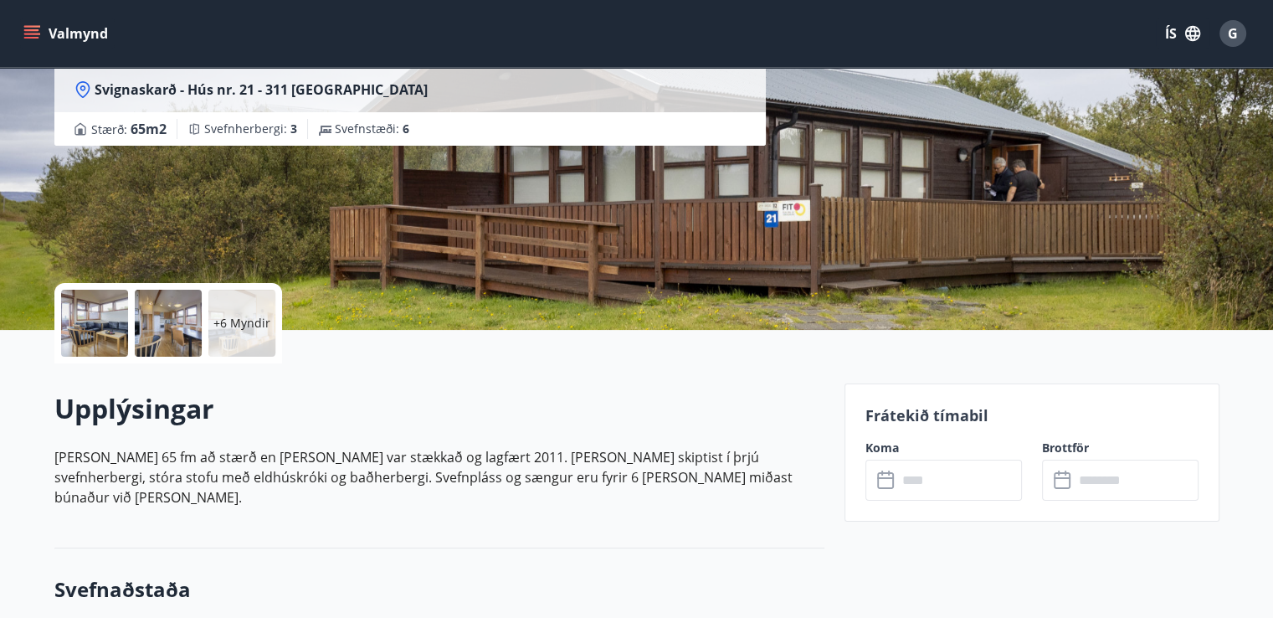
scroll to position [392, 0]
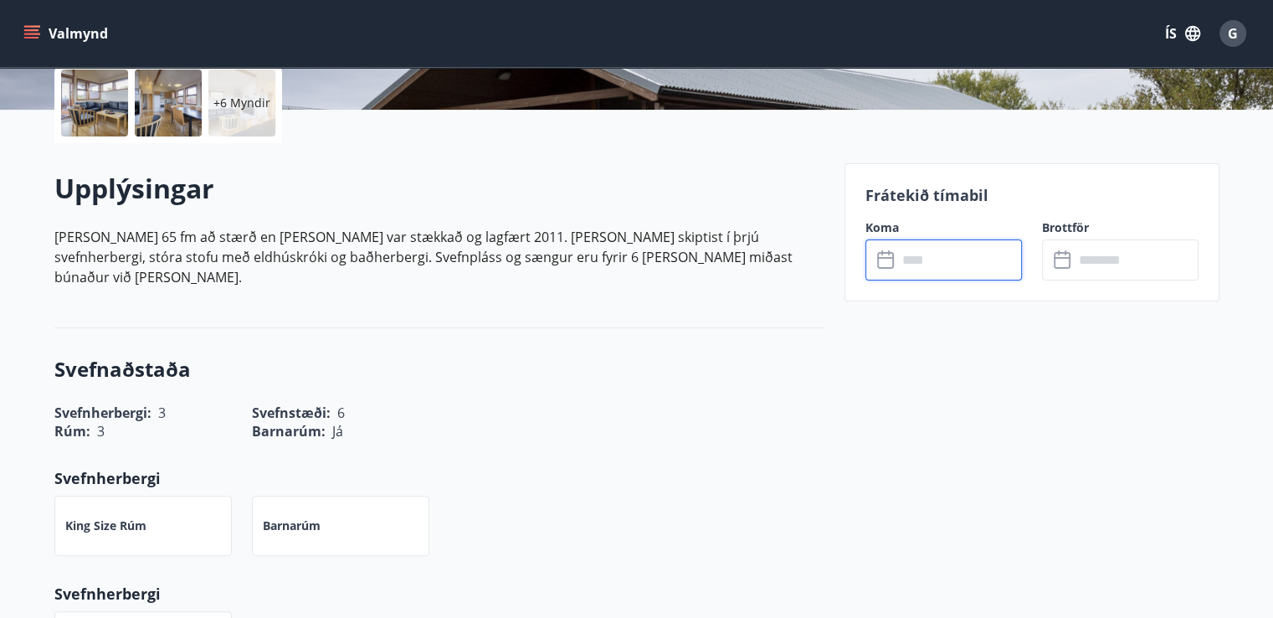
click at [984, 252] on input "text" at bounding box center [959, 259] width 125 height 41
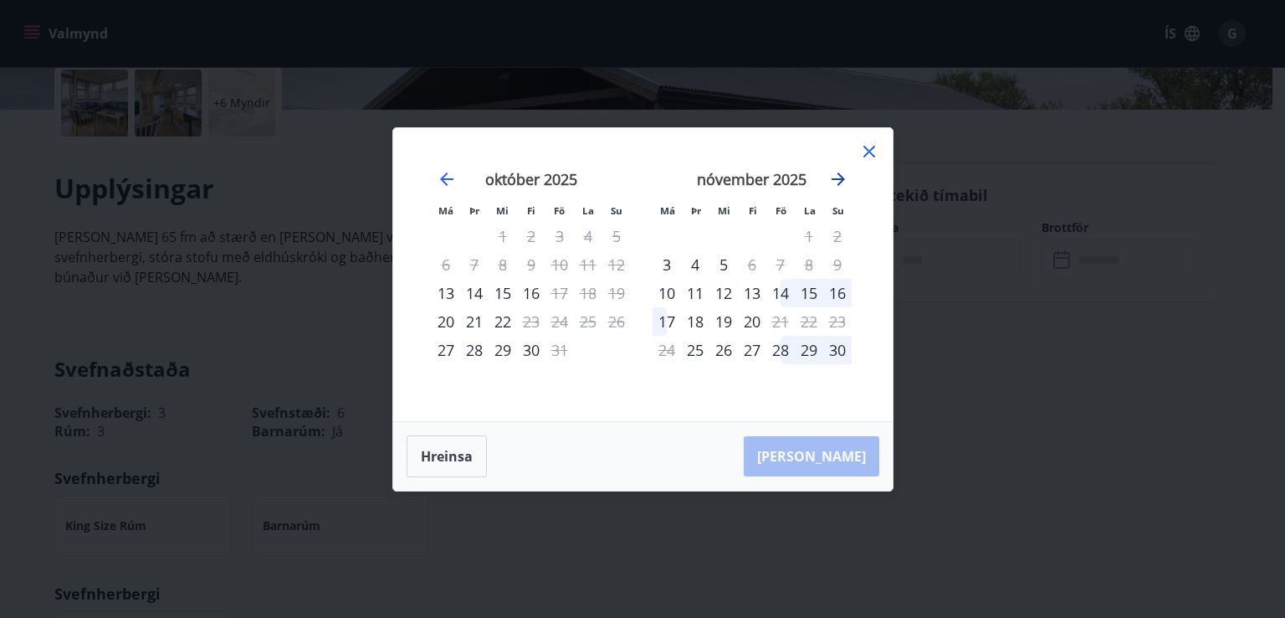
click at [842, 180] on icon "Move forward to switch to the next month." at bounding box center [838, 178] width 13 height 13
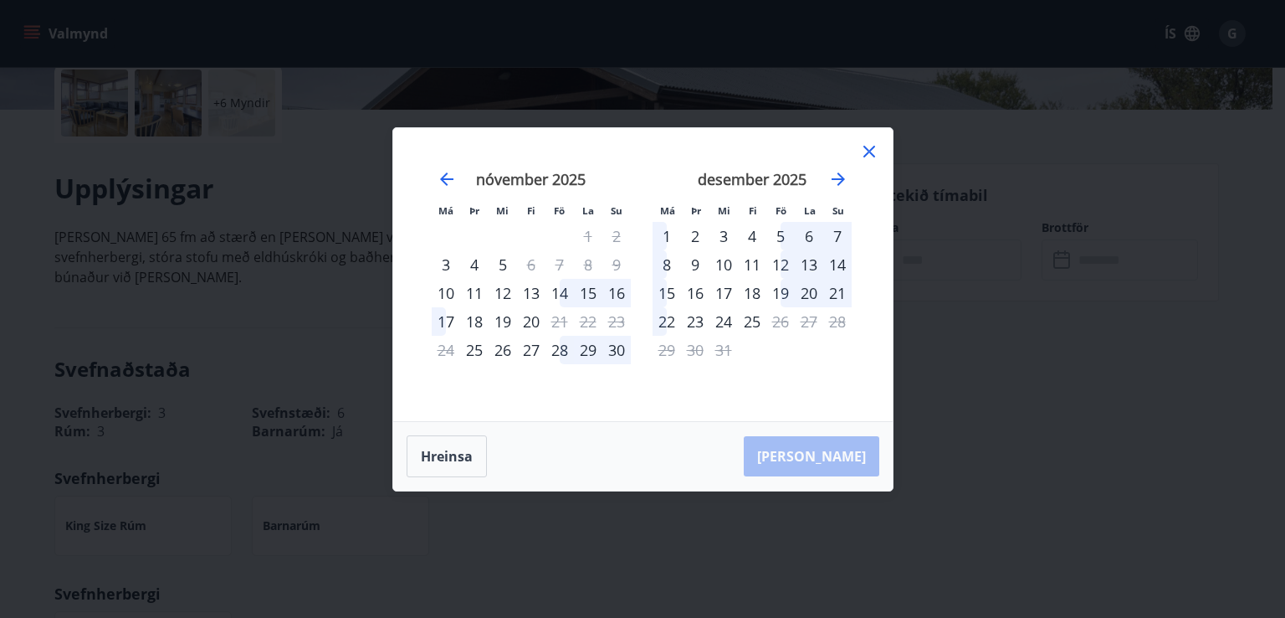
click at [868, 148] on icon at bounding box center [869, 151] width 20 height 20
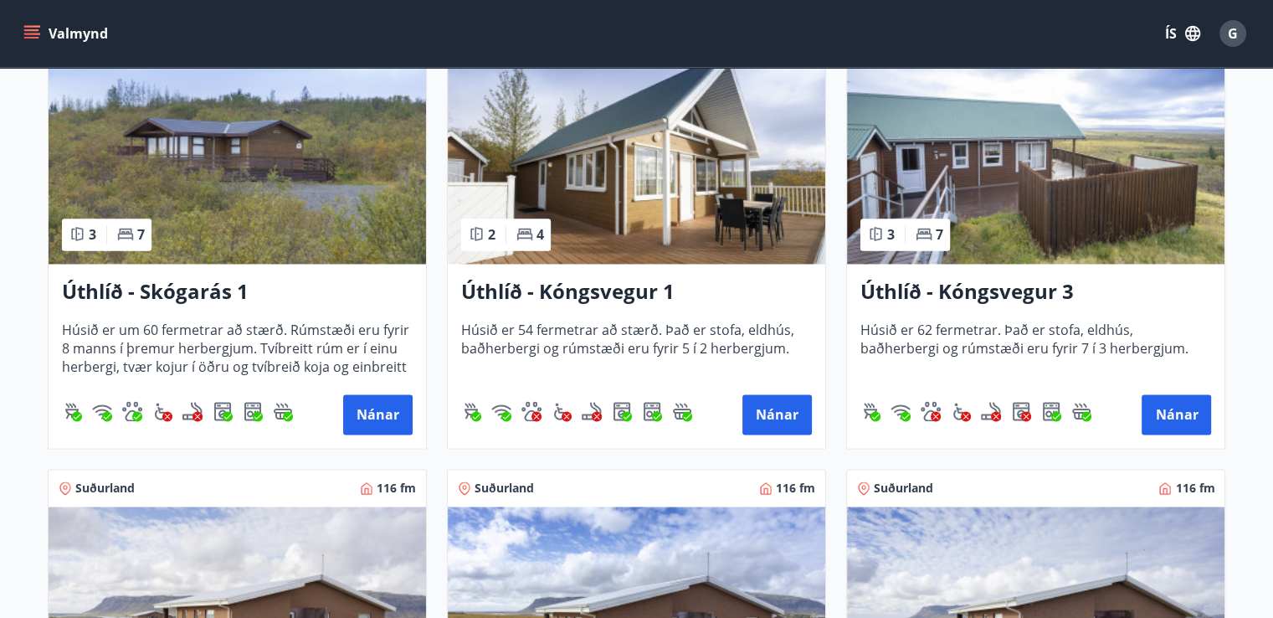
scroll to position [2691, 0]
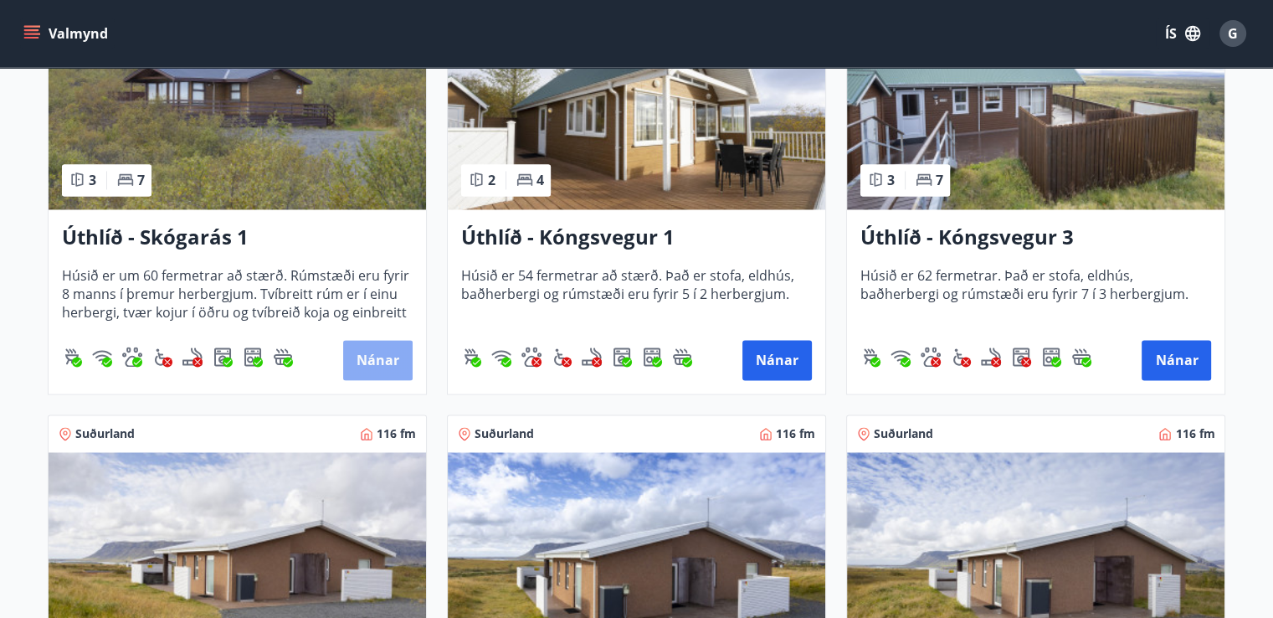
click at [395, 351] on button "Nánar" at bounding box center [377, 360] width 69 height 40
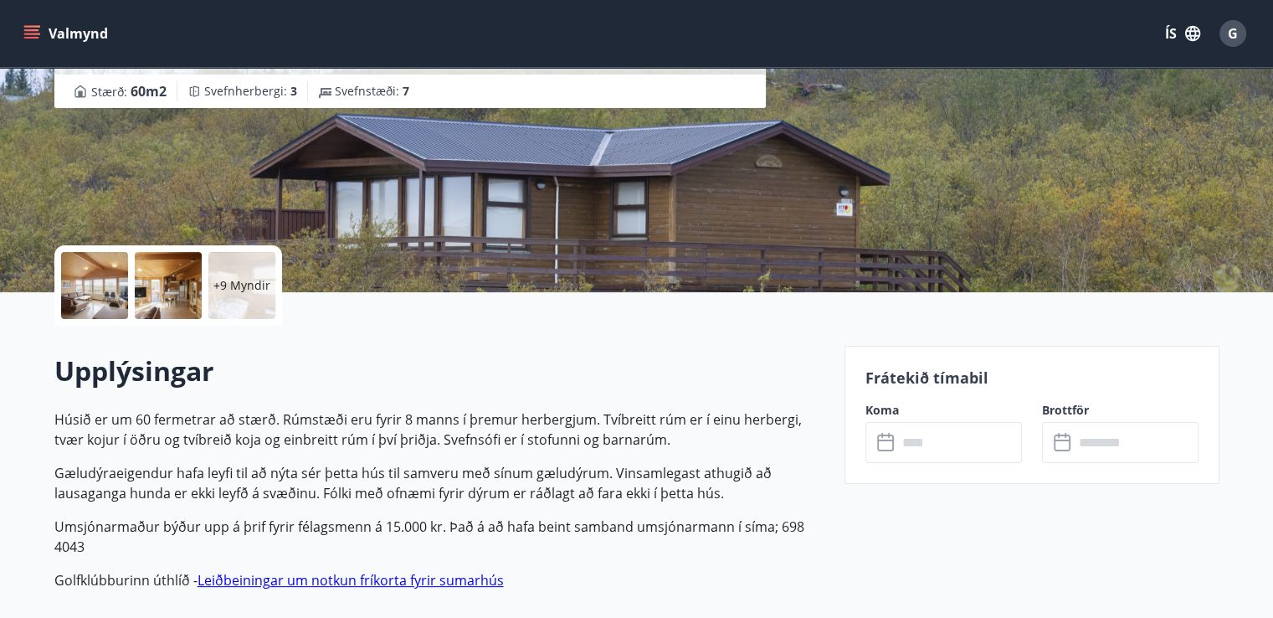
scroll to position [327, 0]
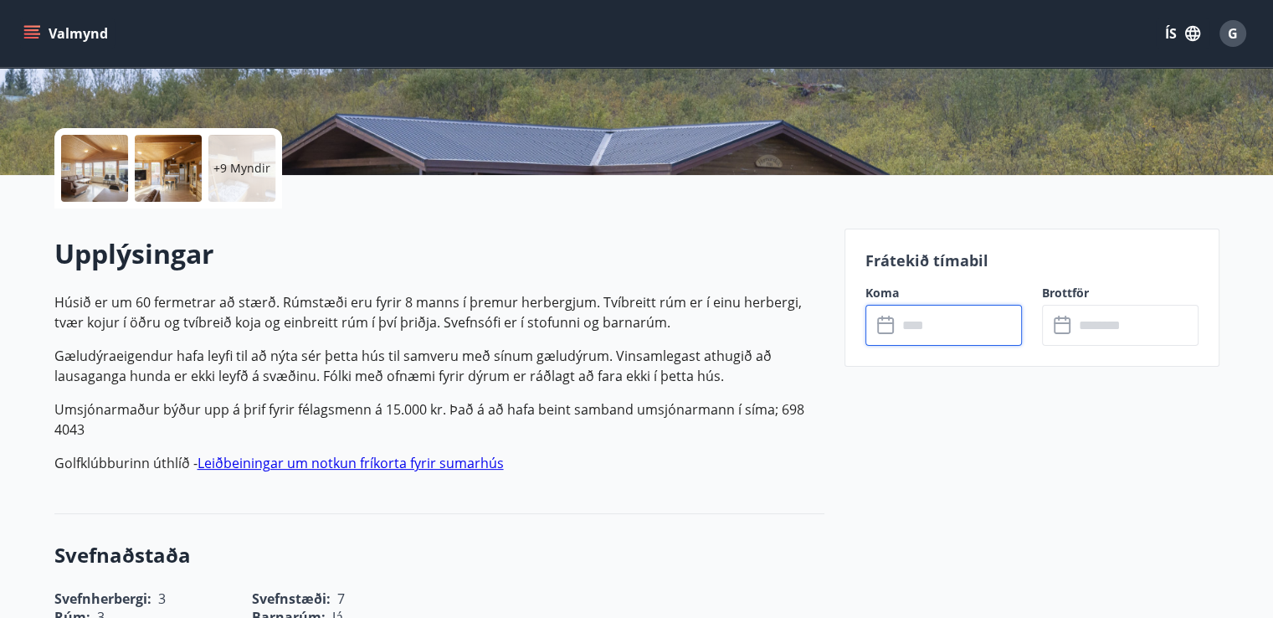
click at [944, 330] on input "text" at bounding box center [959, 325] width 125 height 41
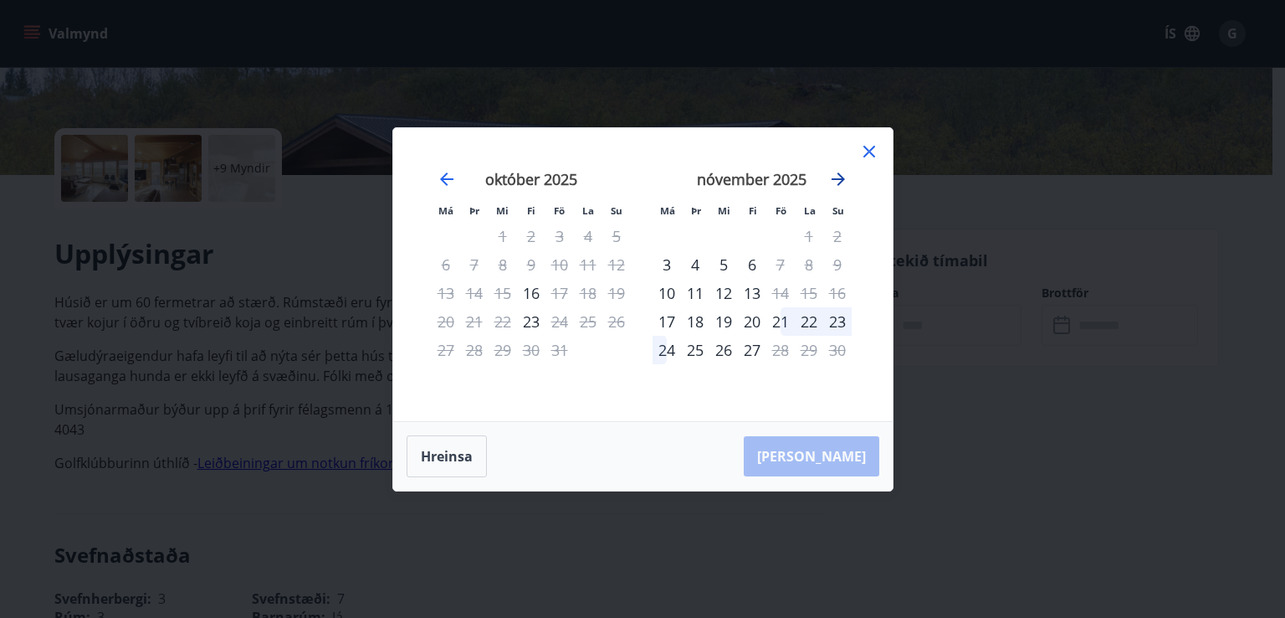
click at [840, 178] on icon "Move forward to switch to the next month." at bounding box center [838, 178] width 13 height 13
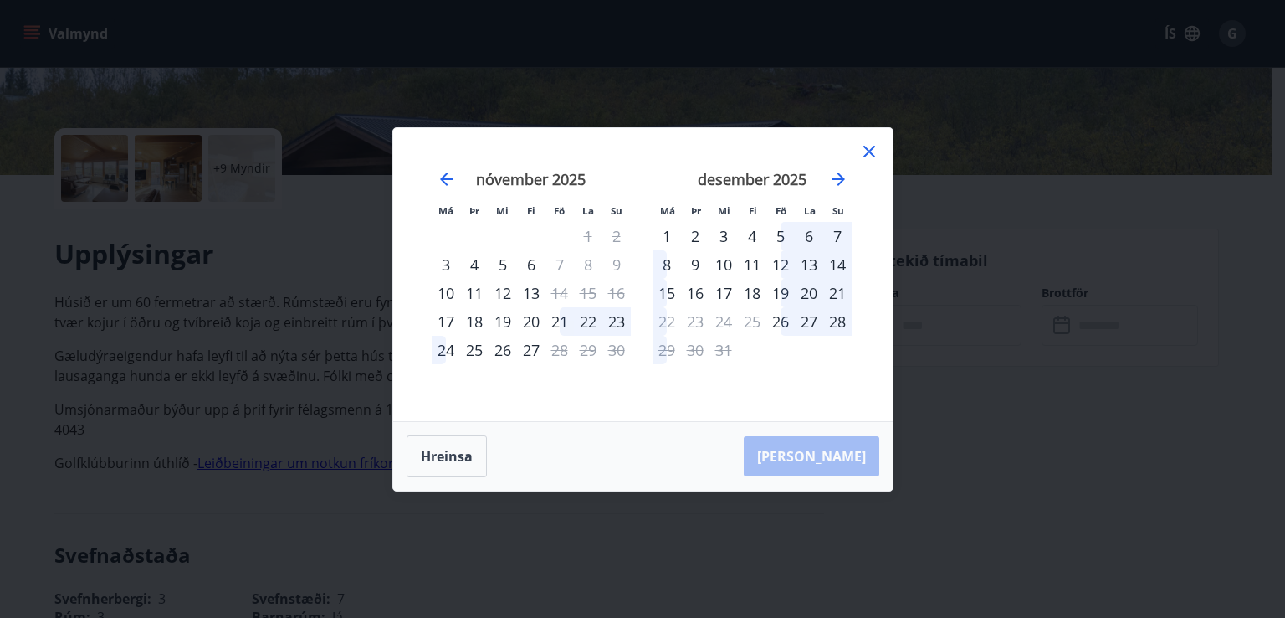
click at [860, 151] on icon at bounding box center [869, 151] width 20 height 20
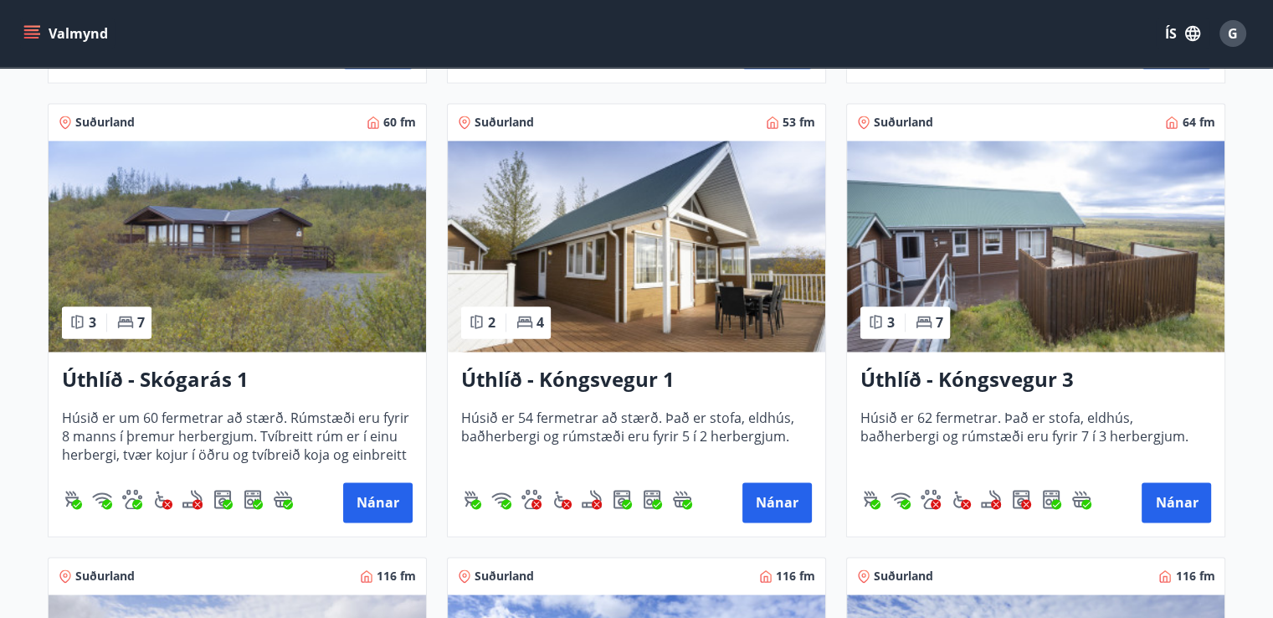
scroll to position [2561, 0]
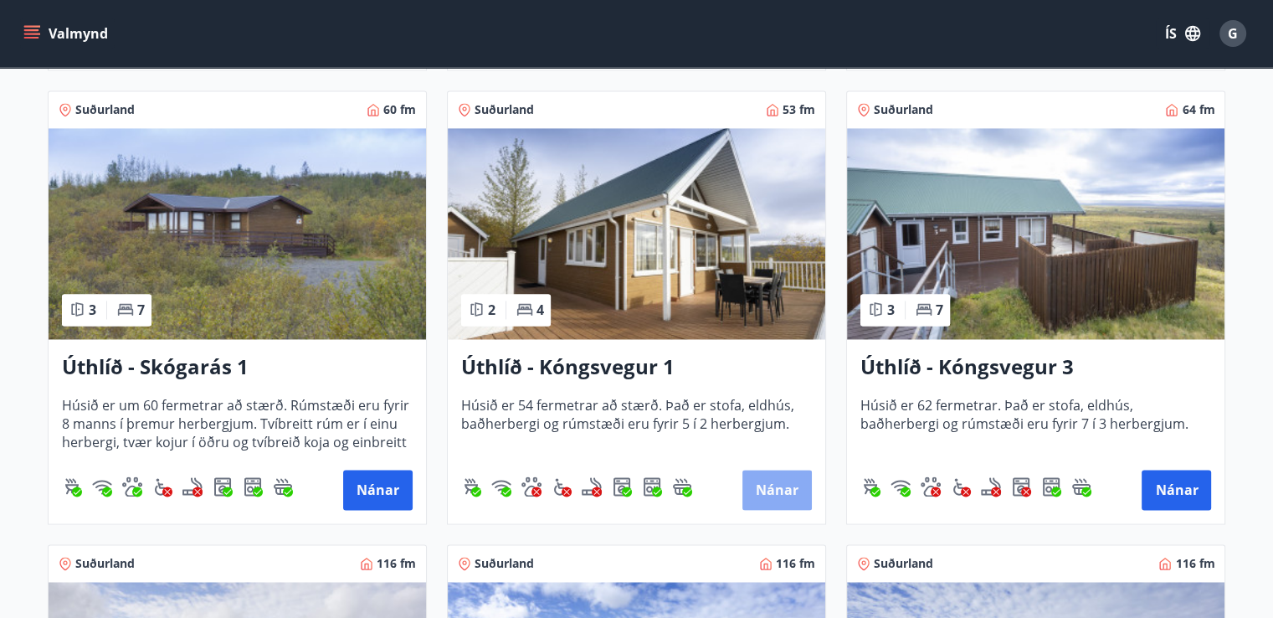
click at [789, 490] on button "Nánar" at bounding box center [776, 489] width 69 height 40
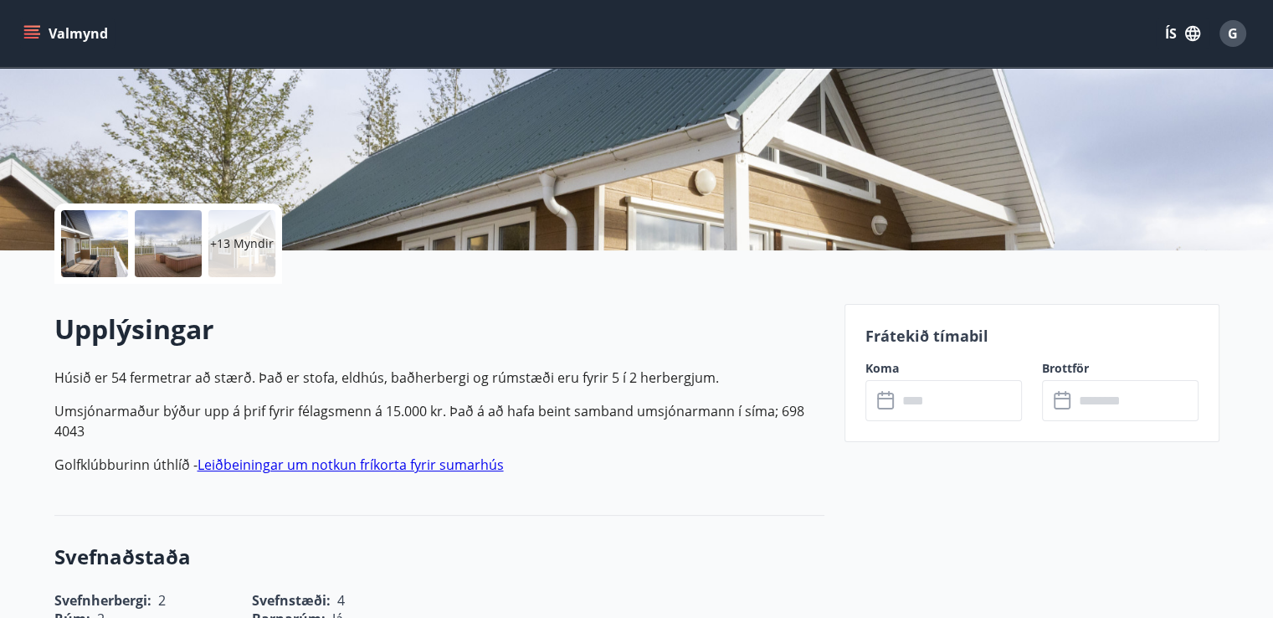
scroll to position [255, 0]
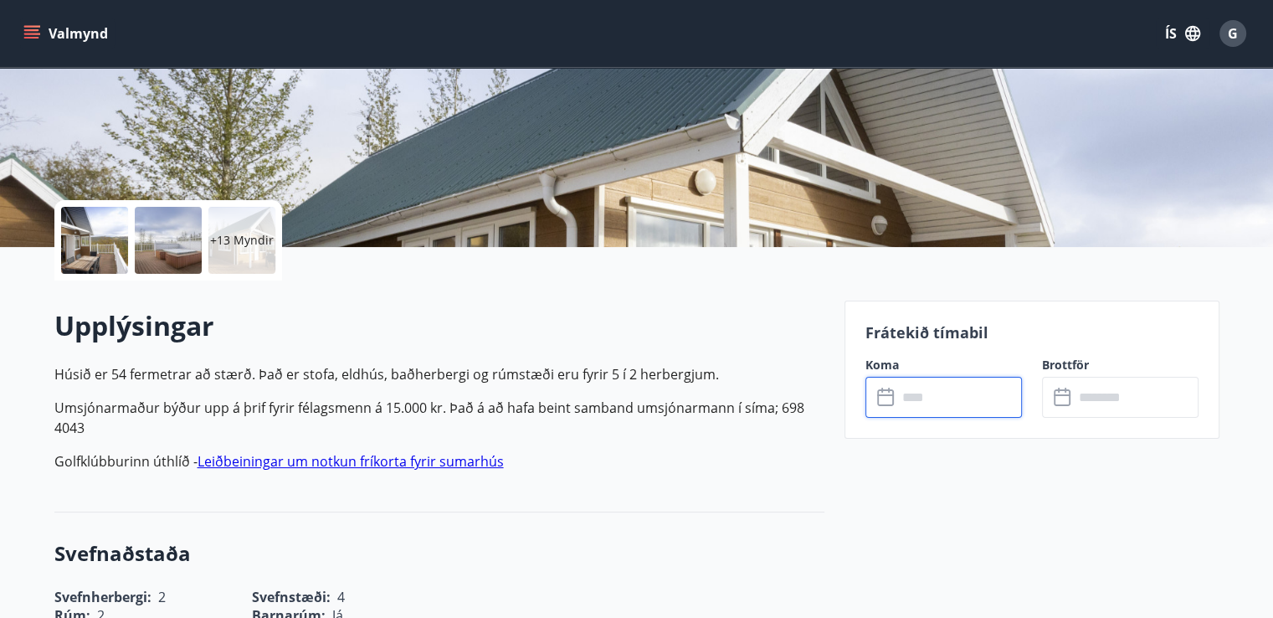
click at [929, 403] on input "text" at bounding box center [959, 397] width 125 height 41
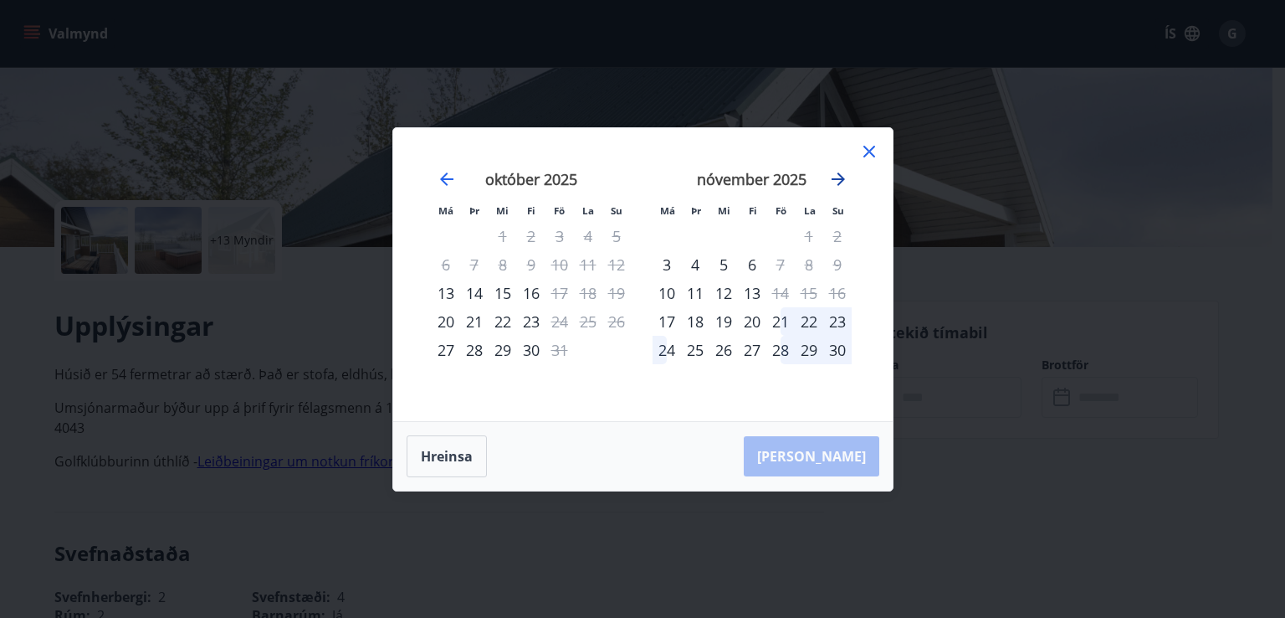
click at [833, 180] on icon "Move forward to switch to the next month." at bounding box center [838, 179] width 20 height 20
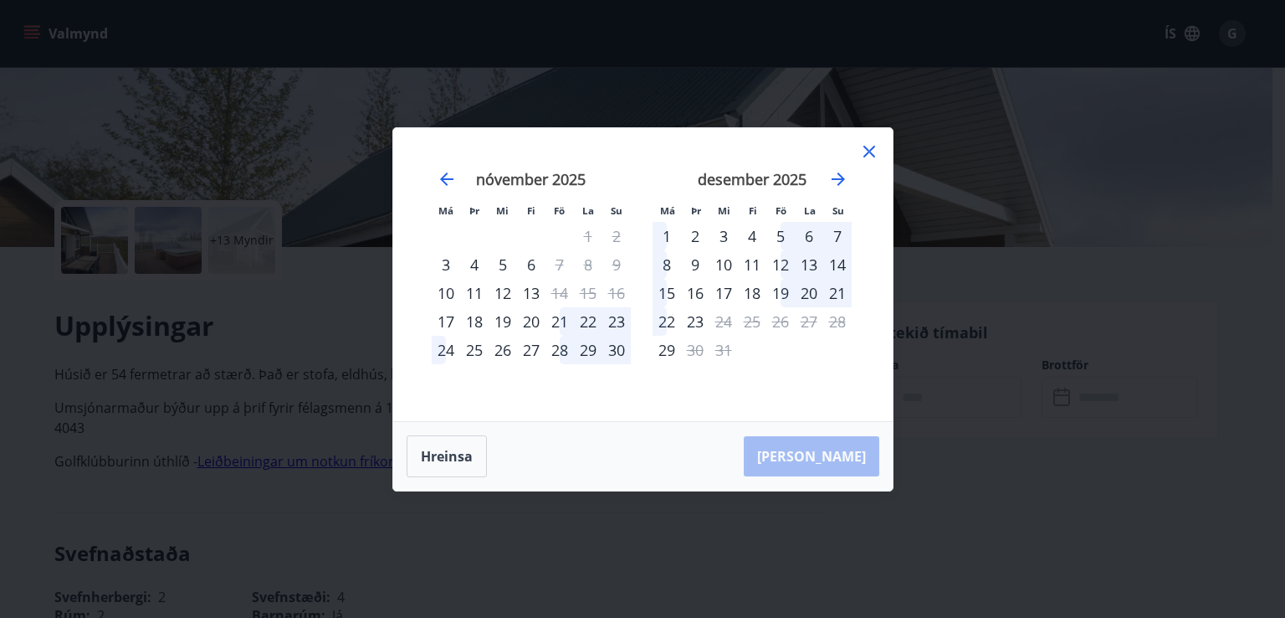
click at [865, 145] on icon at bounding box center [869, 151] width 20 height 20
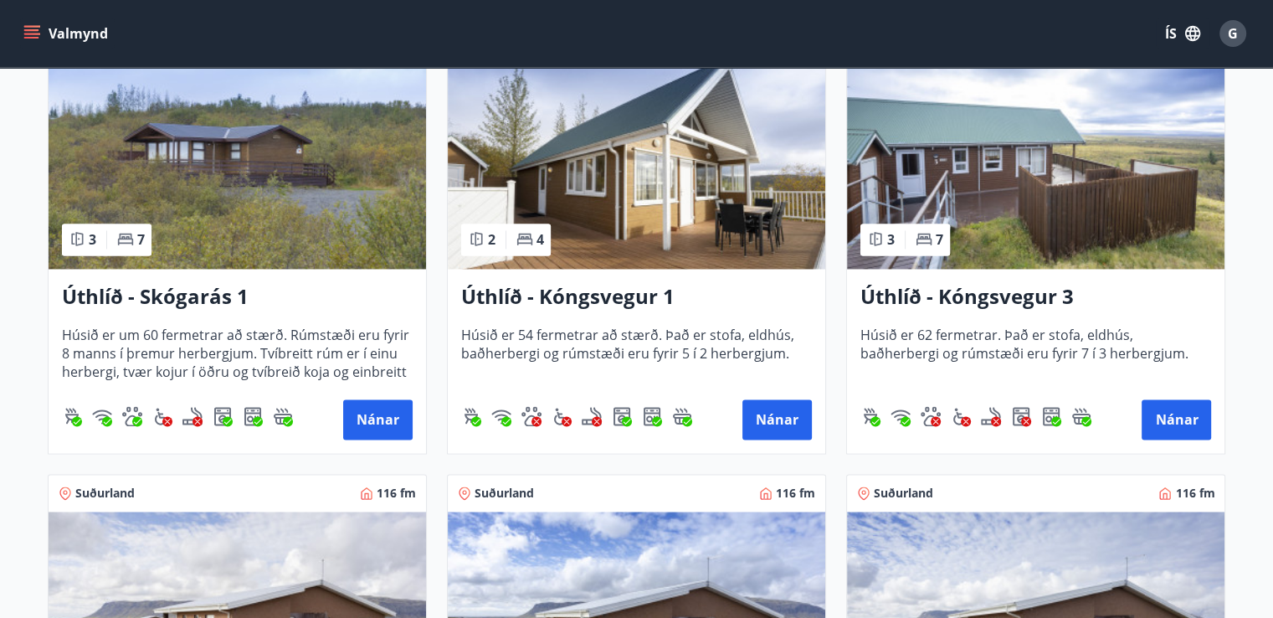
scroll to position [2638, 0]
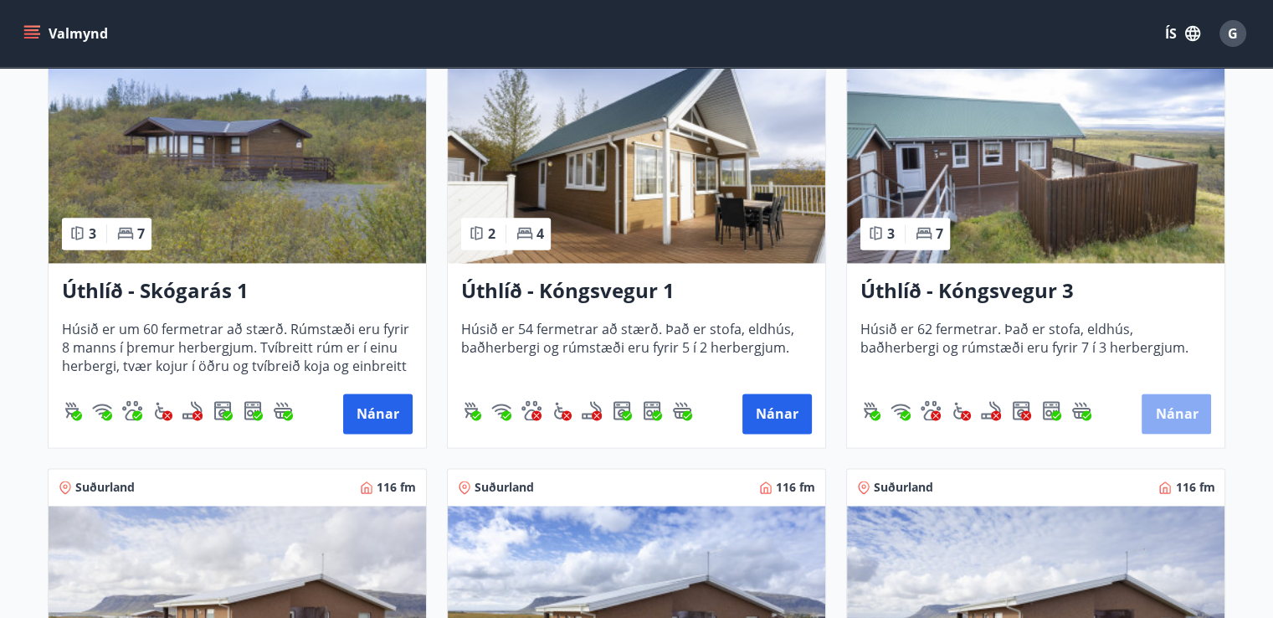
click at [1161, 415] on button "Nánar" at bounding box center [1175, 413] width 69 height 40
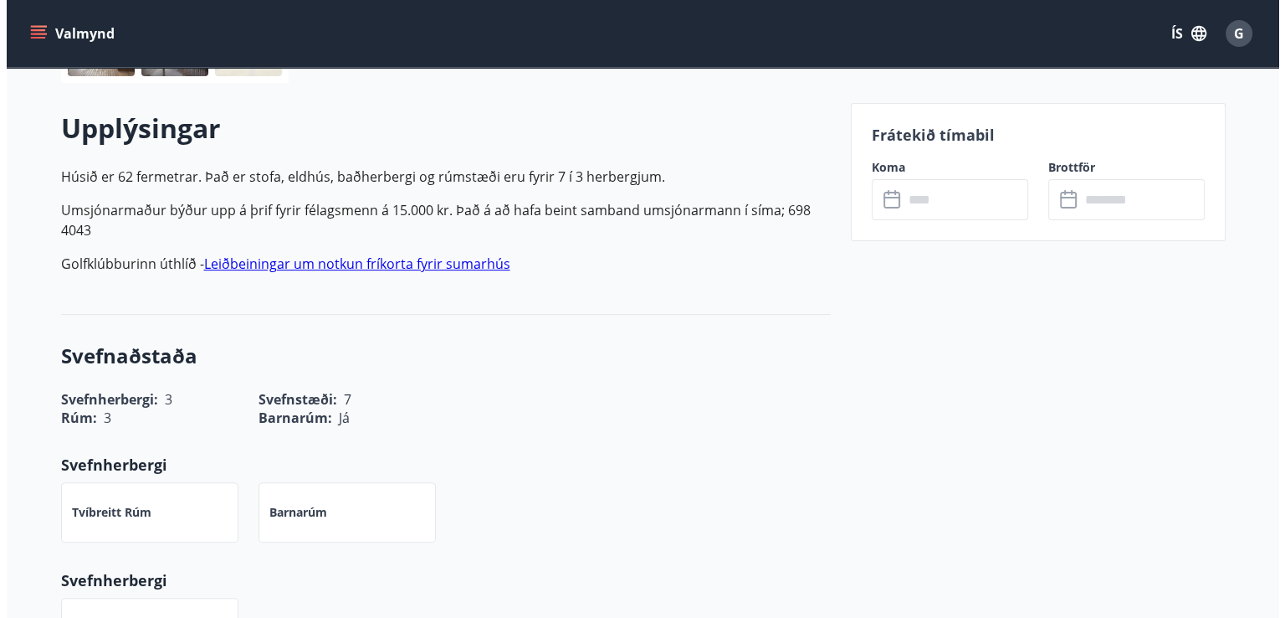
scroll to position [459, 0]
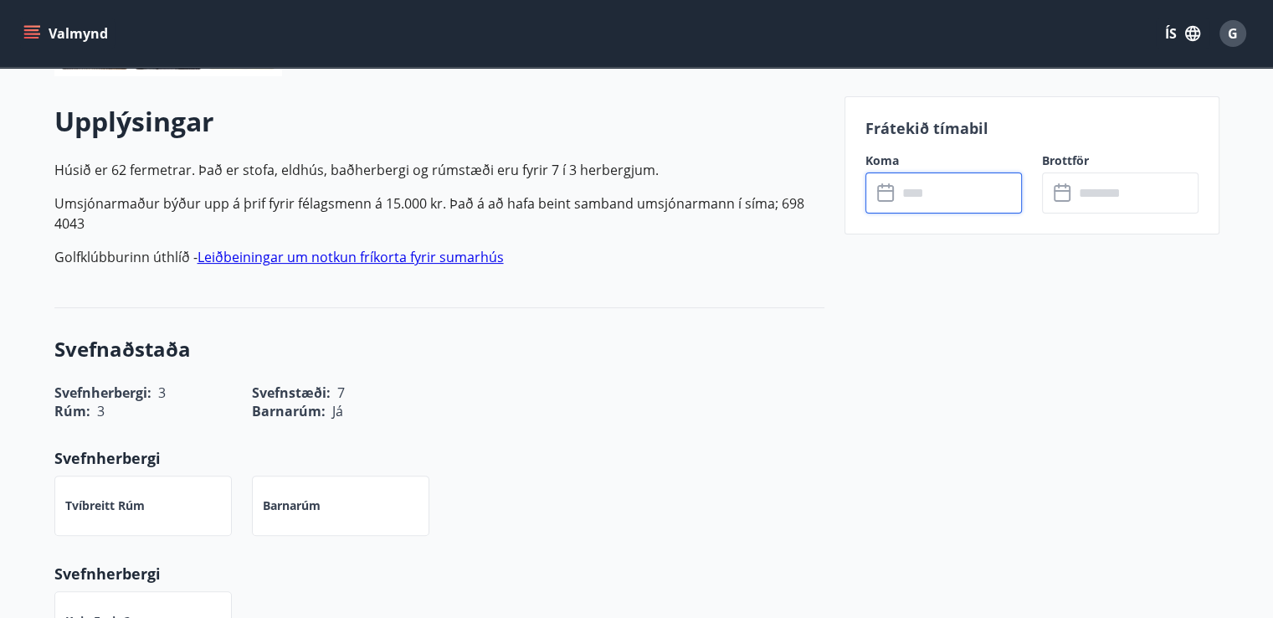
click at [974, 185] on input "text" at bounding box center [959, 192] width 125 height 41
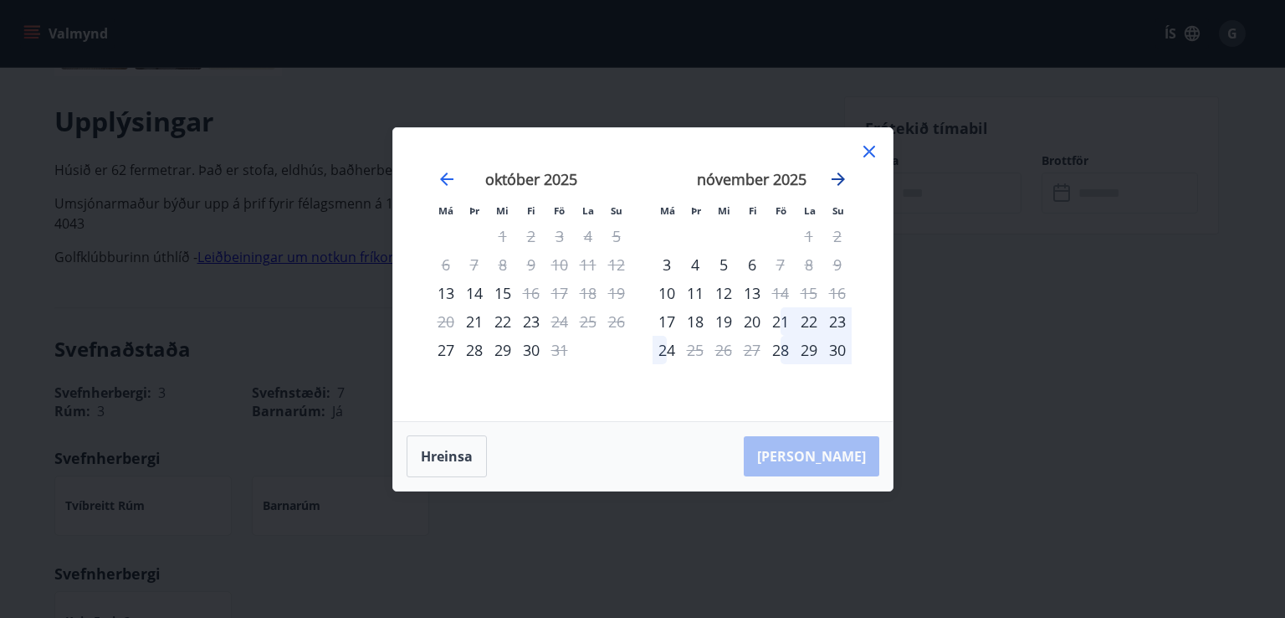
click at [834, 184] on icon "Move forward to switch to the next month." at bounding box center [838, 179] width 20 height 20
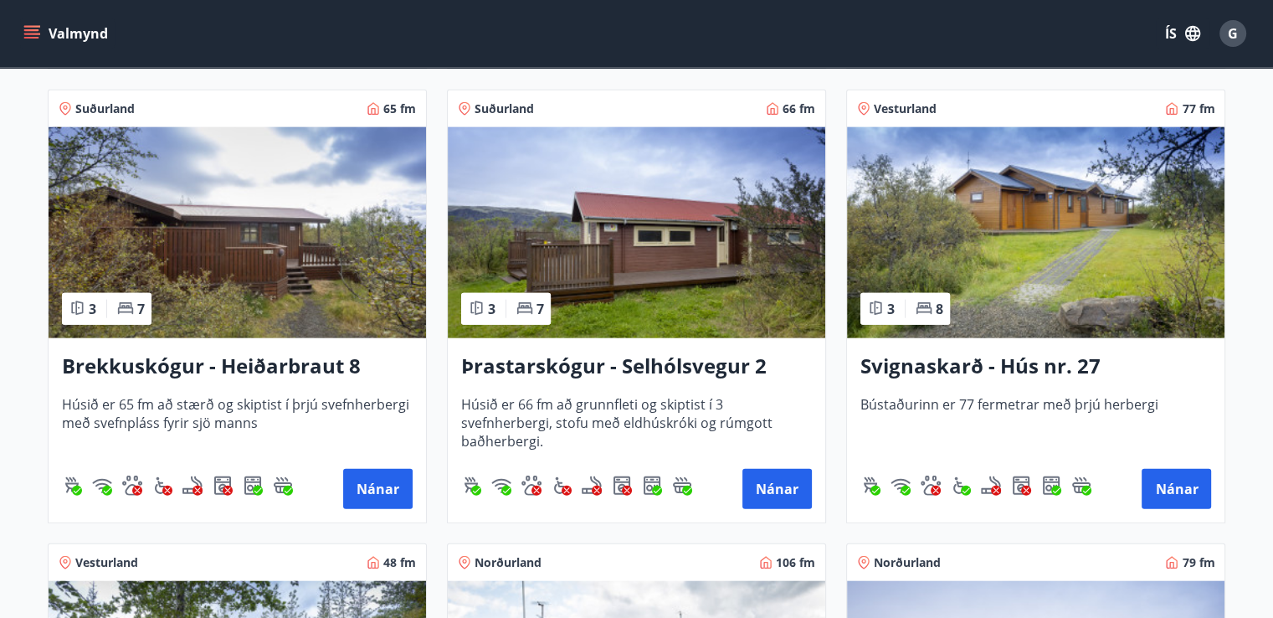
scroll to position [3943, 0]
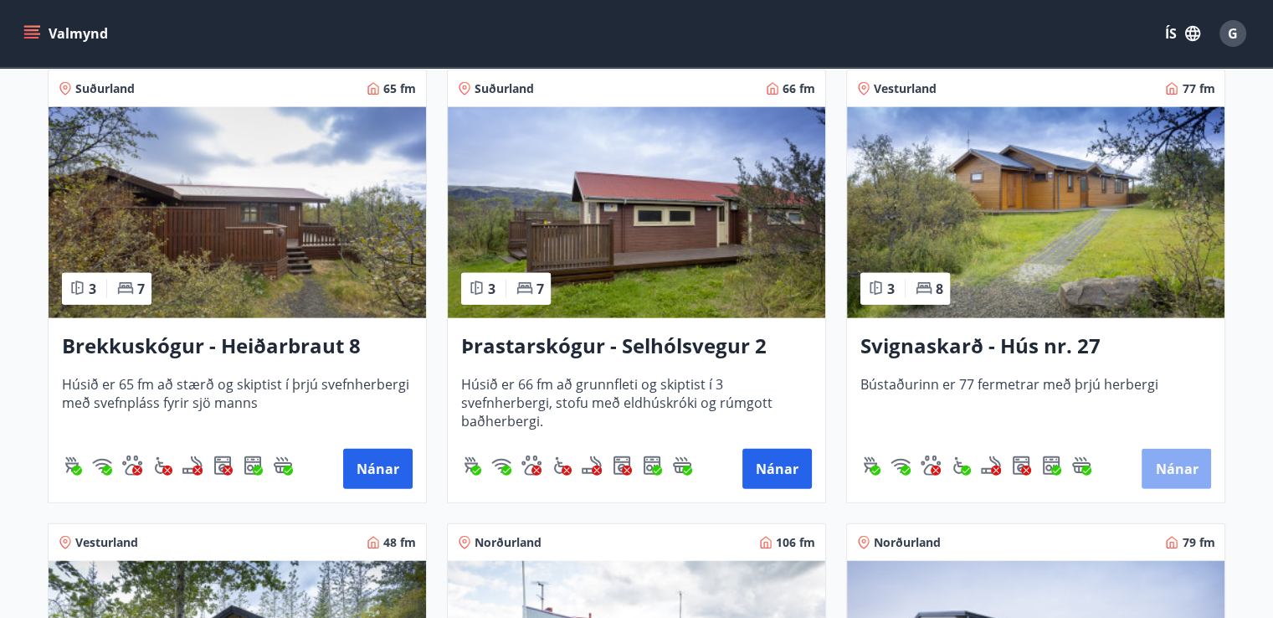
click at [1197, 469] on button "Nánar" at bounding box center [1175, 469] width 69 height 40
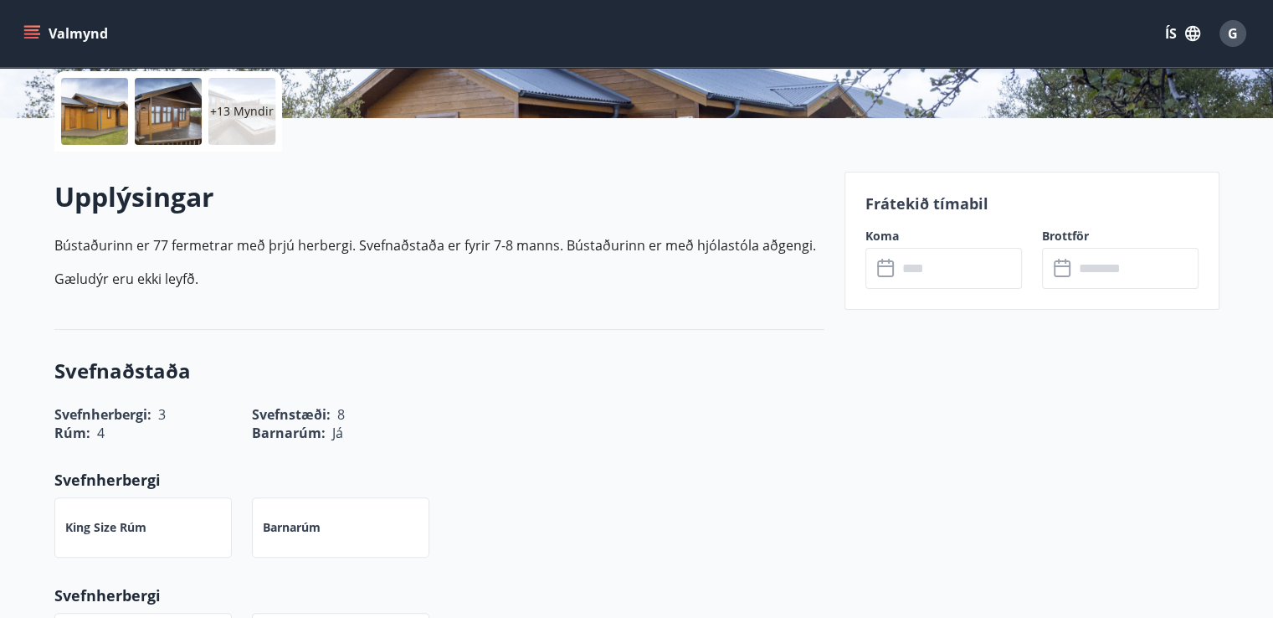
scroll to position [414, 0]
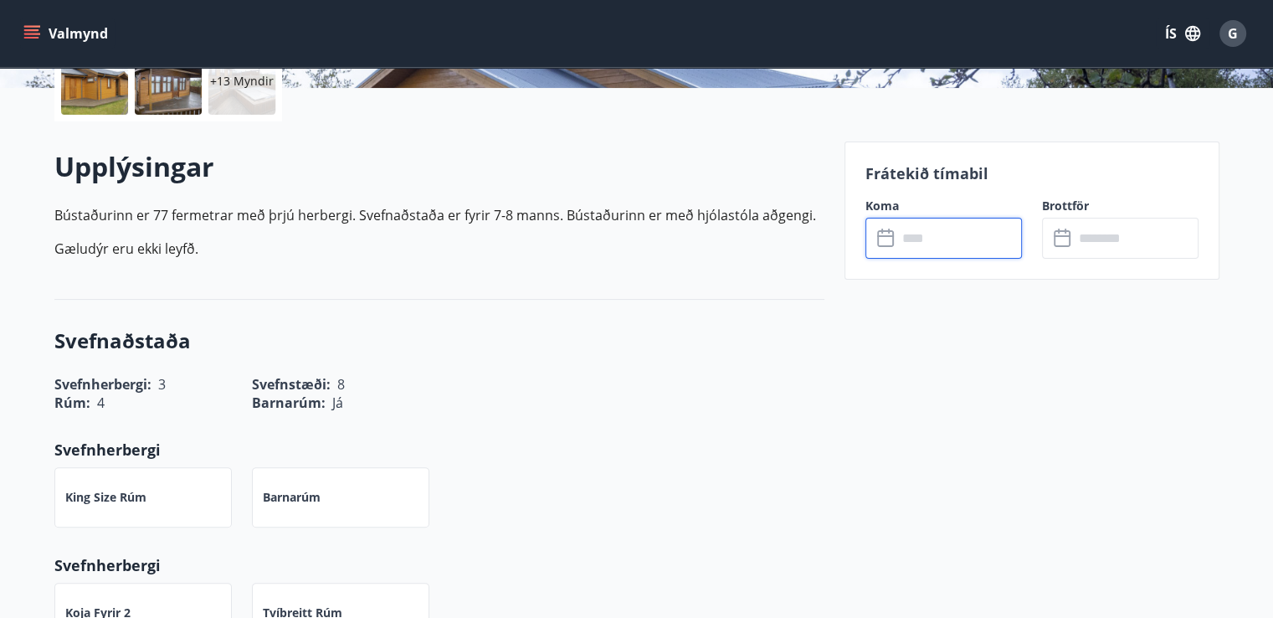
click at [954, 242] on input "text" at bounding box center [959, 238] width 125 height 41
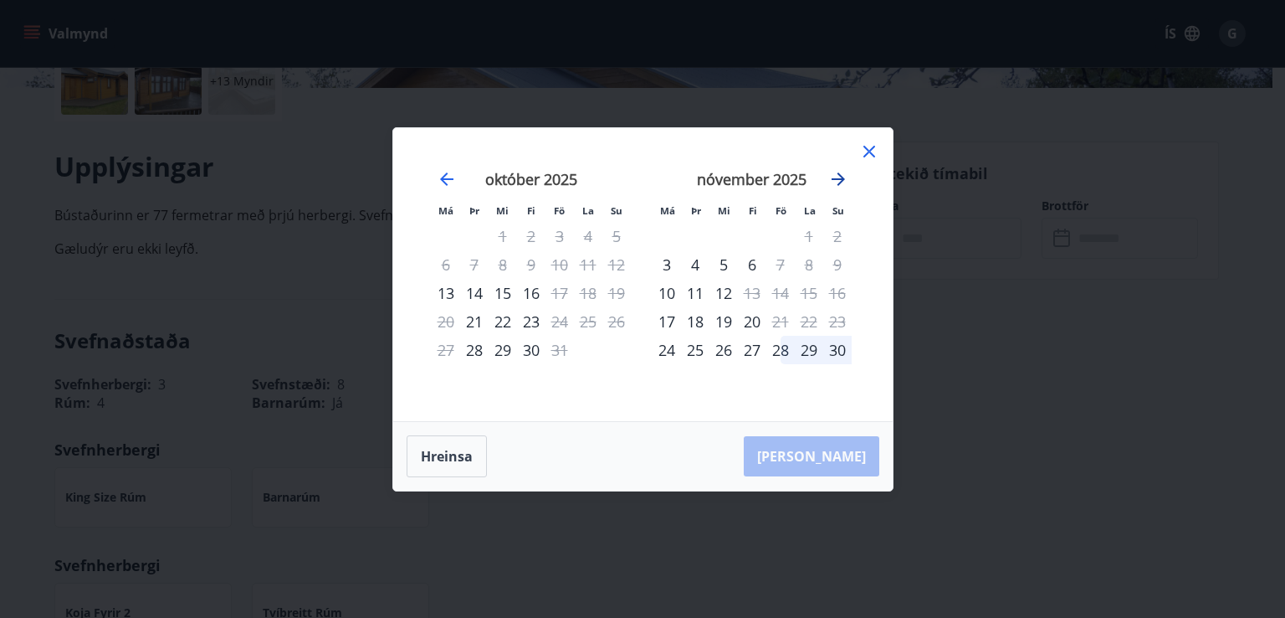
click at [840, 175] on icon "Move forward to switch to the next month." at bounding box center [838, 179] width 20 height 20
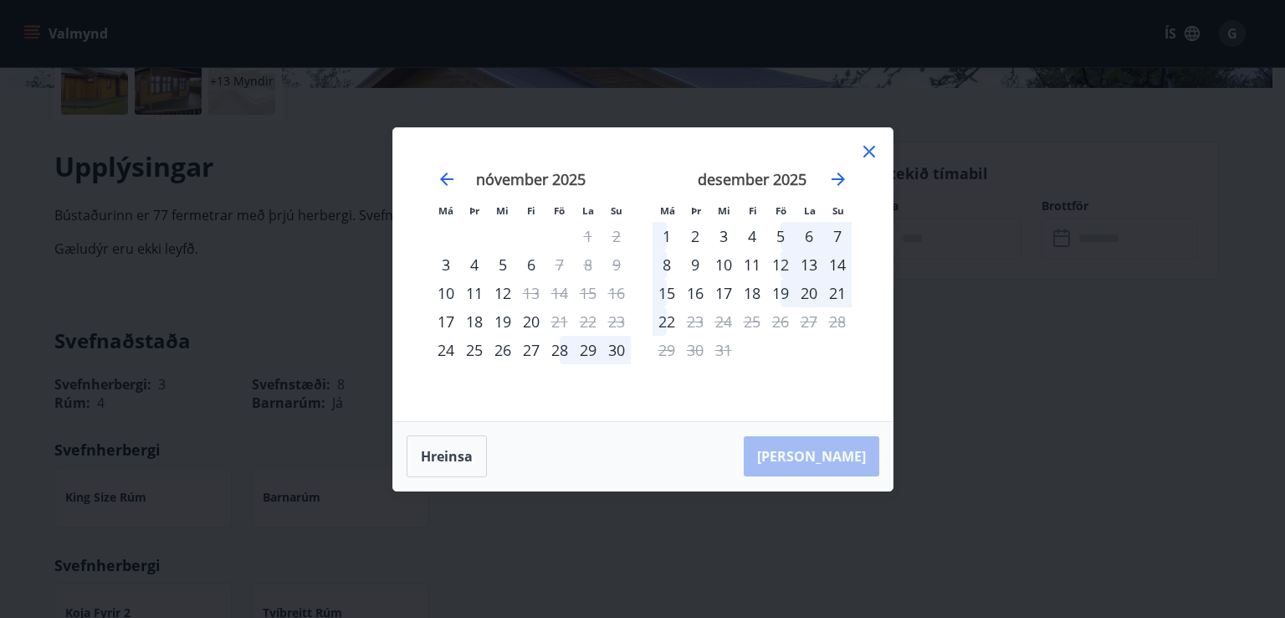
click at [864, 146] on icon at bounding box center [870, 152] width 12 height 12
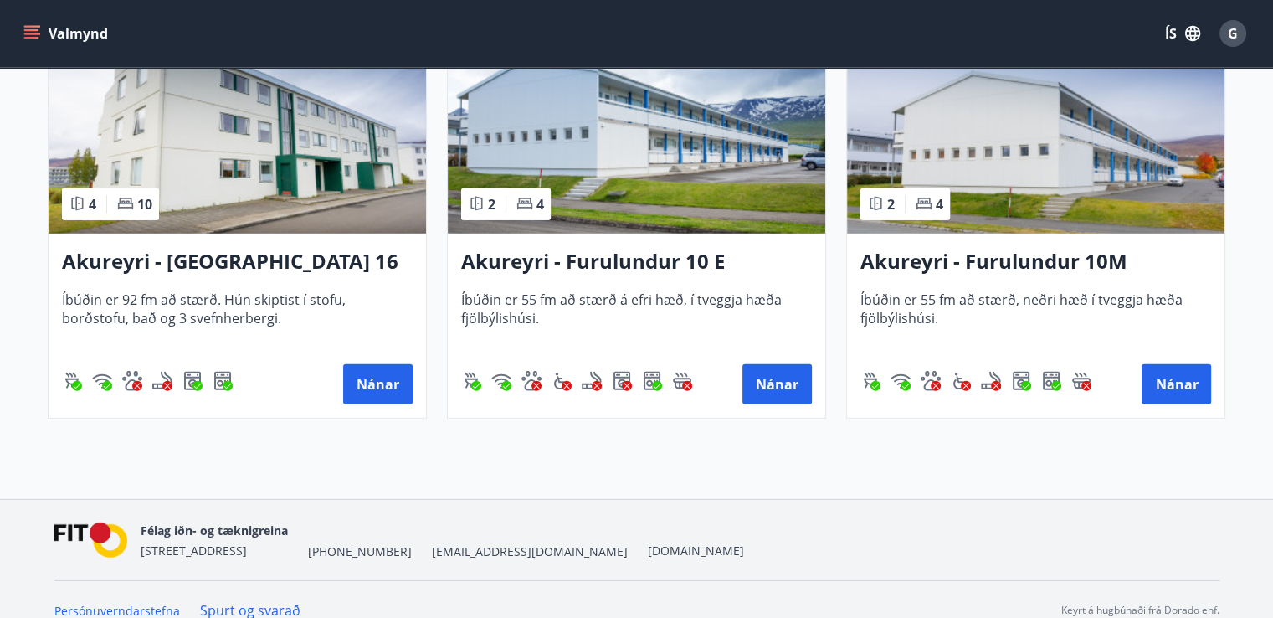
scroll to position [4956, 0]
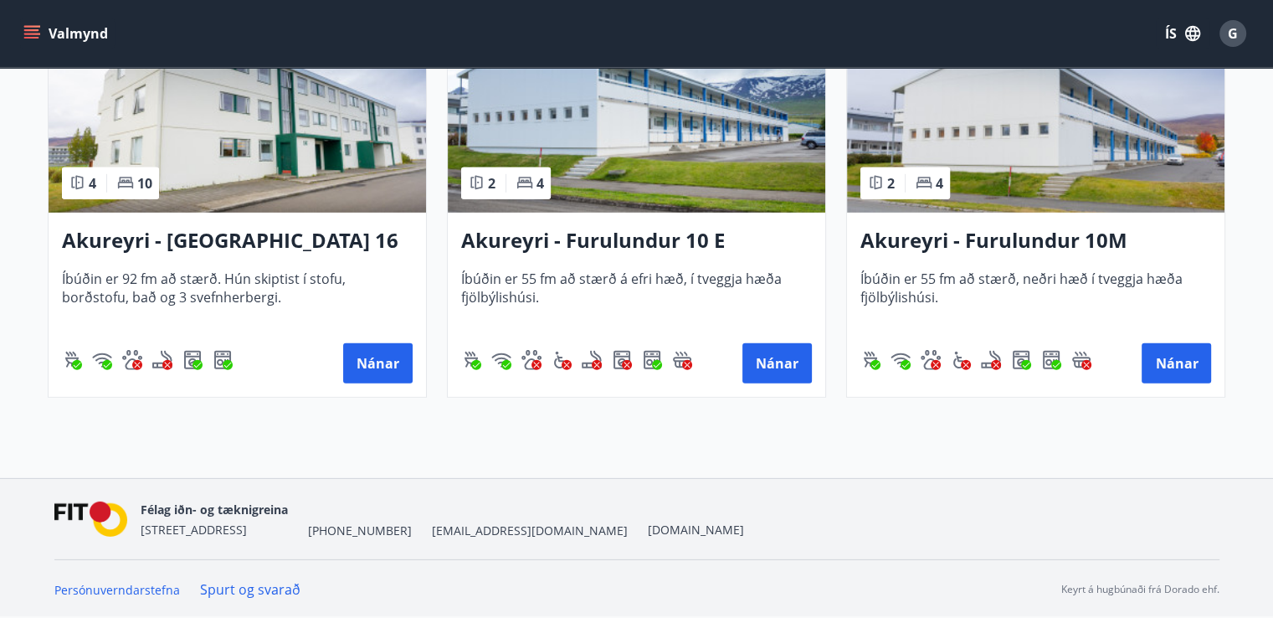
click at [40, 25] on button "Valmynd" at bounding box center [67, 33] width 95 height 30
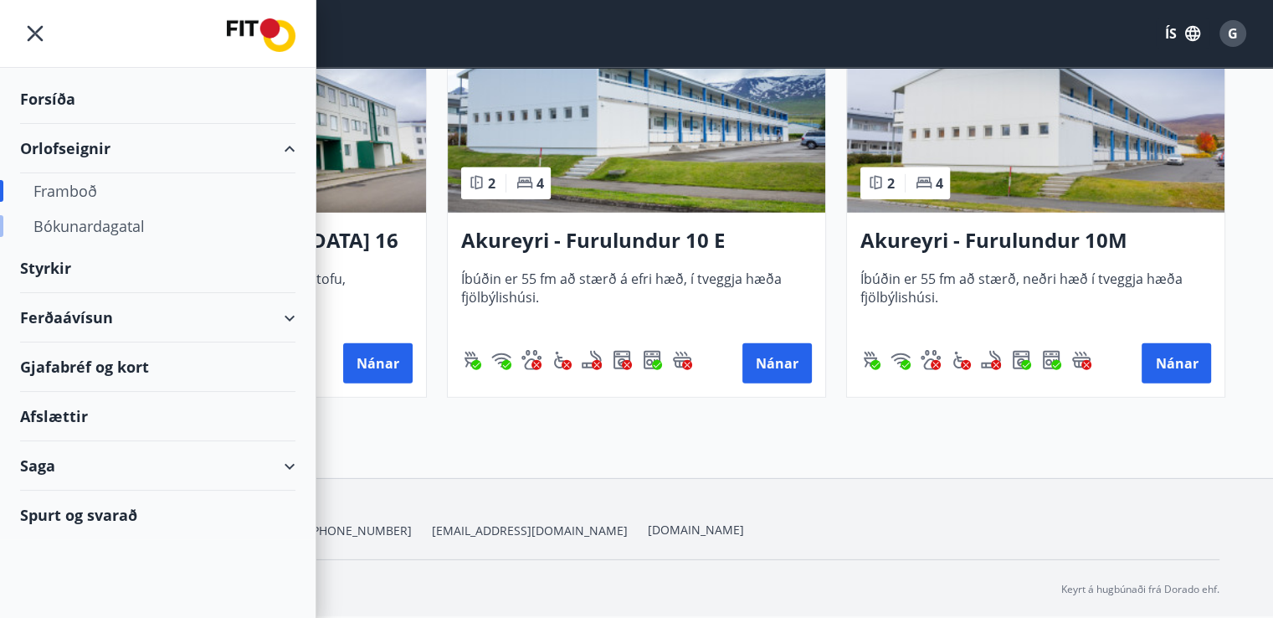
click at [69, 218] on div "Bókunardagatal" at bounding box center [157, 225] width 249 height 35
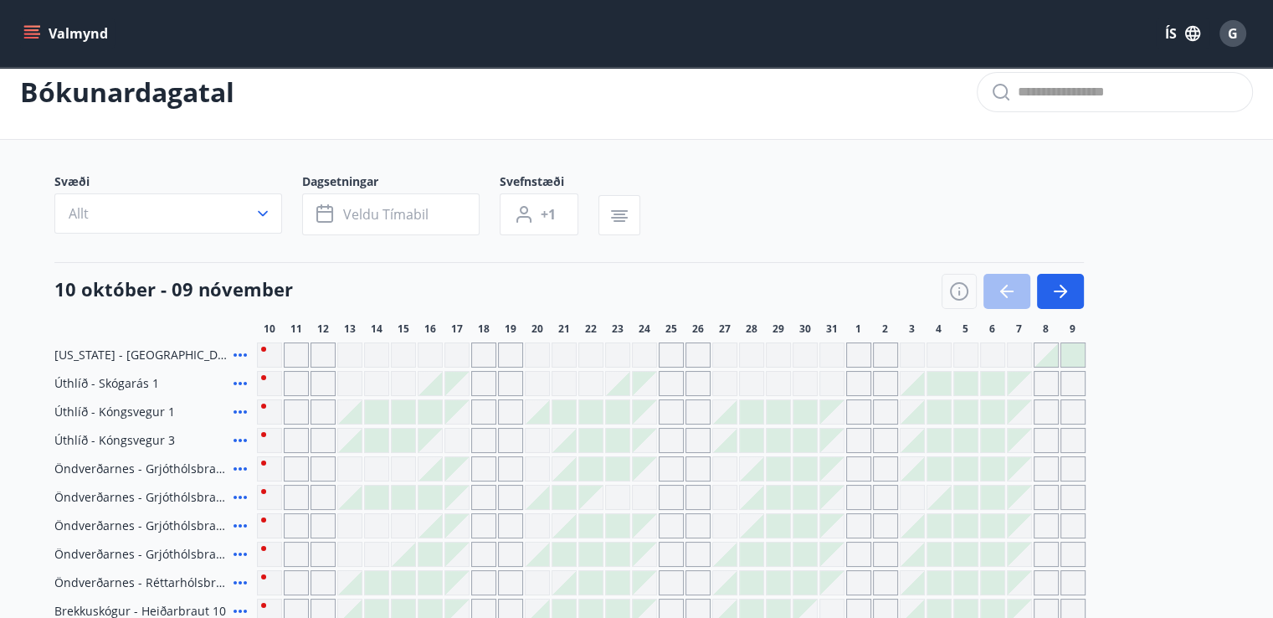
scroll to position [10, 0]
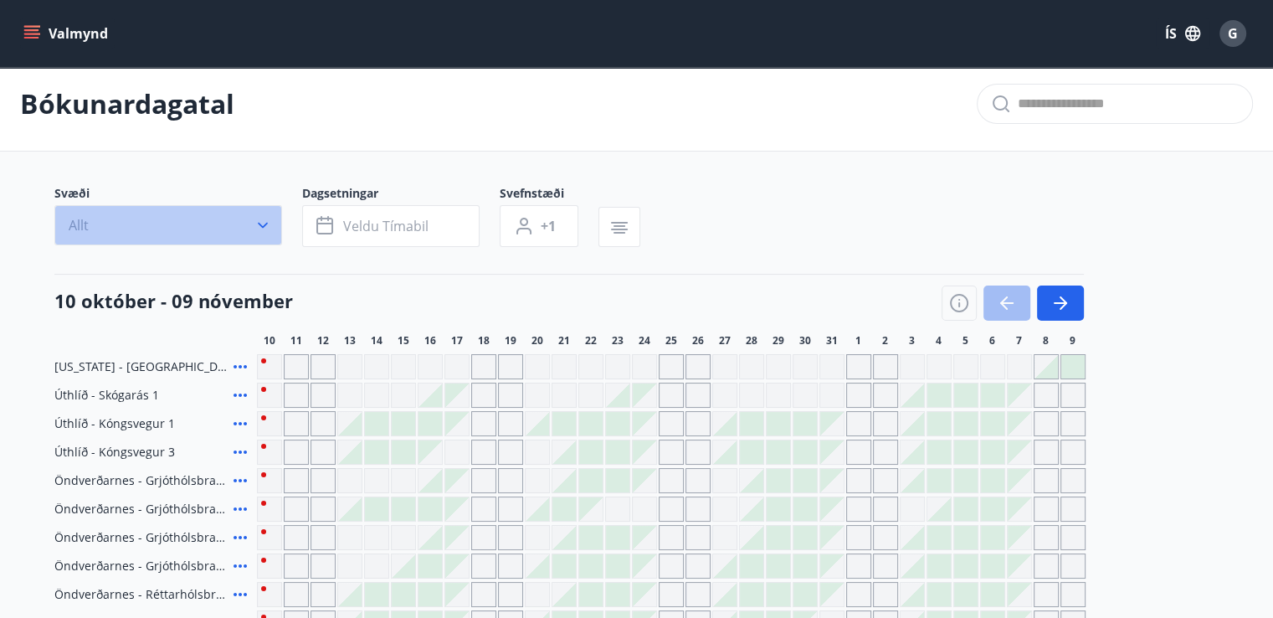
click at [264, 230] on icon "button" at bounding box center [262, 225] width 17 height 17
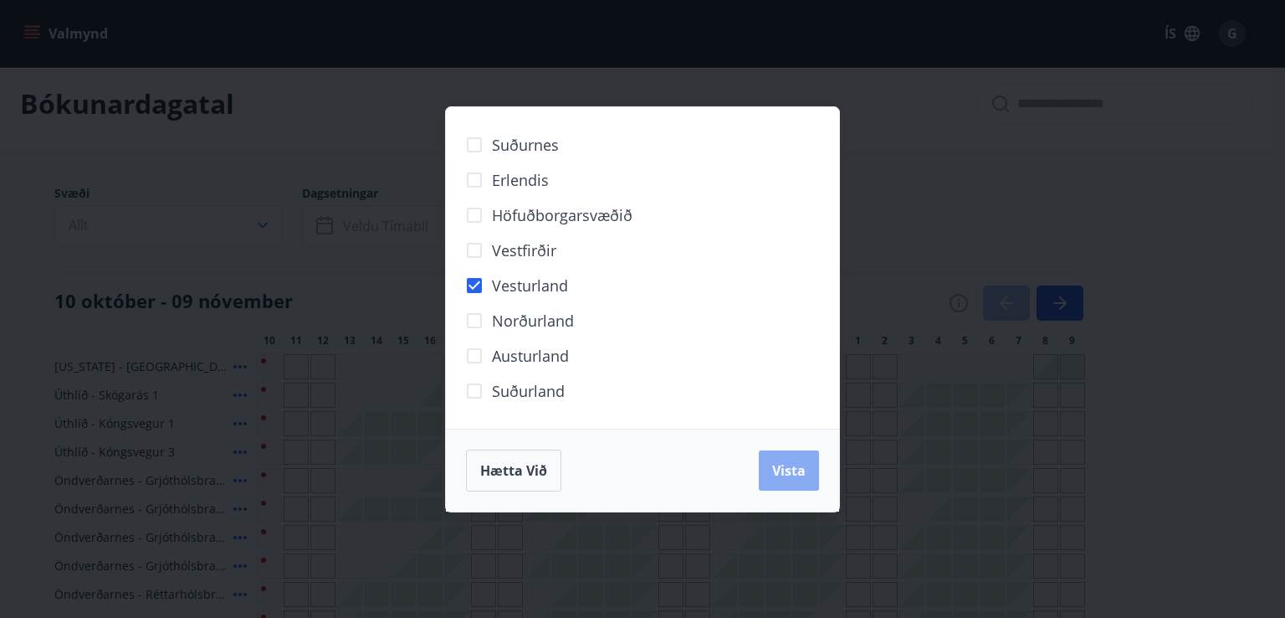
click at [784, 483] on button "Vista" at bounding box center [789, 470] width 60 height 40
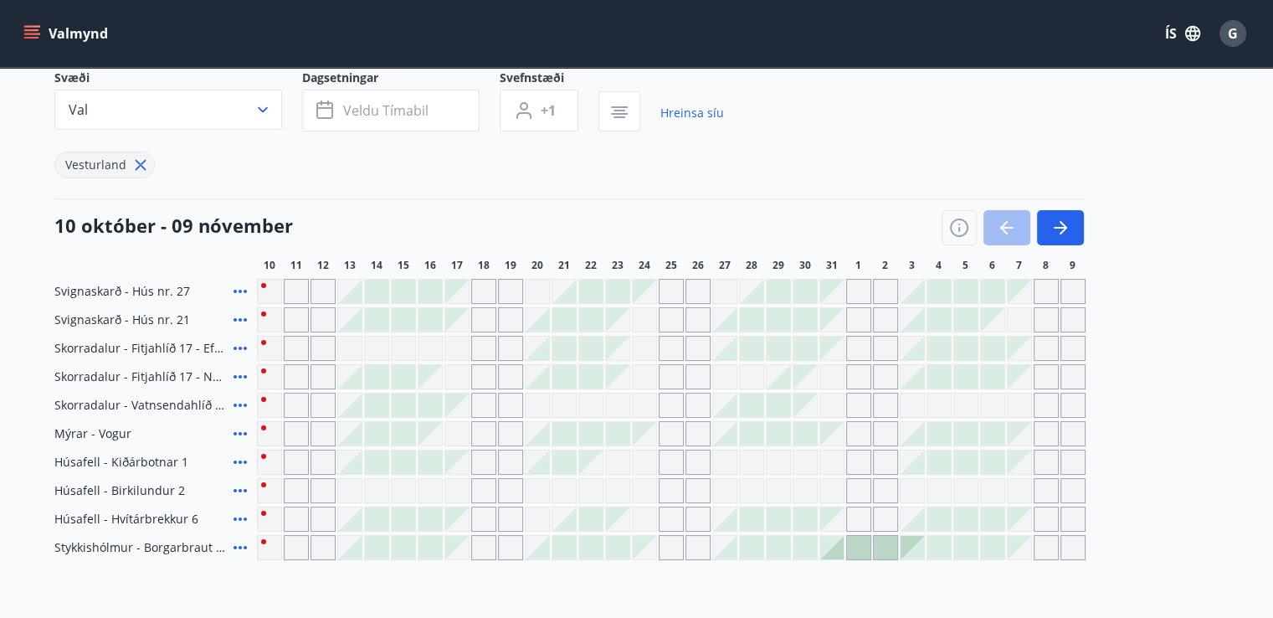
scroll to position [127, 0]
click at [1071, 224] on button "button" at bounding box center [1060, 225] width 47 height 35
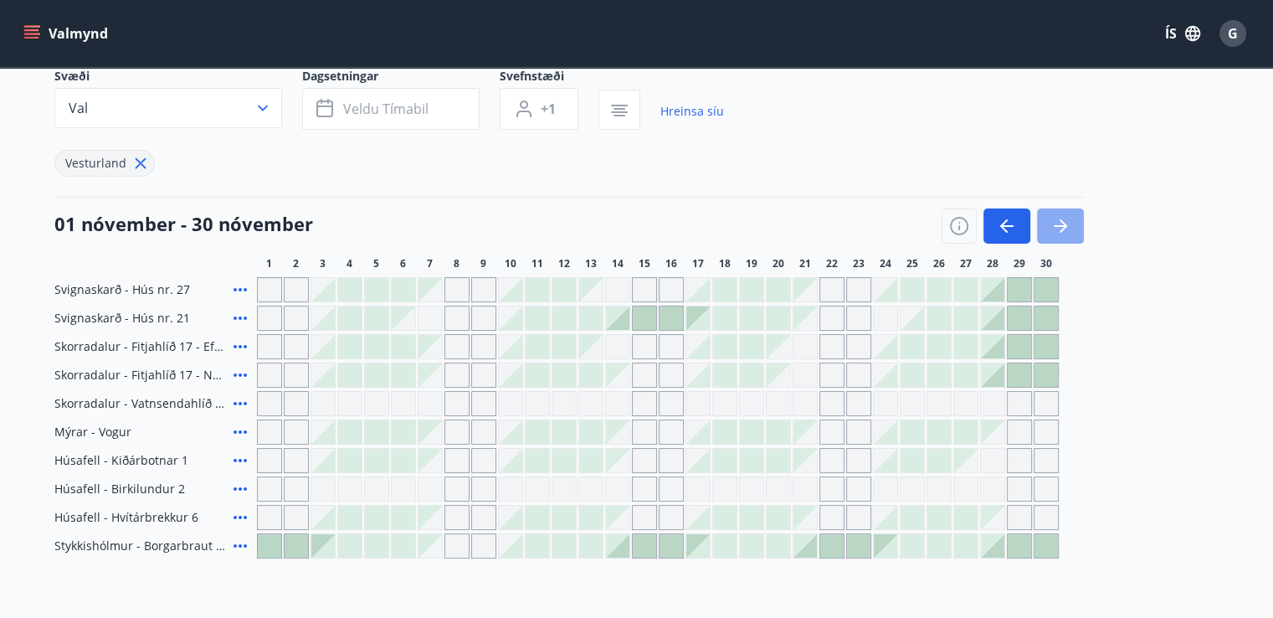
click at [1071, 224] on button "button" at bounding box center [1060, 225] width 47 height 35
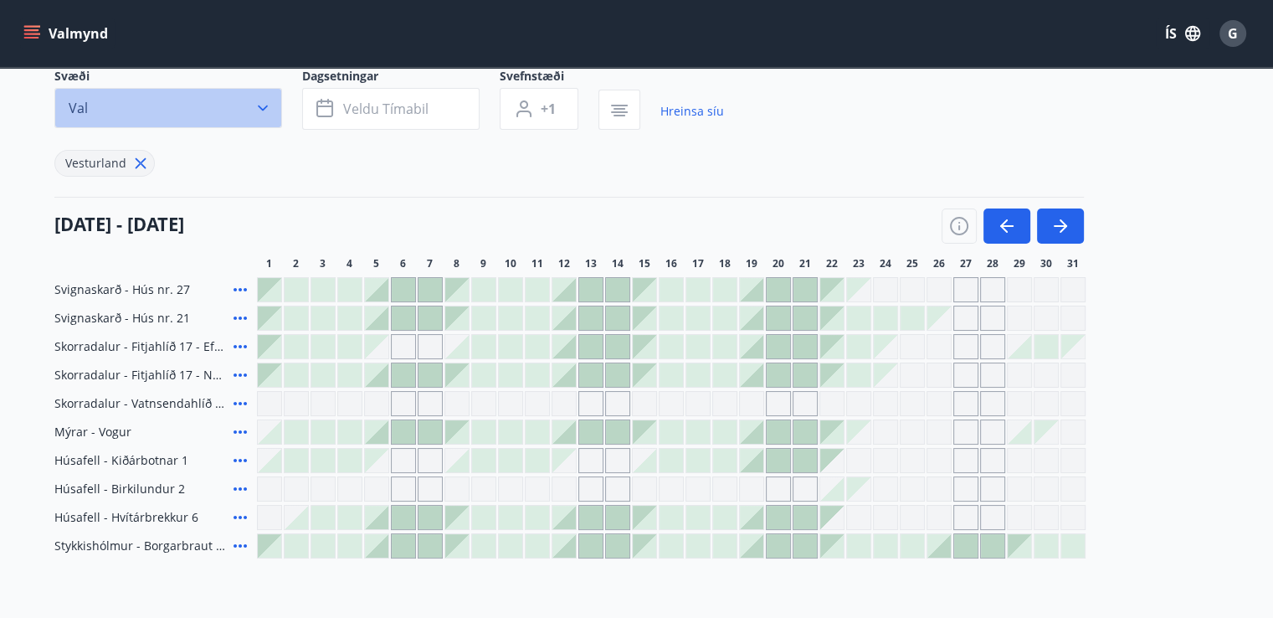
click at [272, 92] on button "Val" at bounding box center [168, 108] width 228 height 40
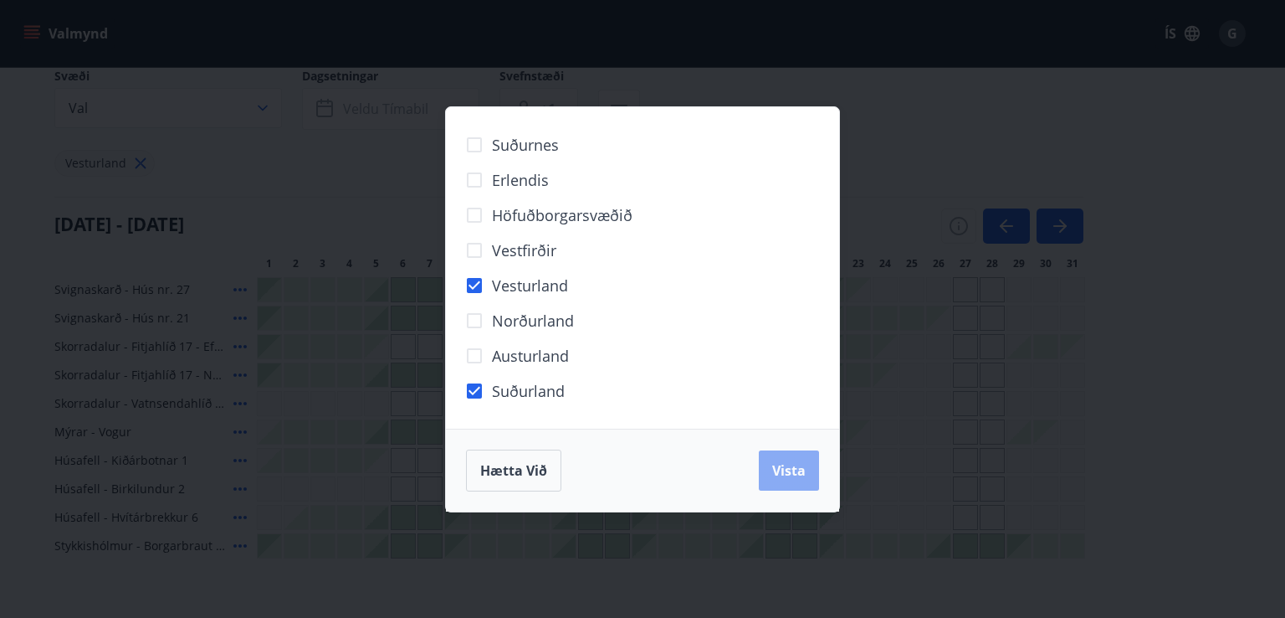
click at [787, 468] on span "Vista" at bounding box center [788, 470] width 33 height 18
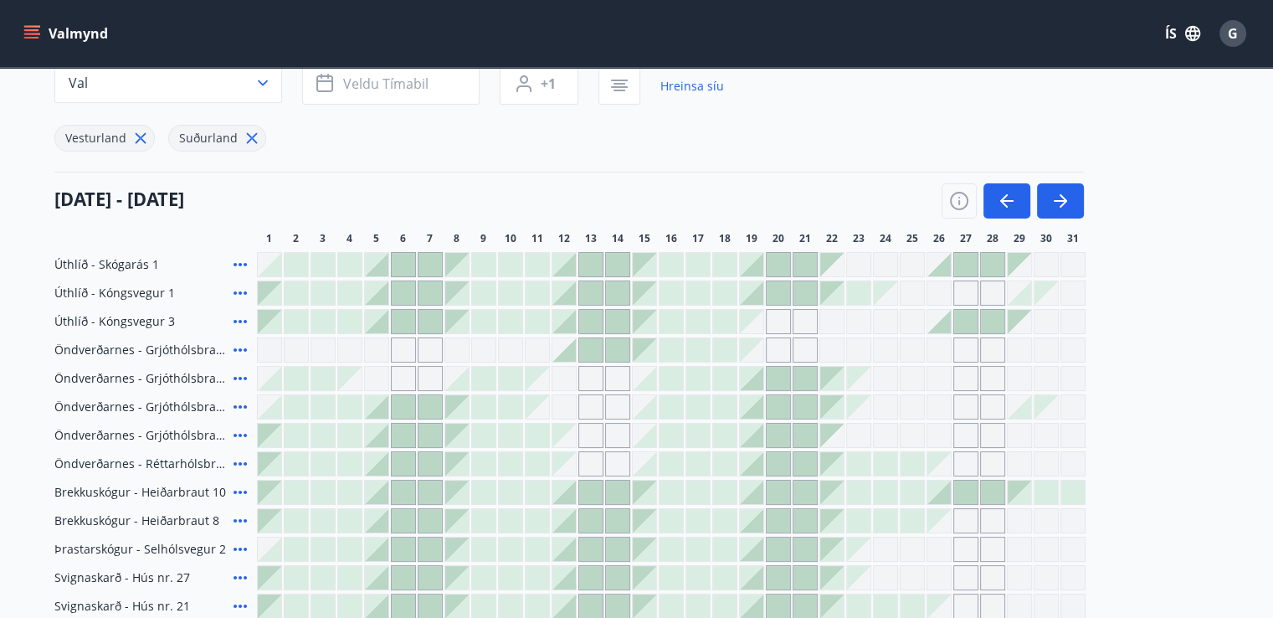
scroll to position [179, 0]
